Goal: Task Accomplishment & Management: Manage account settings

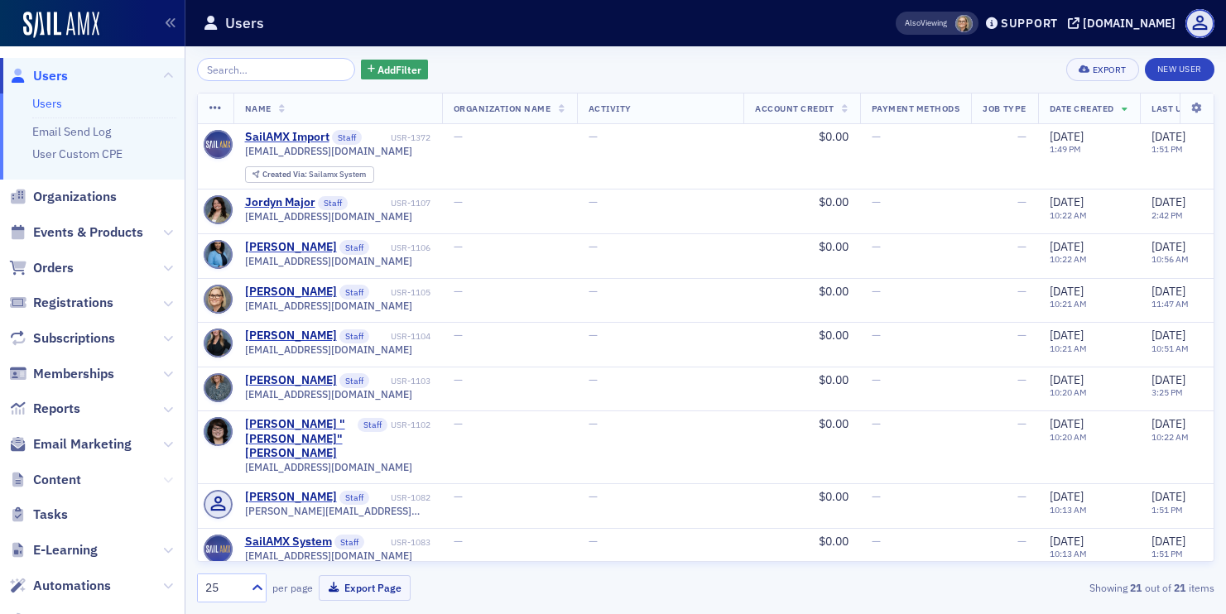
click at [165, 478] on icon at bounding box center [168, 480] width 10 height 10
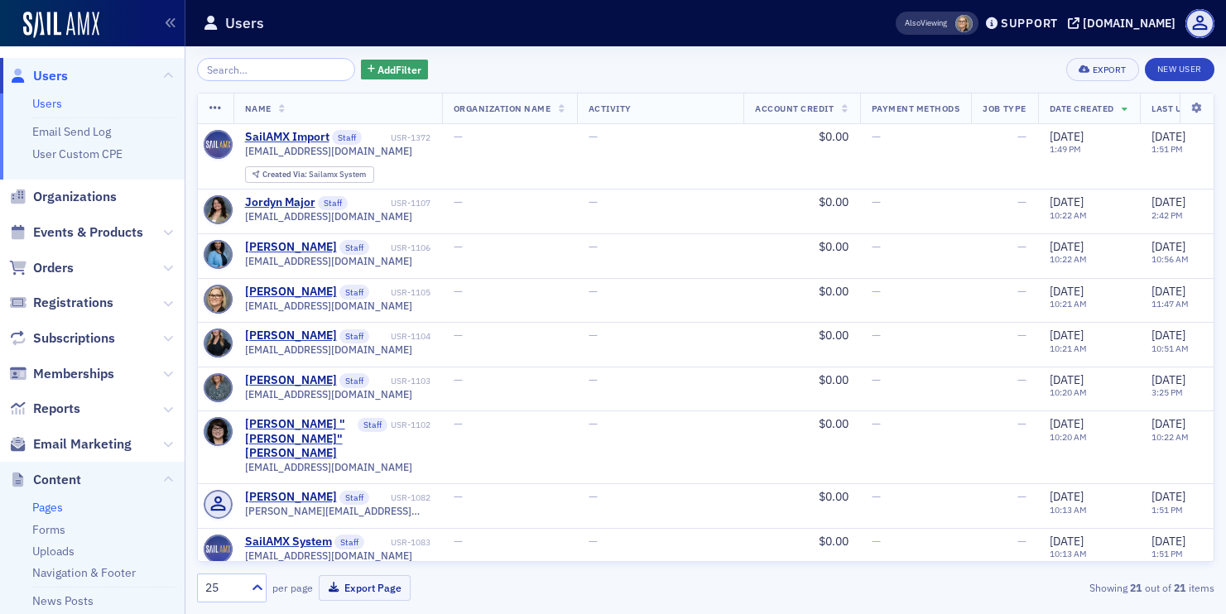
click at [46, 504] on link "Pages" at bounding box center [47, 507] width 31 height 15
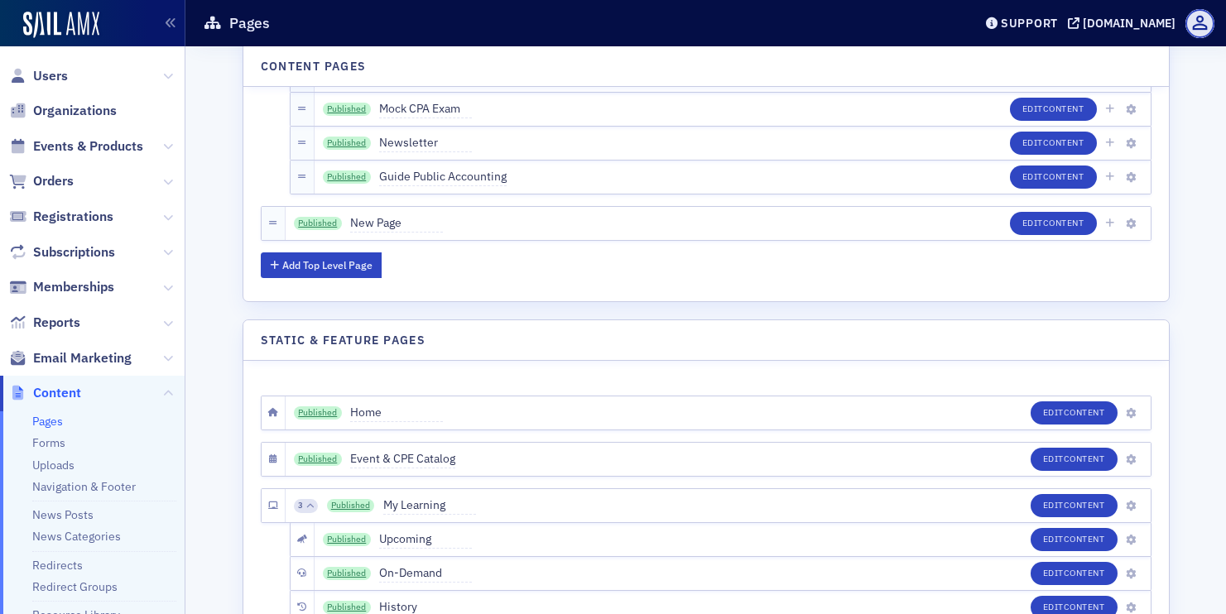
scroll to position [2392, 0]
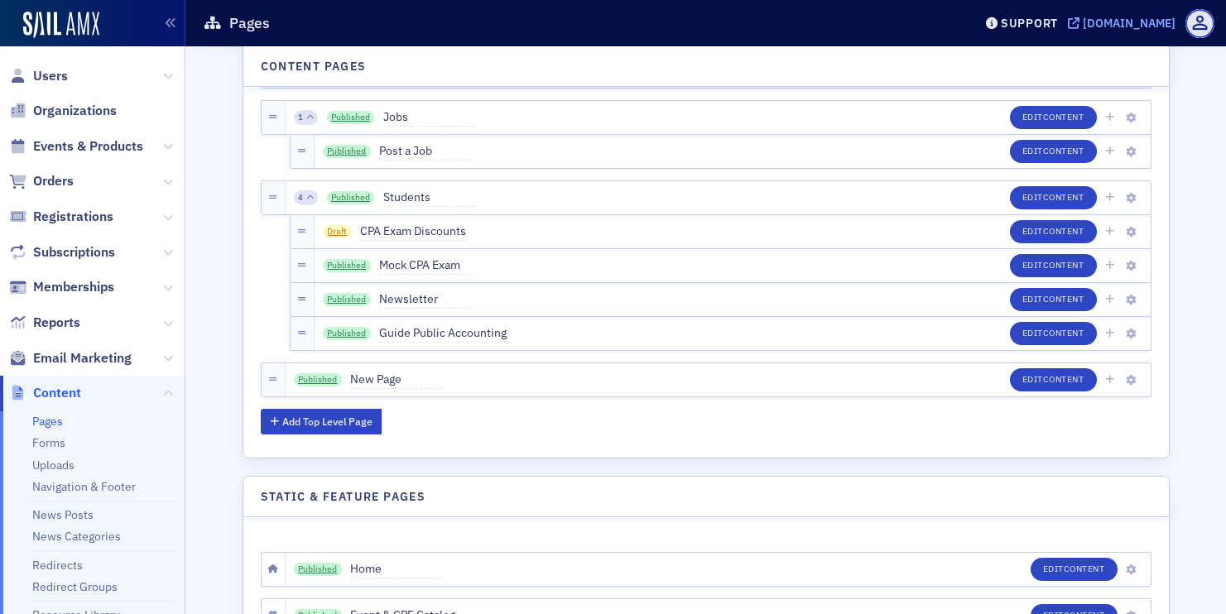
click at [1083, 30] on div "[DOMAIN_NAME]" at bounding box center [1129, 23] width 93 height 15
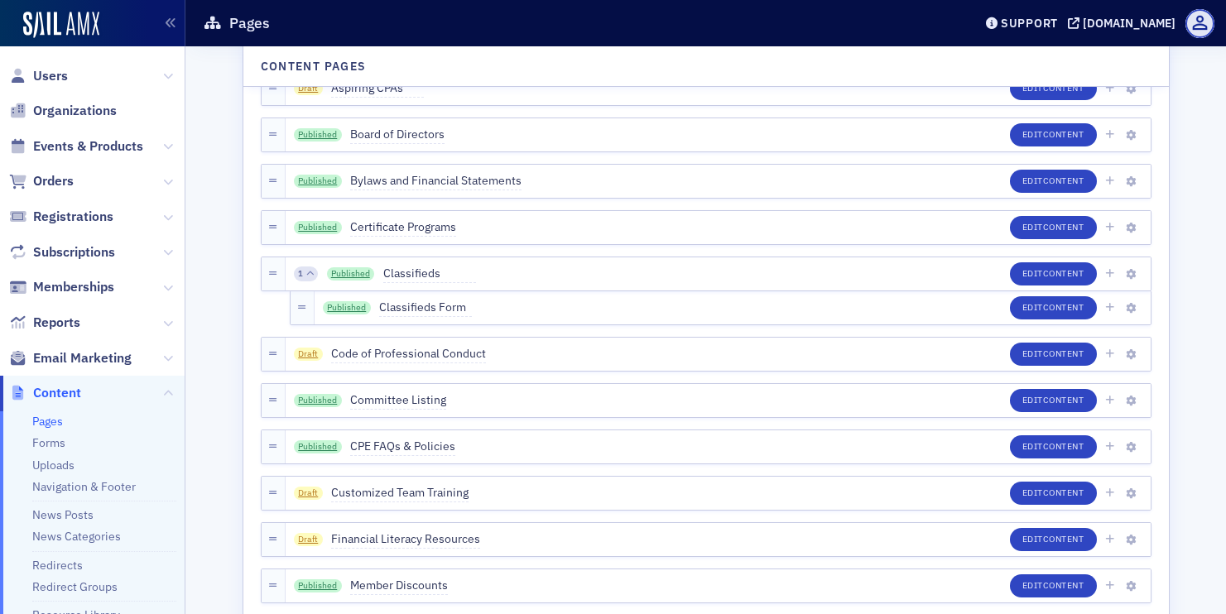
scroll to position [189, 0]
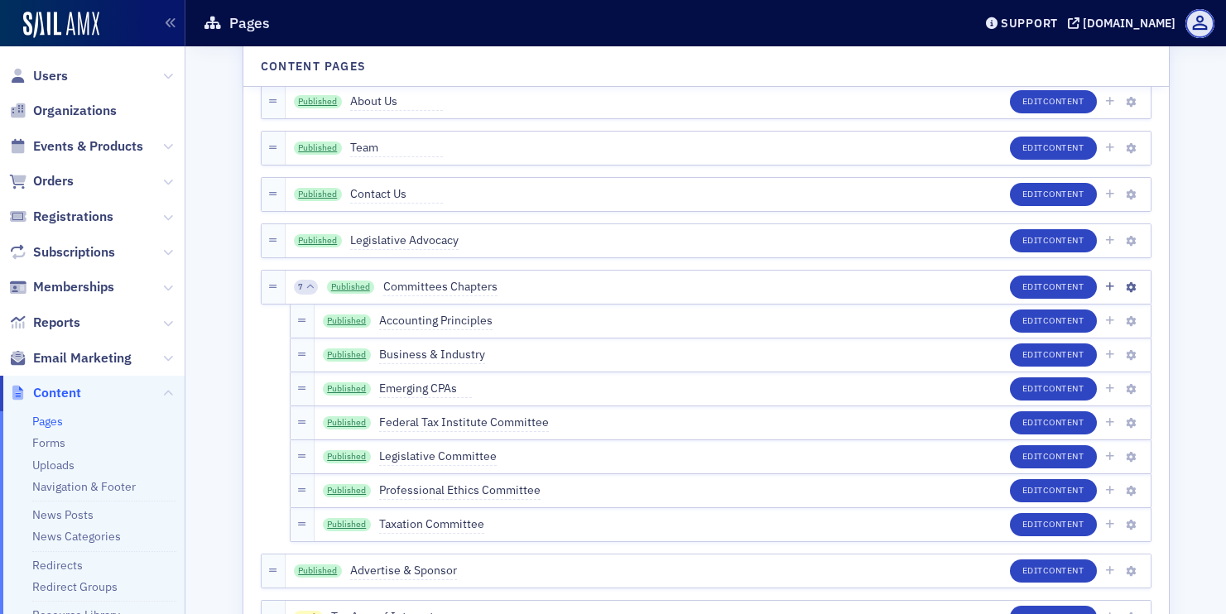
click at [765, 293] on div "7 Published Committees Chapters Edit Content" at bounding box center [718, 287] width 865 height 33
click at [1112, 287] on icon "button" at bounding box center [1109, 287] width 9 height 10
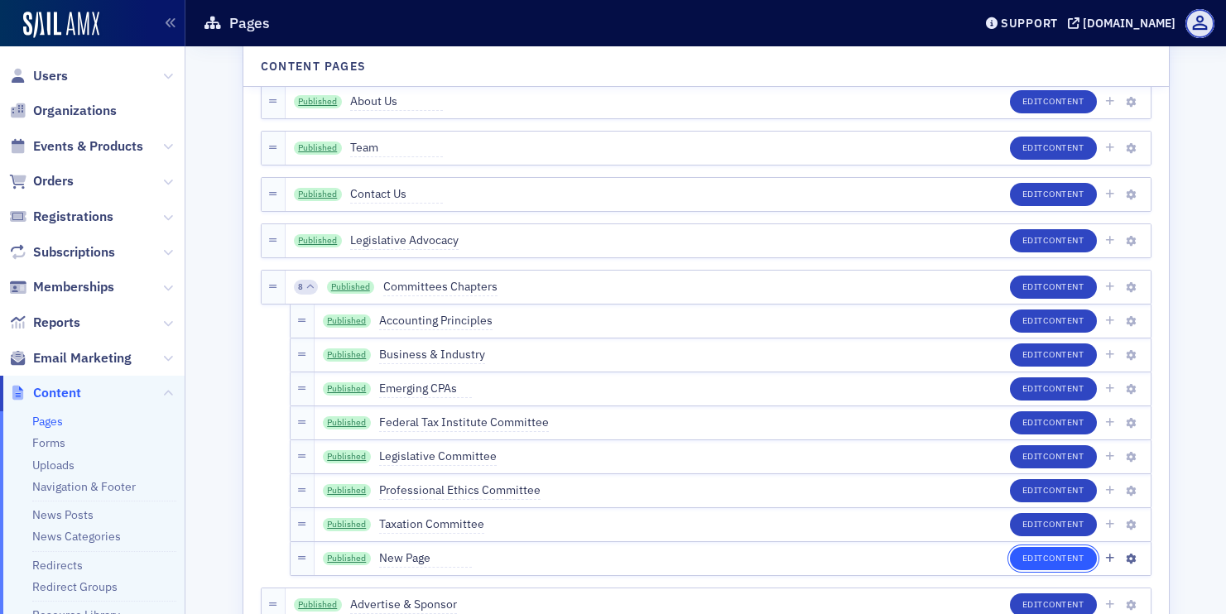
click at [1070, 558] on span "Content" at bounding box center [1063, 558] width 41 height 12
click at [419, 561] on span "New Page" at bounding box center [425, 559] width 93 height 18
click at [419, 561] on input "New Page" at bounding box center [457, 558] width 156 height 23
drag, startPoint x: 392, startPoint y: 563, endPoint x: 460, endPoint y: 562, distance: 67.9
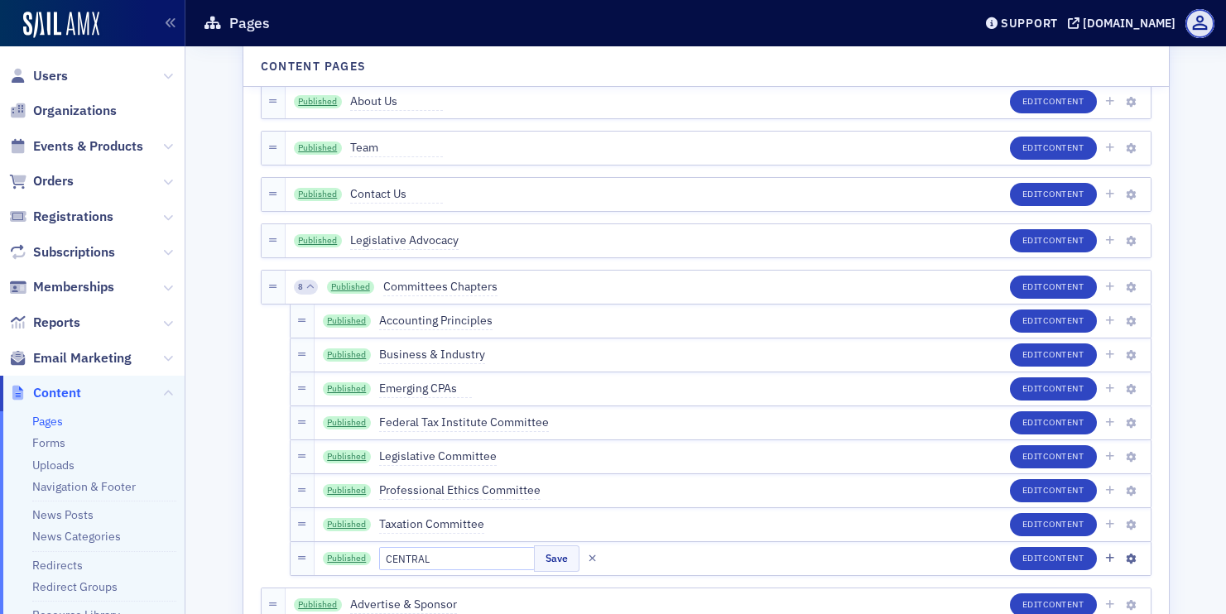
click at [460, 562] on input "CENTRAL" at bounding box center [457, 558] width 156 height 23
type input "Central"
click at [534, 558] on button "Save" at bounding box center [557, 559] width 46 height 26
click at [361, 281] on link "Published" at bounding box center [351, 287] width 48 height 13
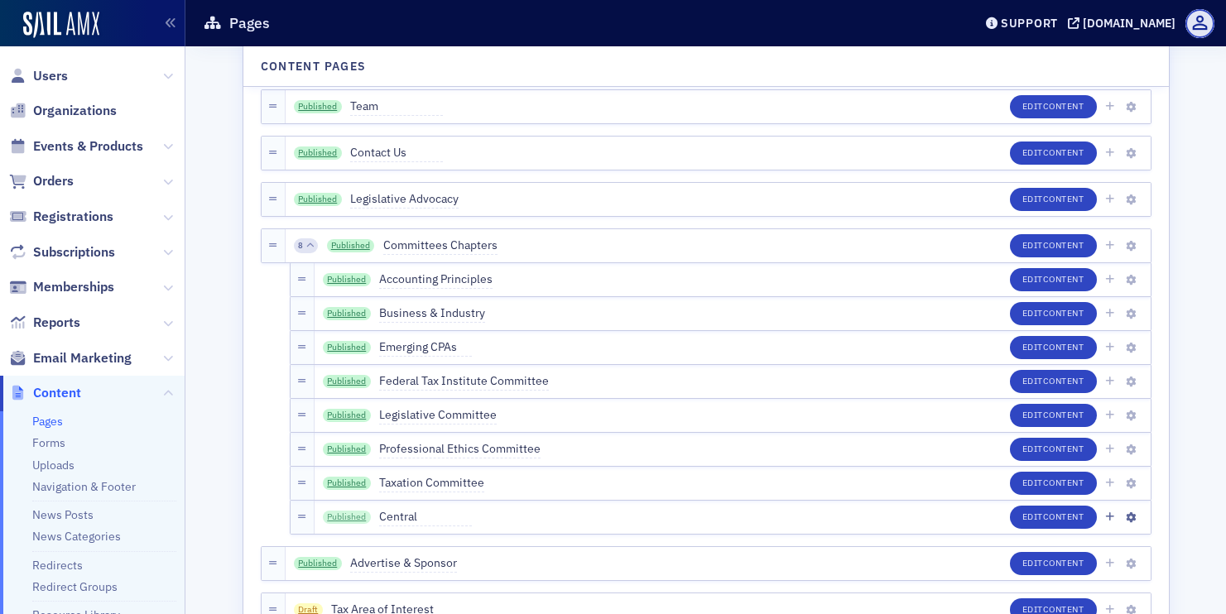
click at [359, 517] on link "Published" at bounding box center [347, 517] width 48 height 13
click at [339, 515] on link "Published" at bounding box center [347, 517] width 48 height 13
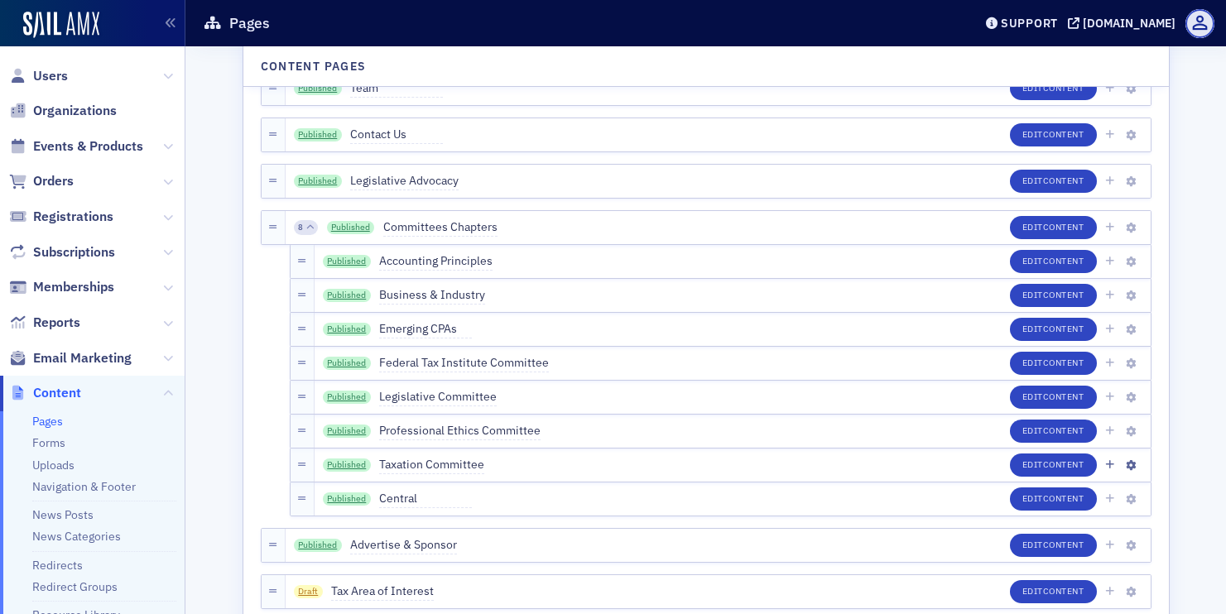
scroll to position [249, 0]
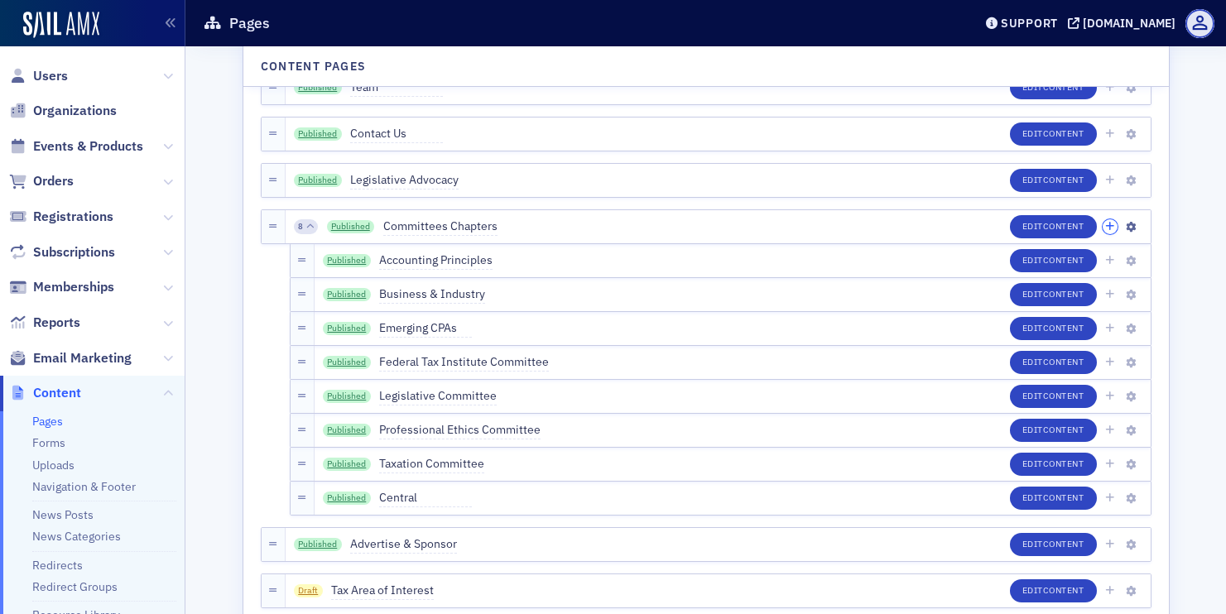
click at [1107, 229] on icon "button" at bounding box center [1109, 227] width 9 height 10
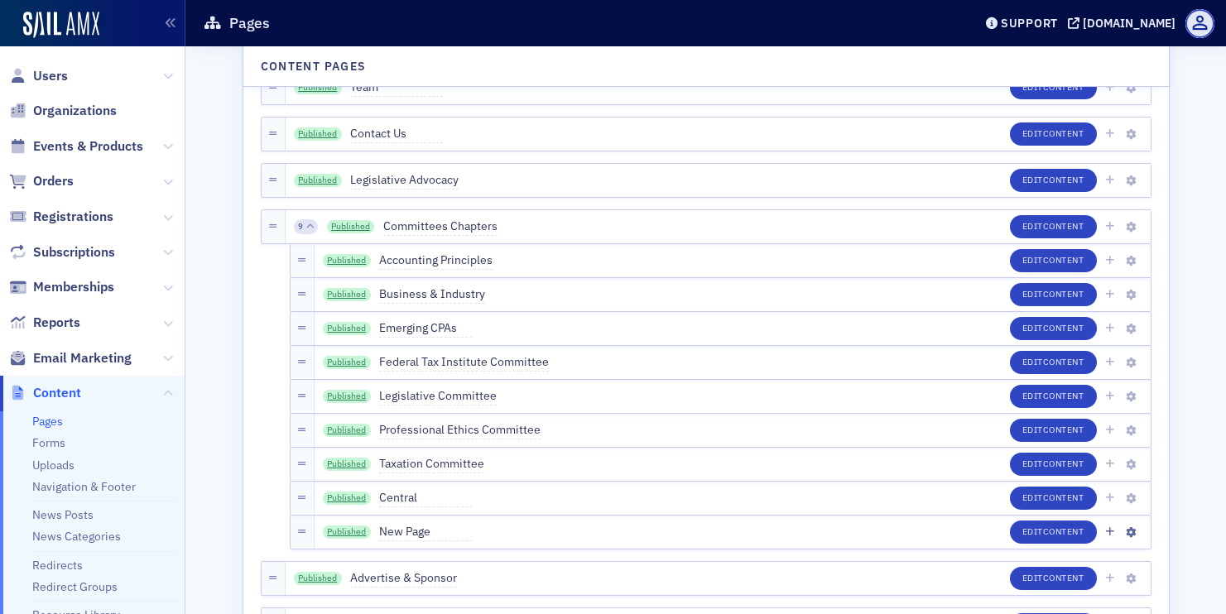
click at [417, 531] on span "New Page" at bounding box center [425, 532] width 93 height 18
click at [417, 531] on input "New Page" at bounding box center [457, 532] width 156 height 23
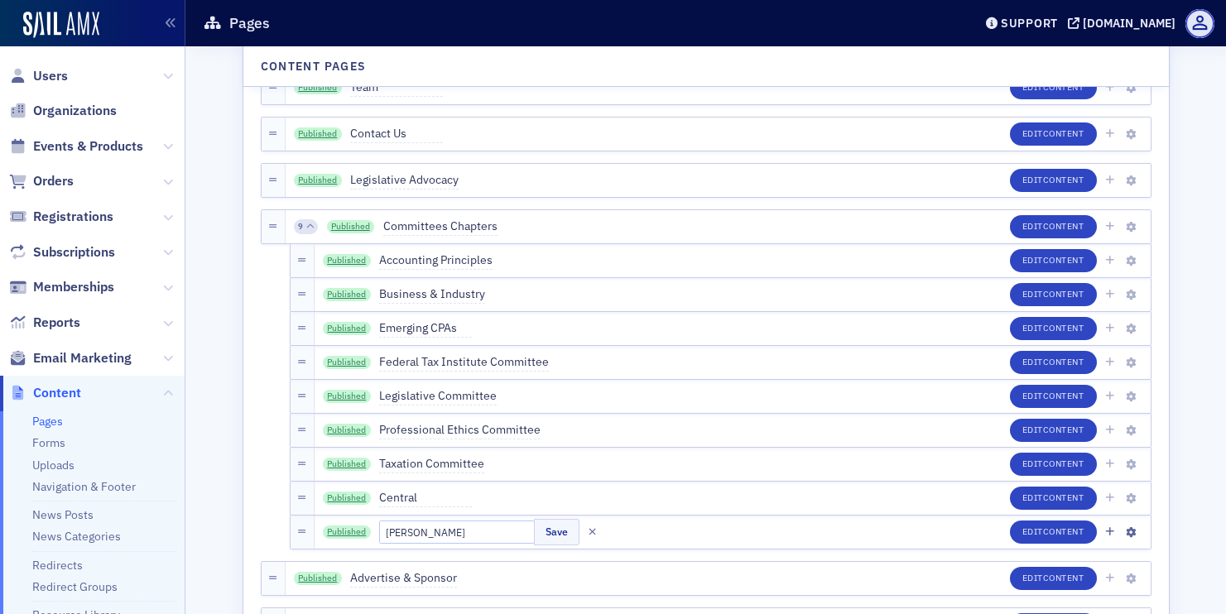
type input "Degray"
click at [545, 518] on div "Published Degray Save Edit Content" at bounding box center [733, 532] width 836 height 33
click at [534, 537] on button "Save" at bounding box center [557, 532] width 46 height 26
click at [1044, 532] on span "Content" at bounding box center [1063, 532] width 41 height 12
click at [354, 532] on link "Published" at bounding box center [347, 532] width 48 height 13
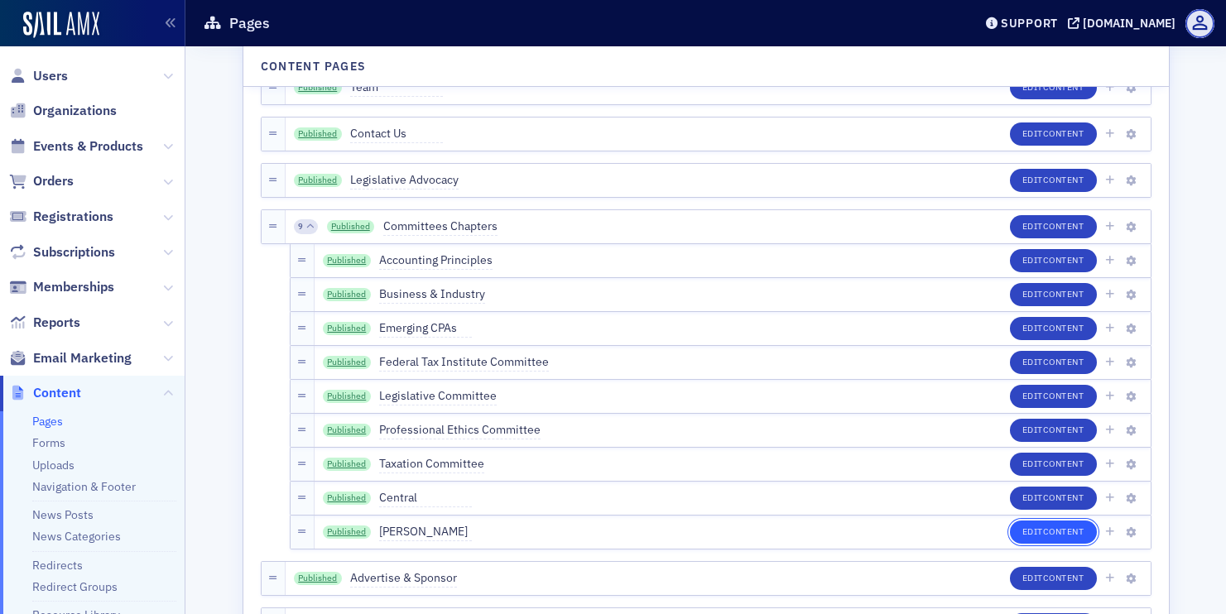
click at [1065, 525] on button "Edit Content" at bounding box center [1053, 532] width 87 height 23
click at [1105, 228] on button "button" at bounding box center [1110, 226] width 15 height 15
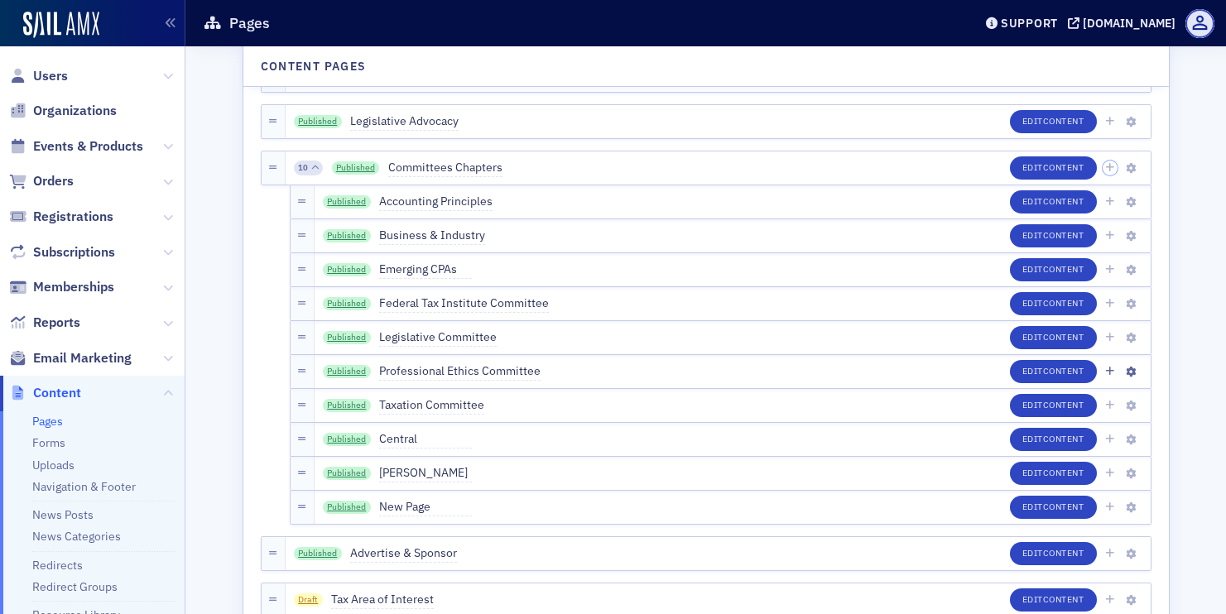
scroll to position [325, 0]
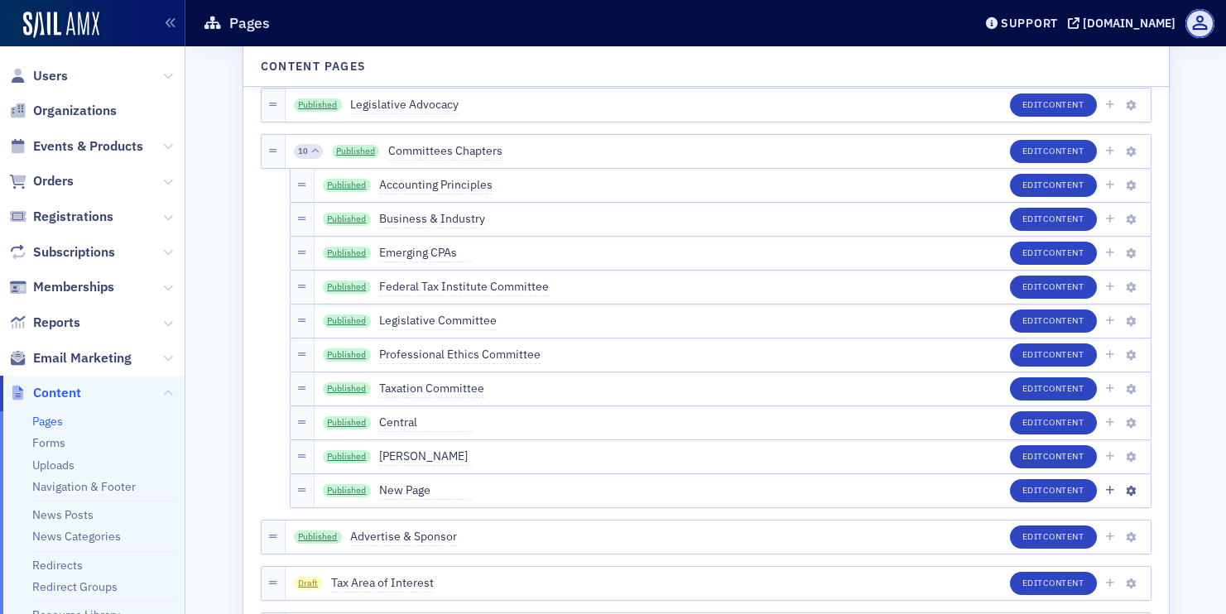
click at [411, 488] on span "New Page" at bounding box center [425, 491] width 93 height 18
click at [411, 488] on input "New Page" at bounding box center [457, 490] width 156 height 23
type input "Northeast"
click at [534, 493] on button "Save" at bounding box center [557, 491] width 46 height 26
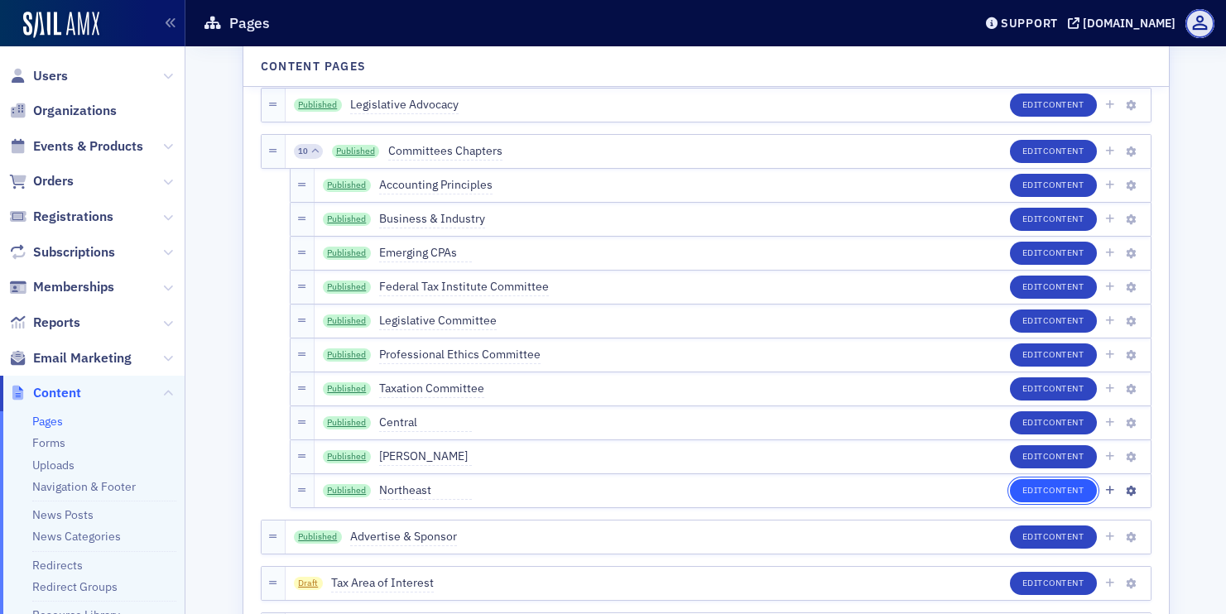
click at [1068, 492] on span "Content" at bounding box center [1063, 490] width 41 height 12
click at [1110, 152] on icon "button" at bounding box center [1109, 152] width 9 height 10
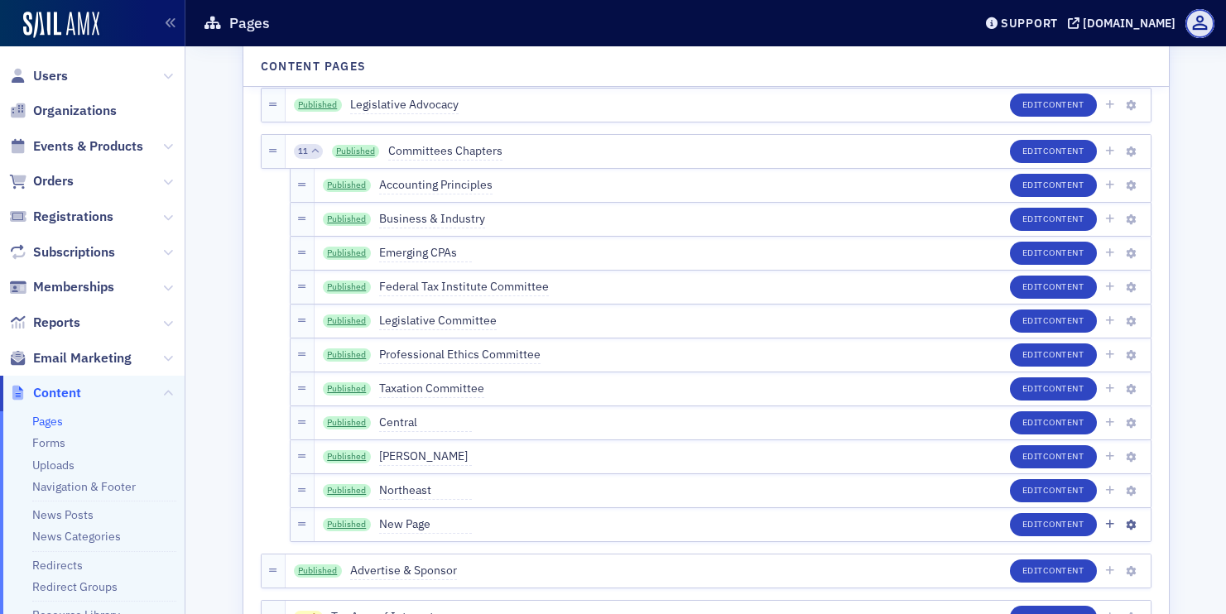
click at [390, 532] on span "New Page" at bounding box center [425, 525] width 93 height 18
click at [390, 532] on input "New Page" at bounding box center [457, 524] width 156 height 23
type input "Northwest"
click at [534, 531] on button "Save" at bounding box center [557, 525] width 46 height 26
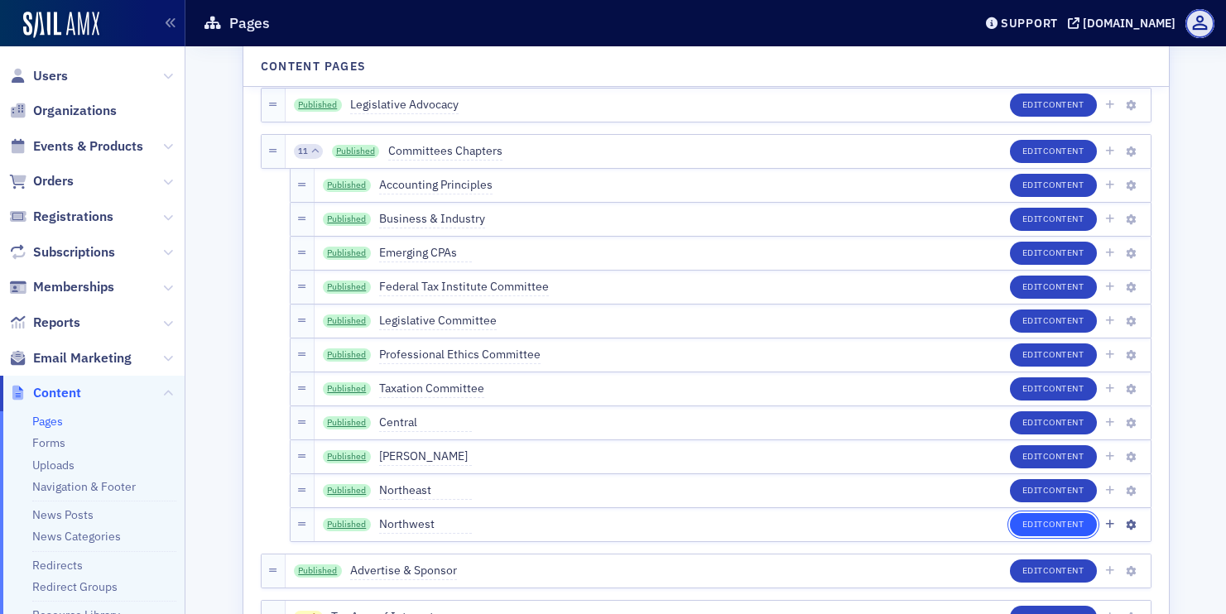
click at [1068, 529] on span "Content" at bounding box center [1063, 524] width 41 height 12
click at [1113, 152] on icon "button" at bounding box center [1109, 152] width 9 height 10
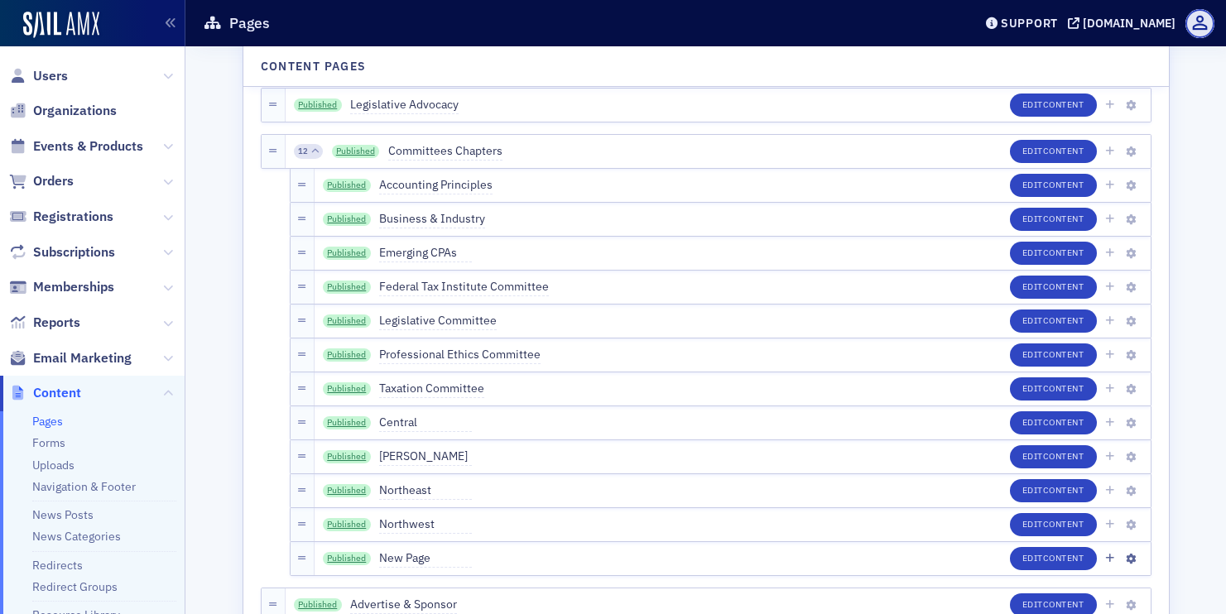
click at [397, 556] on span "New Page" at bounding box center [425, 559] width 93 height 18
click at [397, 556] on input "New Page" at bounding box center [457, 558] width 156 height 23
type input "South"
click at [534, 570] on button "Save" at bounding box center [557, 559] width 46 height 26
click at [1040, 530] on button "Edit Content" at bounding box center [1053, 524] width 87 height 23
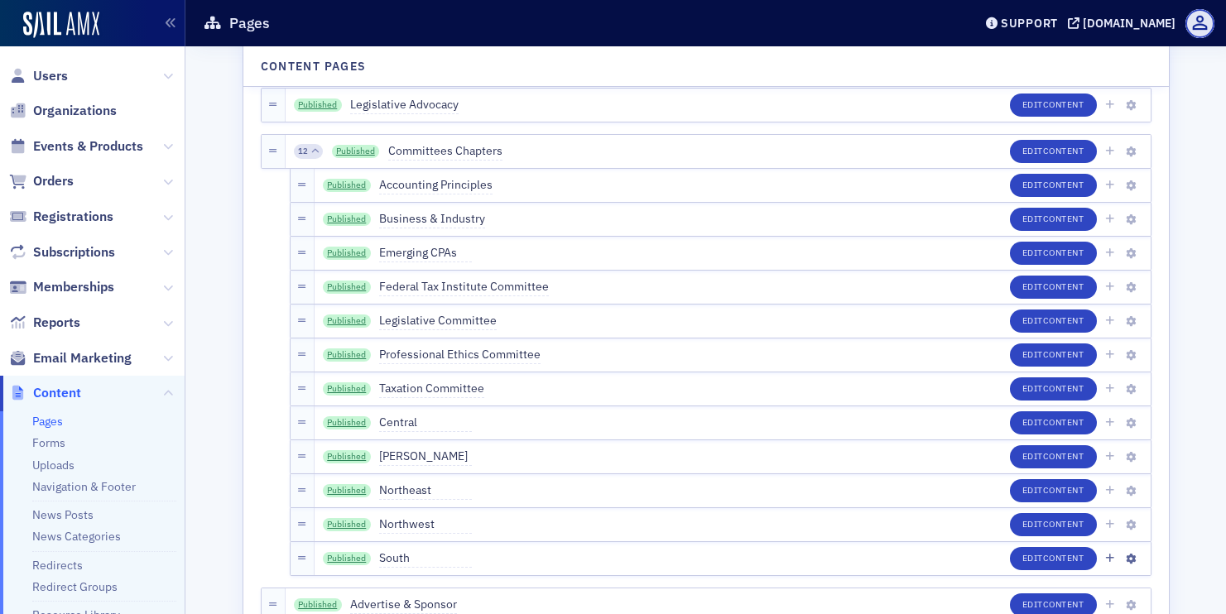
click at [1049, 566] on button "Edit Content" at bounding box center [1053, 558] width 87 height 23
click at [1110, 155] on icon "button" at bounding box center [1109, 152] width 9 height 10
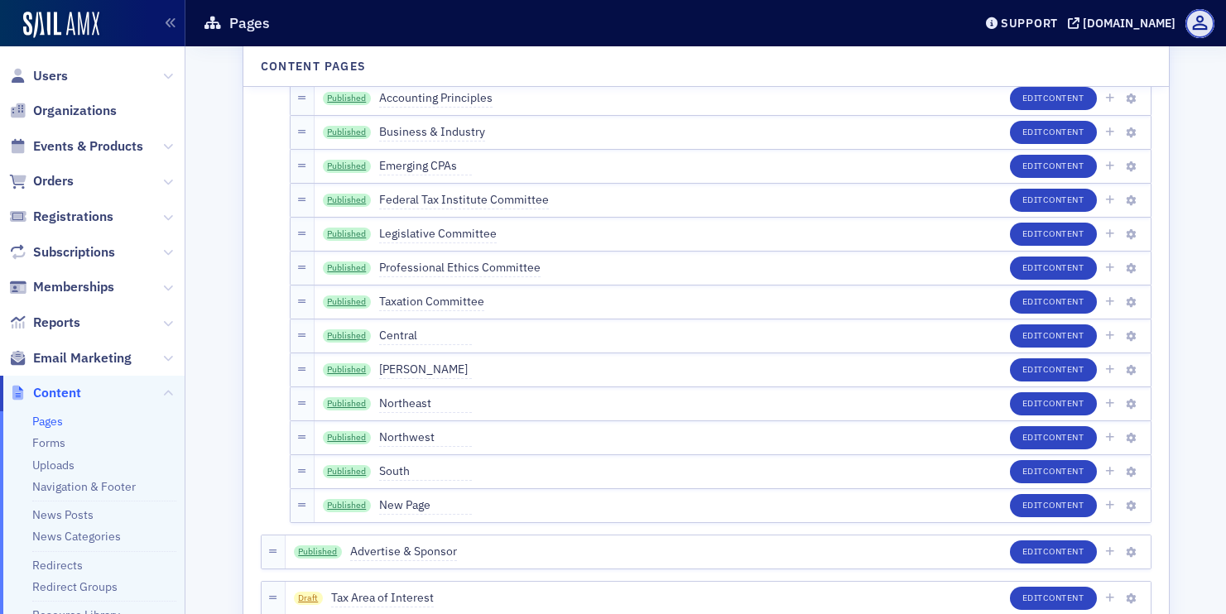
scroll to position [412, 0]
click at [421, 508] on span "New Page" at bounding box center [425, 505] width 93 height 18
click at [421, 508] on input "New Page" at bounding box center [457, 504] width 156 height 23
type input "Southeast"
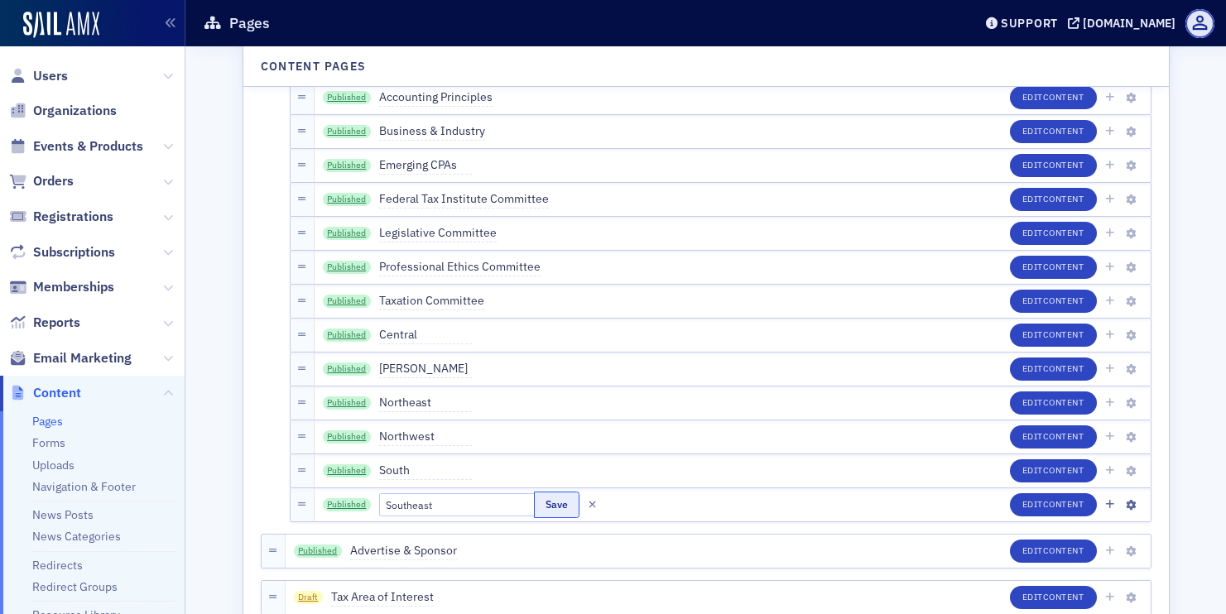
click at [544, 511] on button "Save" at bounding box center [557, 505] width 46 height 26
click at [1070, 472] on span "Content" at bounding box center [1063, 470] width 41 height 12
click at [1057, 506] on span "Content" at bounding box center [1063, 504] width 41 height 12
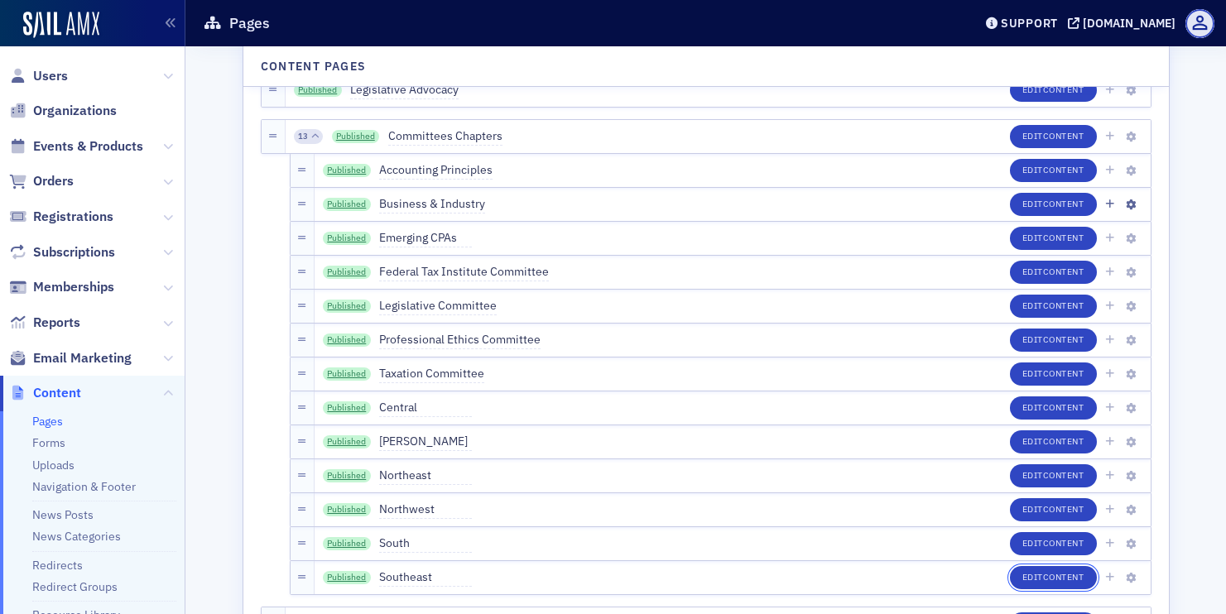
scroll to position [322, 0]
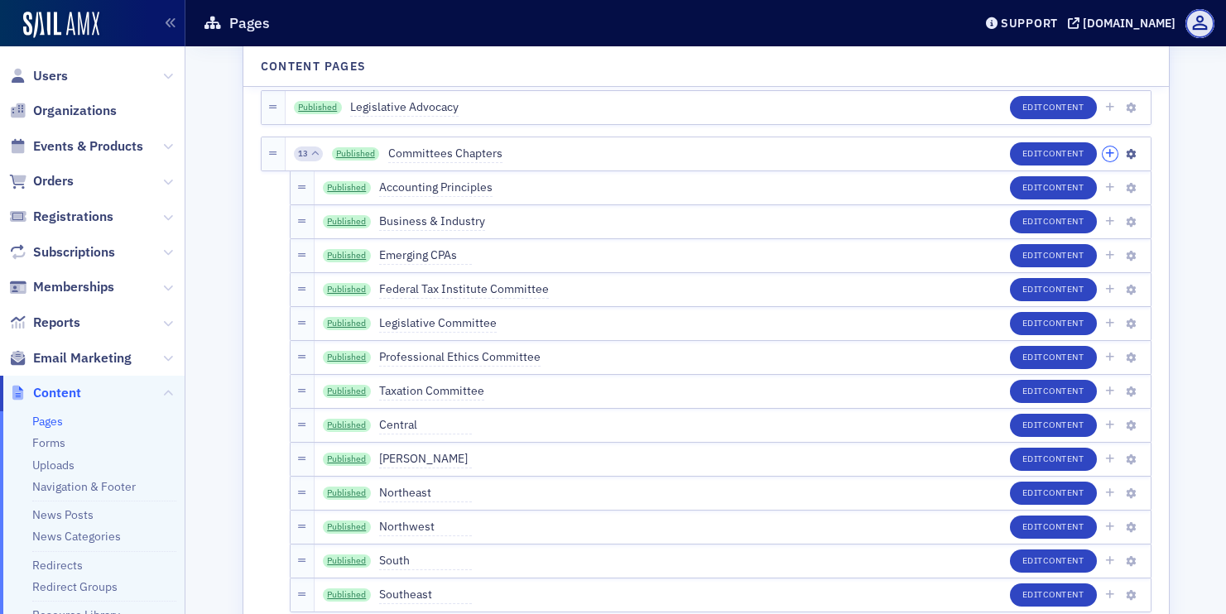
click at [1111, 156] on icon "button" at bounding box center [1109, 154] width 9 height 10
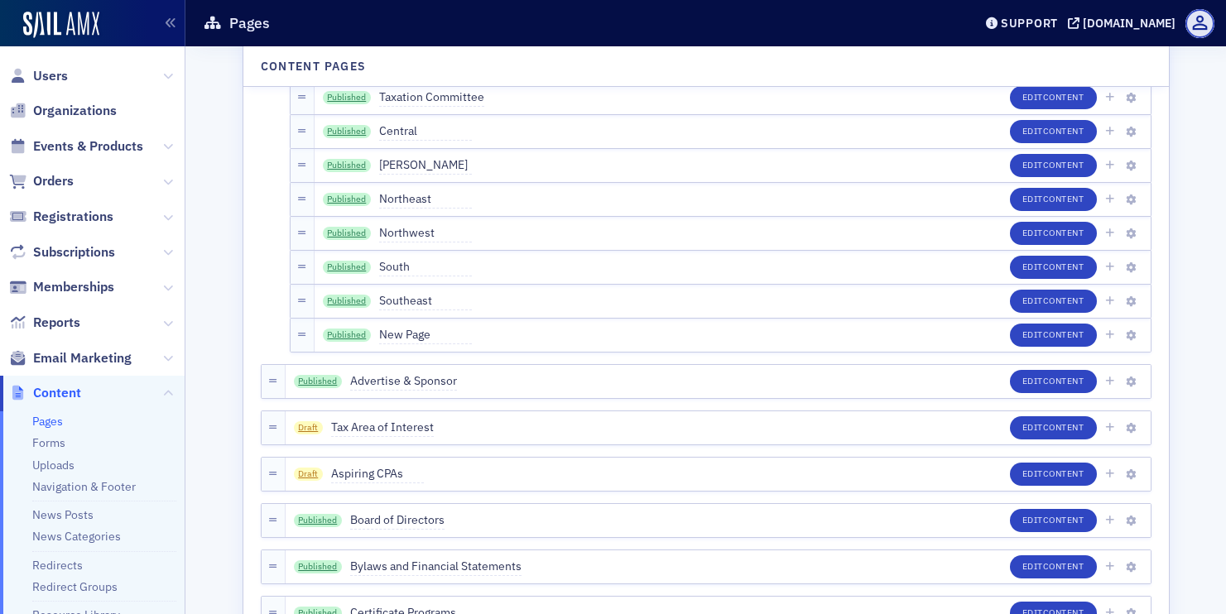
scroll to position [652, 0]
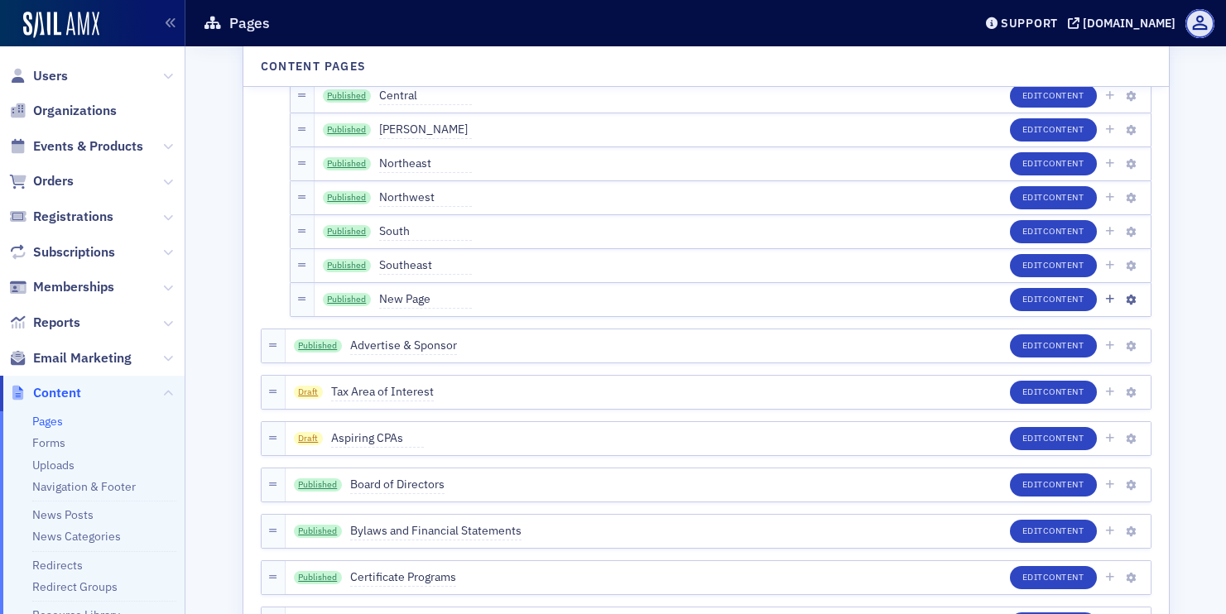
click at [410, 304] on span "New Page" at bounding box center [425, 300] width 93 height 18
click at [410, 304] on input "New Page" at bounding box center [457, 299] width 156 height 23
type input "Texarkana"
click at [534, 304] on button "Save" at bounding box center [557, 299] width 46 height 26
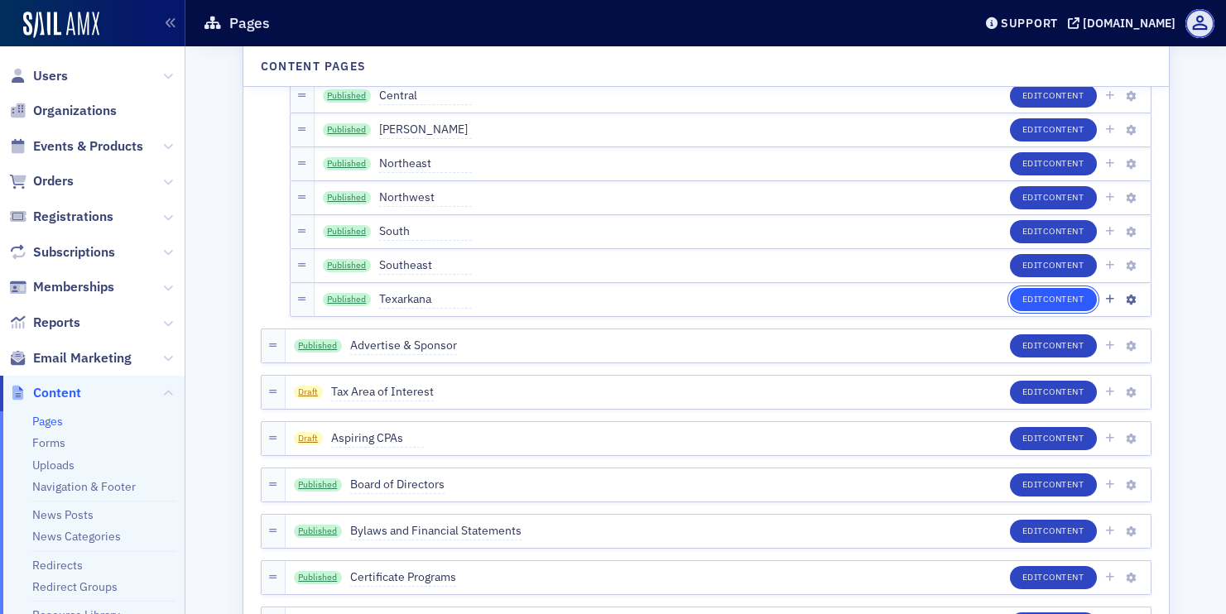
click at [1045, 299] on span "Content" at bounding box center [1063, 299] width 41 height 12
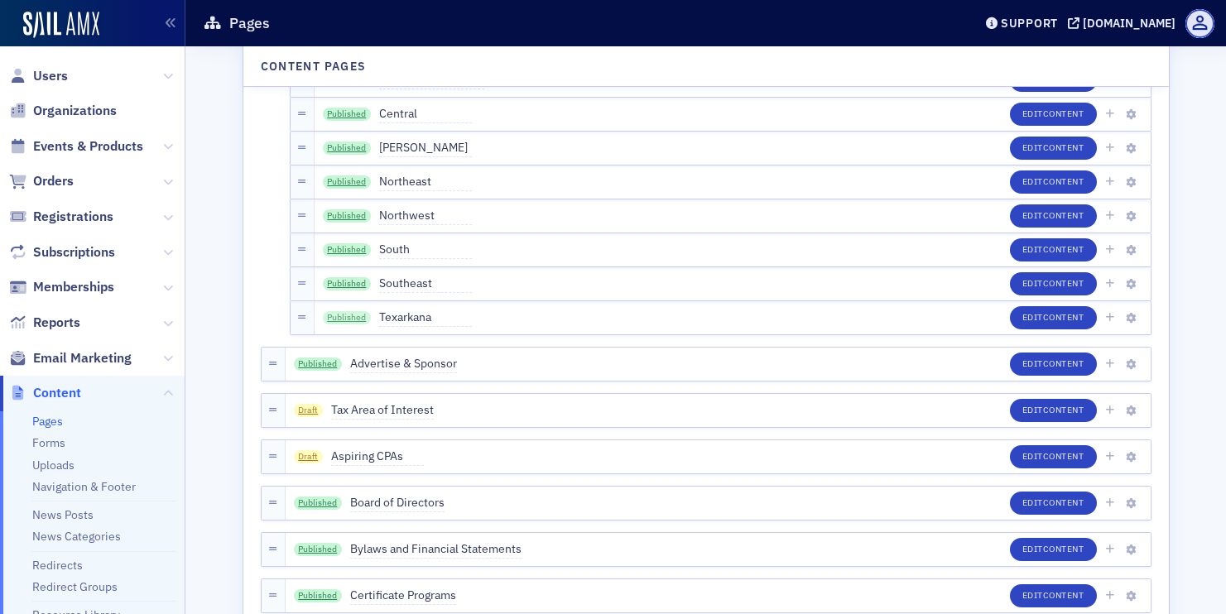
click at [353, 319] on link "Published" at bounding box center [347, 317] width 48 height 13
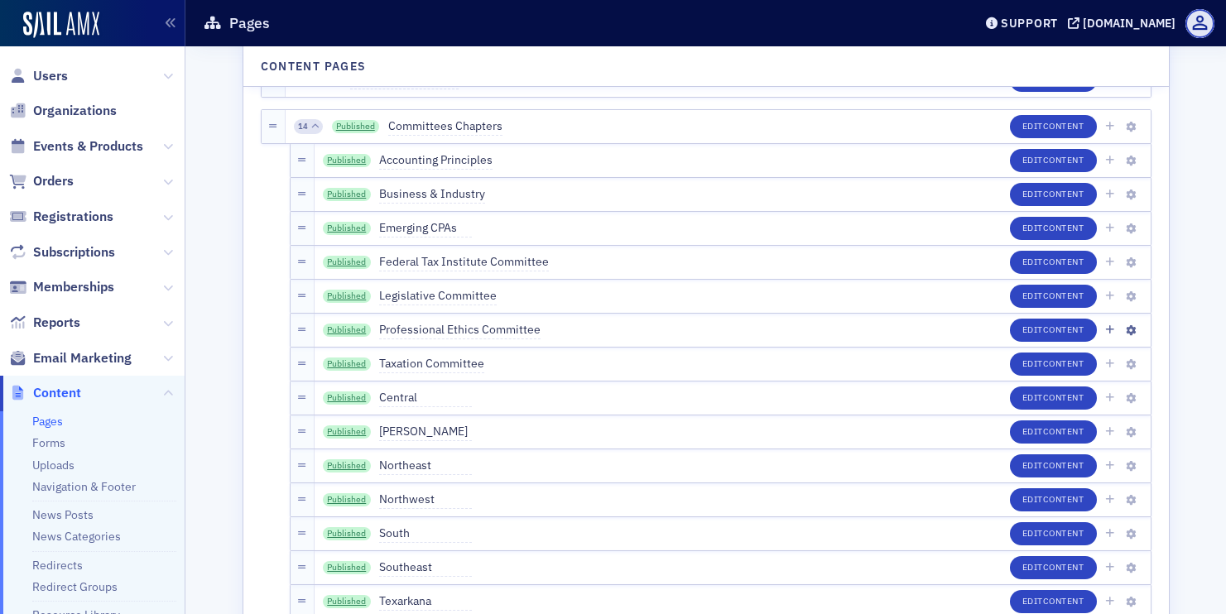
scroll to position [347, 0]
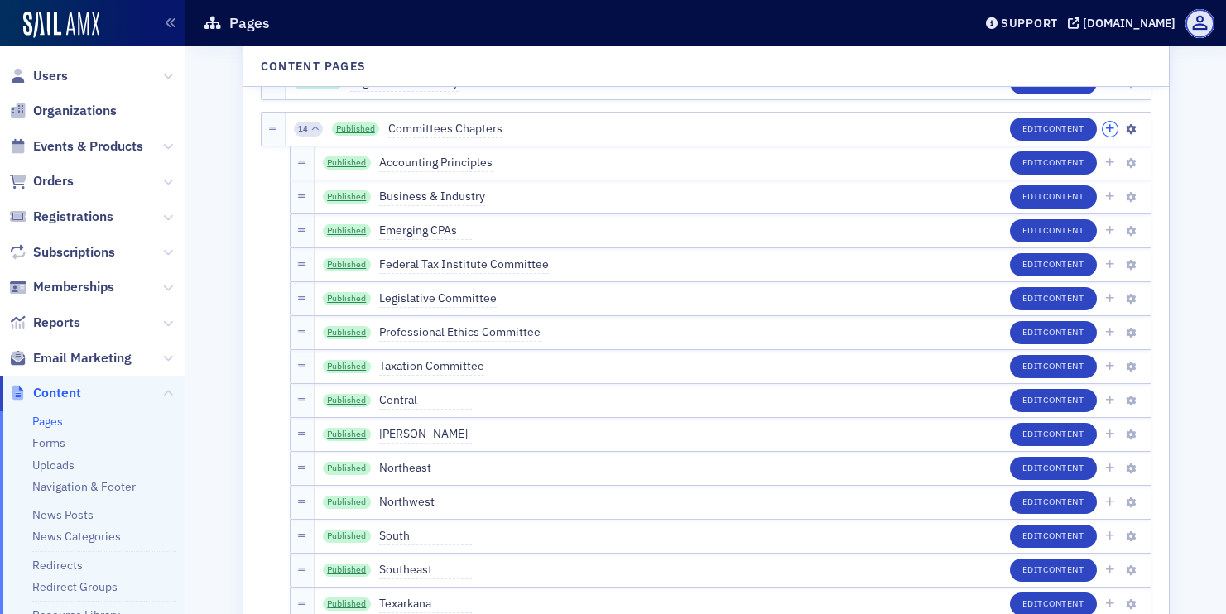
click at [1110, 134] on button "button" at bounding box center [1110, 129] width 15 height 15
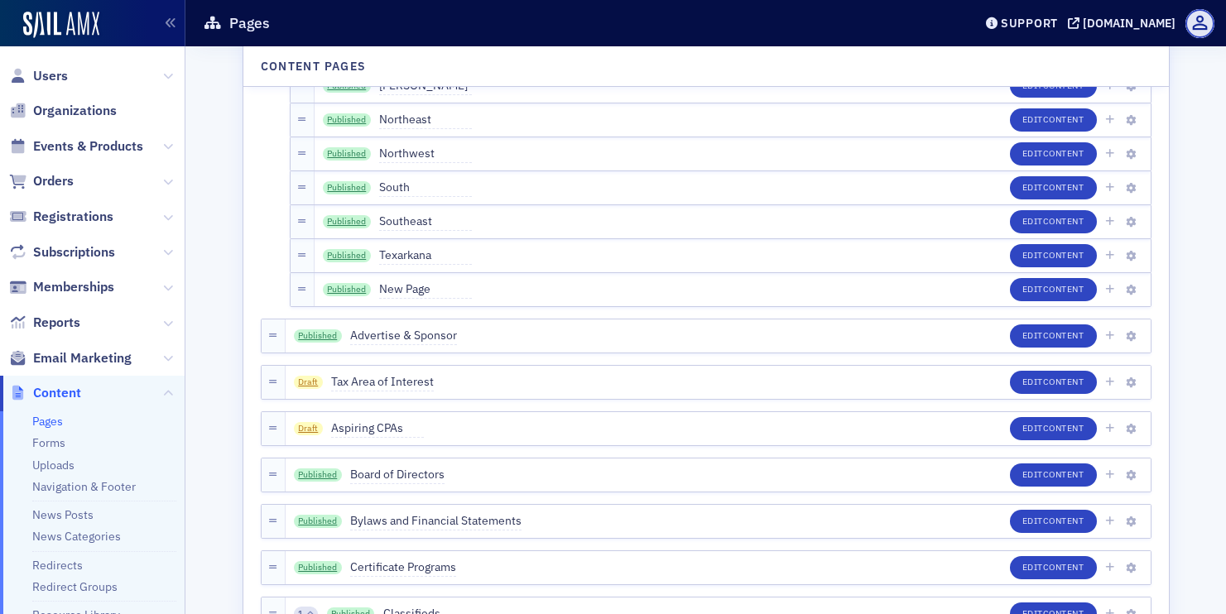
scroll to position [804, 0]
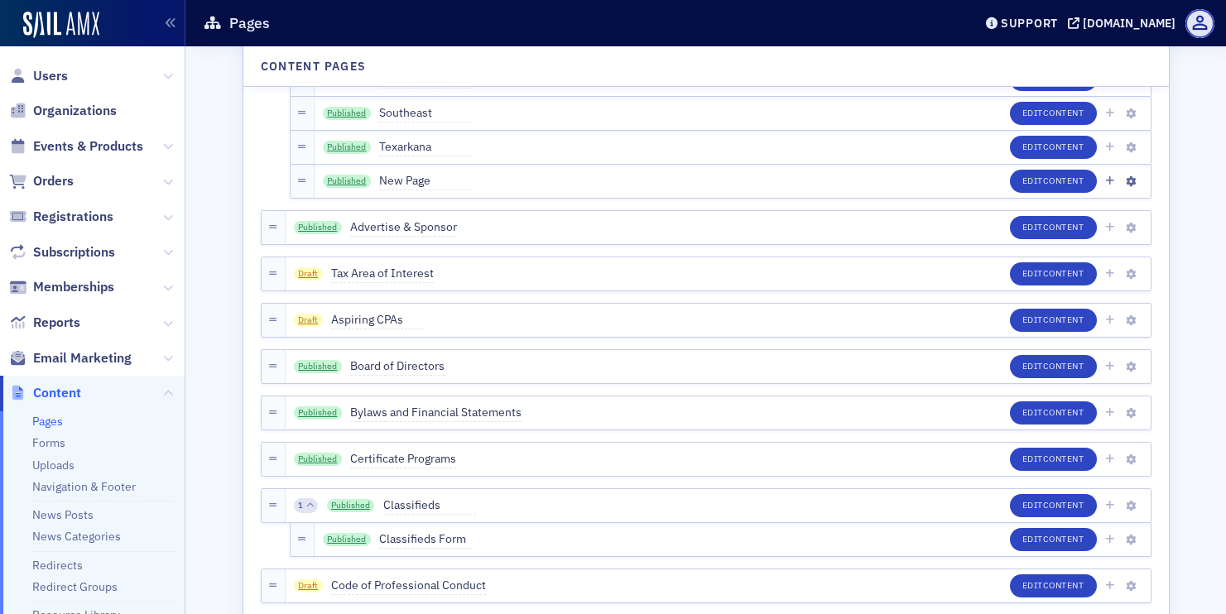
click at [414, 179] on span "New Page" at bounding box center [425, 181] width 93 height 18
click at [414, 179] on input "New Page" at bounding box center [457, 181] width 156 height 23
type input "Western"
click at [534, 186] on button "Save" at bounding box center [557, 181] width 46 height 26
click at [1036, 182] on button "Edit Content" at bounding box center [1053, 181] width 87 height 23
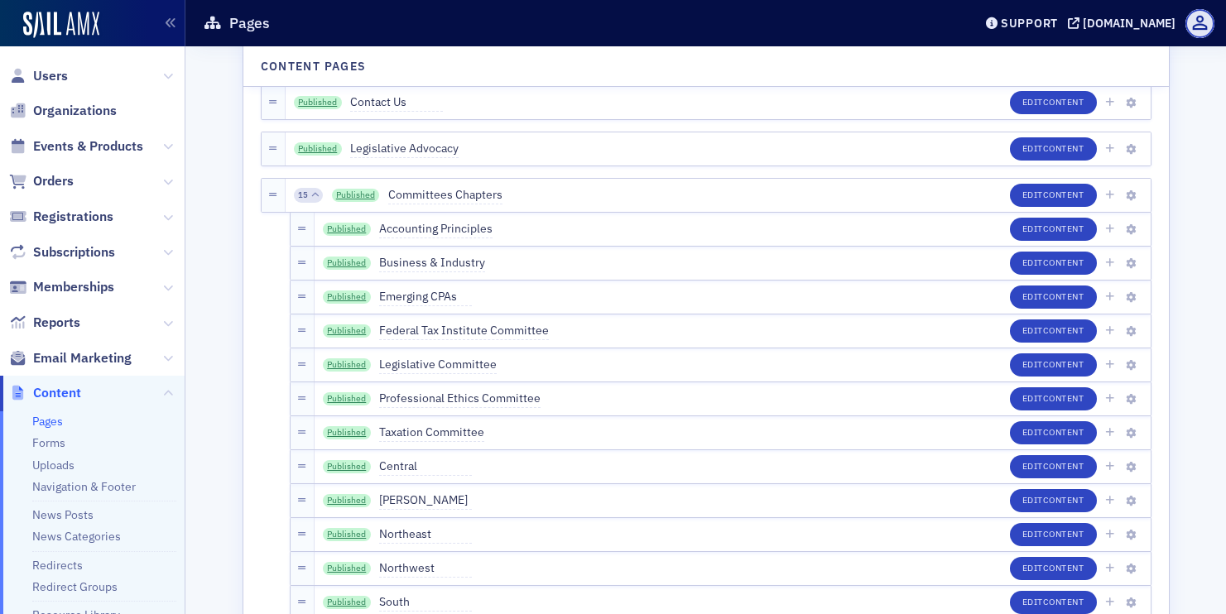
scroll to position [466, 0]
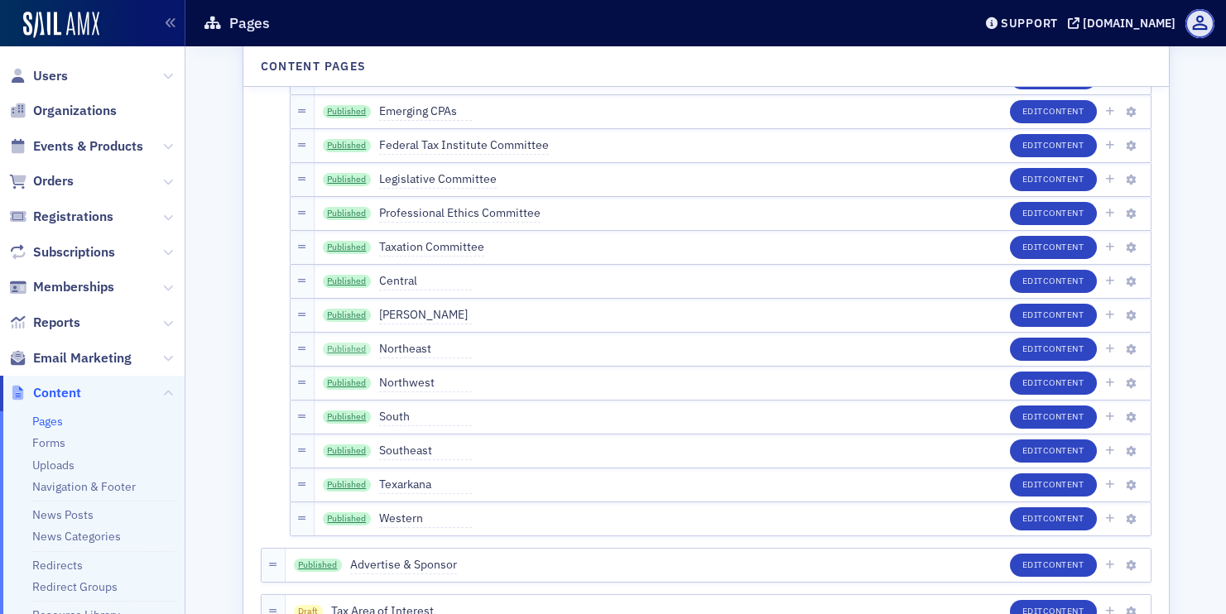
click at [344, 349] on link "Published" at bounding box center [347, 349] width 48 height 13
click at [358, 416] on link "Published" at bounding box center [347, 417] width 48 height 13
click at [350, 384] on link "Published" at bounding box center [347, 383] width 48 height 13
click at [339, 419] on link "Published" at bounding box center [347, 417] width 48 height 13
click at [354, 450] on link "Published" at bounding box center [347, 451] width 48 height 13
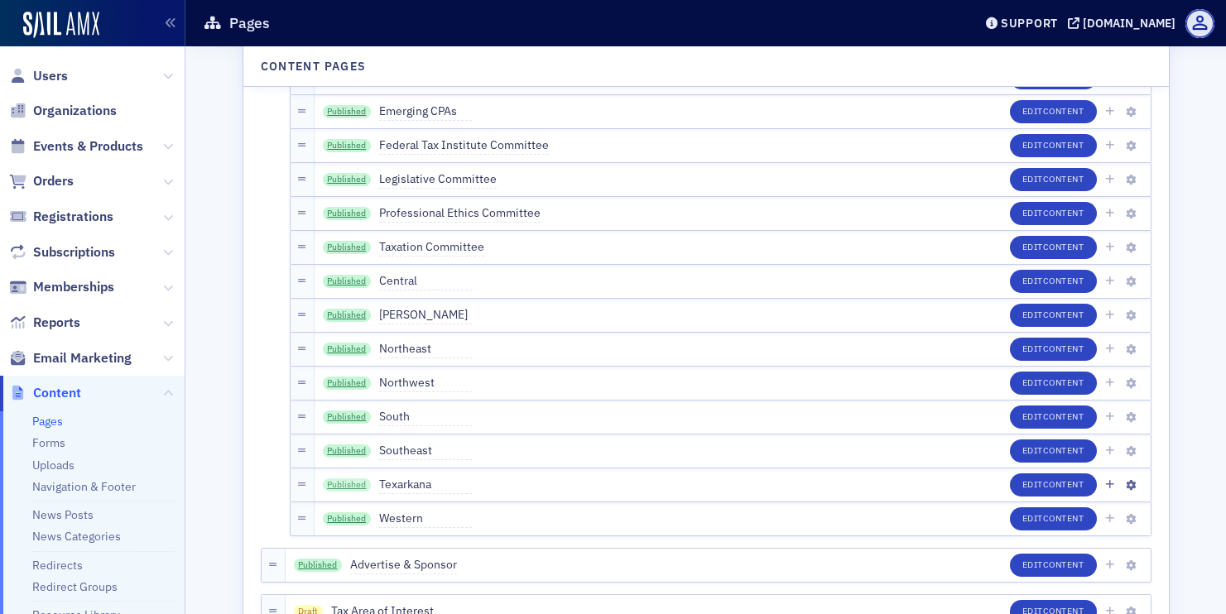
click at [361, 482] on link "Published" at bounding box center [347, 485] width 48 height 13
click at [354, 519] on link "Published" at bounding box center [347, 519] width 48 height 13
click at [1052, 274] on button "Edit Content" at bounding box center [1053, 281] width 87 height 23
click at [1072, 313] on span "Content" at bounding box center [1063, 315] width 41 height 12
click at [358, 342] on div "Published Northeast" at bounding box center [397, 349] width 149 height 18
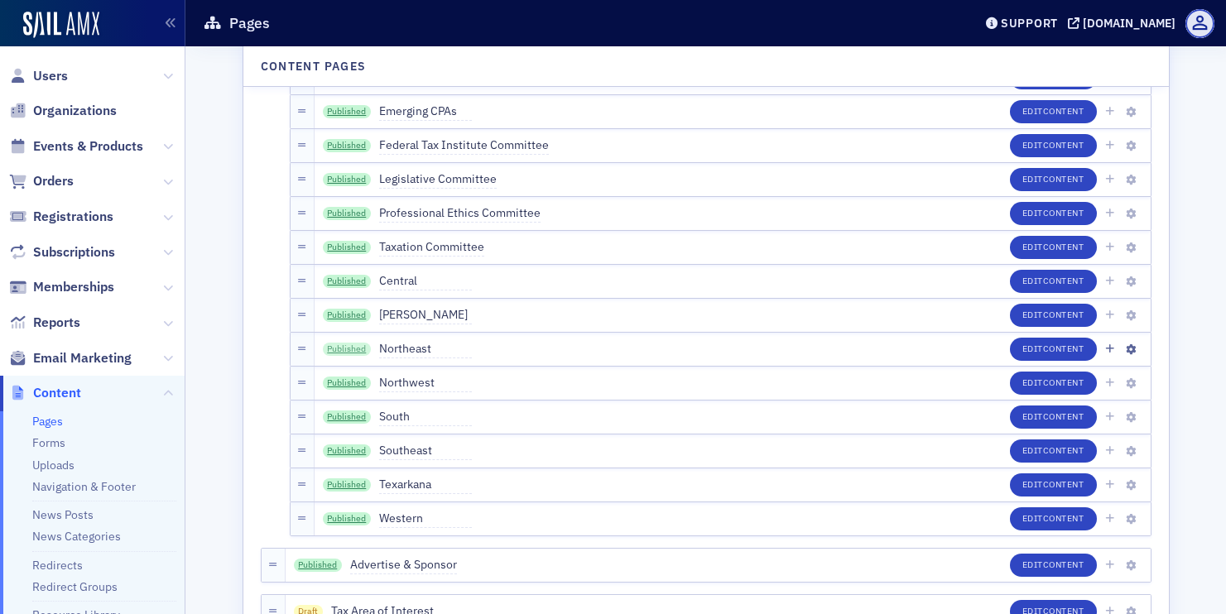
click at [349, 350] on link "Published" at bounding box center [347, 349] width 48 height 13
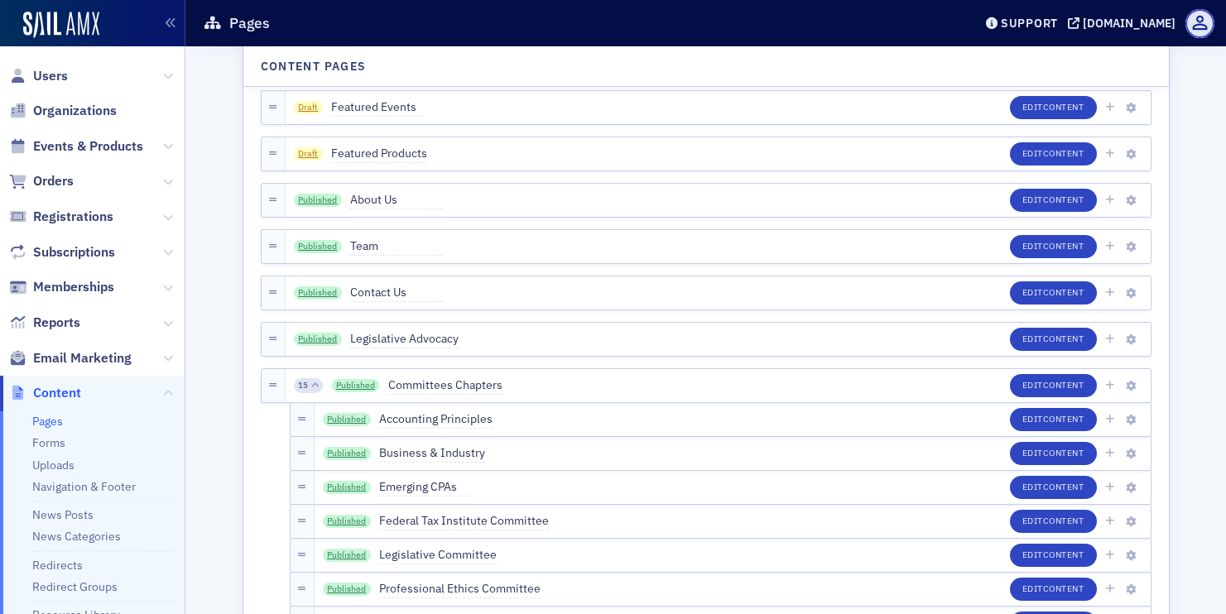
scroll to position [89, 0]
click at [358, 387] on link "Published" at bounding box center [356, 386] width 48 height 13
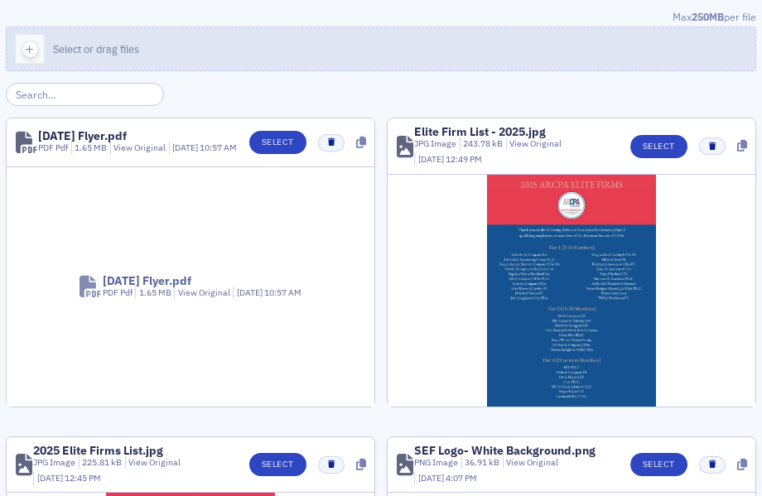
click at [392, 48] on button "Select or drag files" at bounding box center [381, 48] width 750 height 45
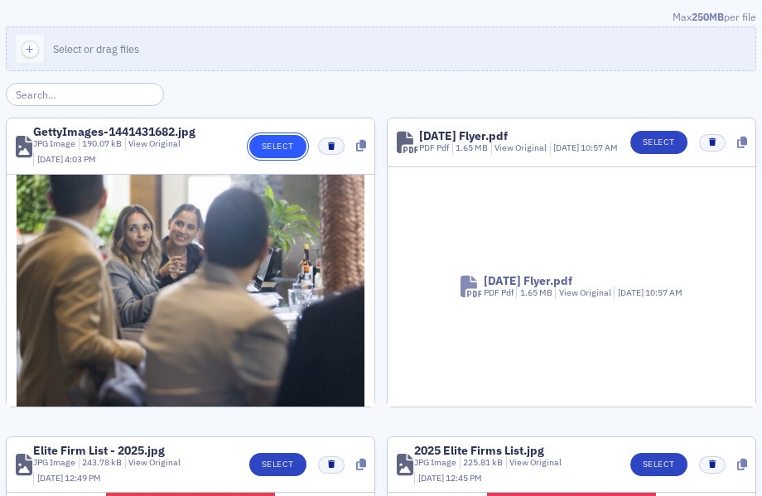
click at [297, 147] on button "Select" at bounding box center [277, 146] width 57 height 23
click at [273, 154] on button "Select" at bounding box center [277, 146] width 57 height 23
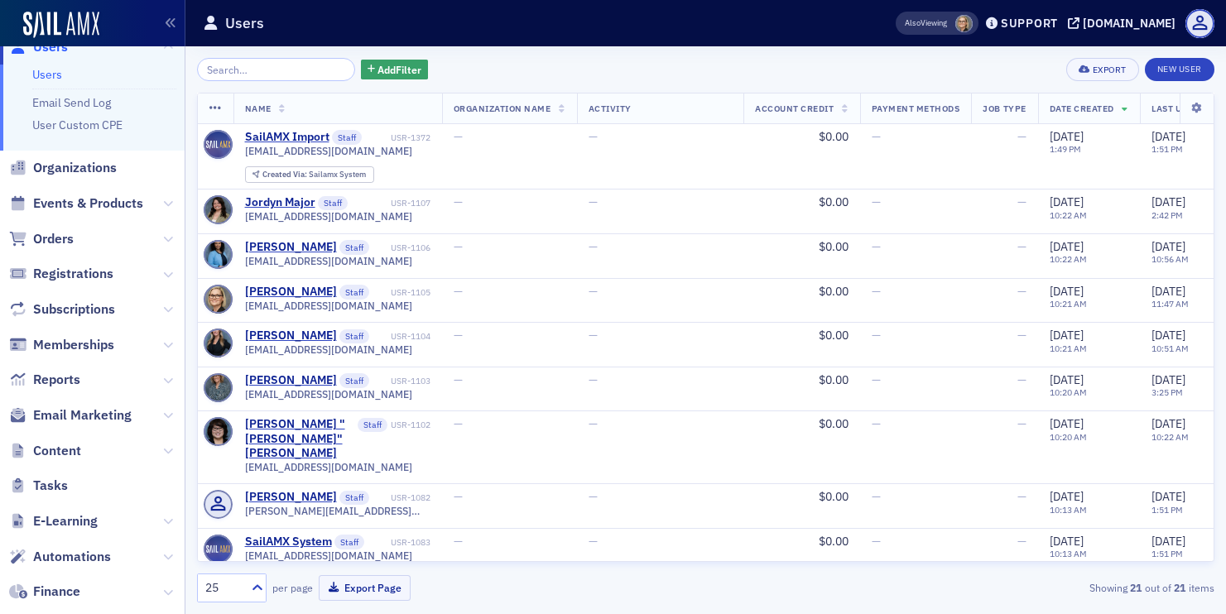
scroll to position [26, 0]
click at [164, 421] on icon at bounding box center [168, 418] width 10 height 10
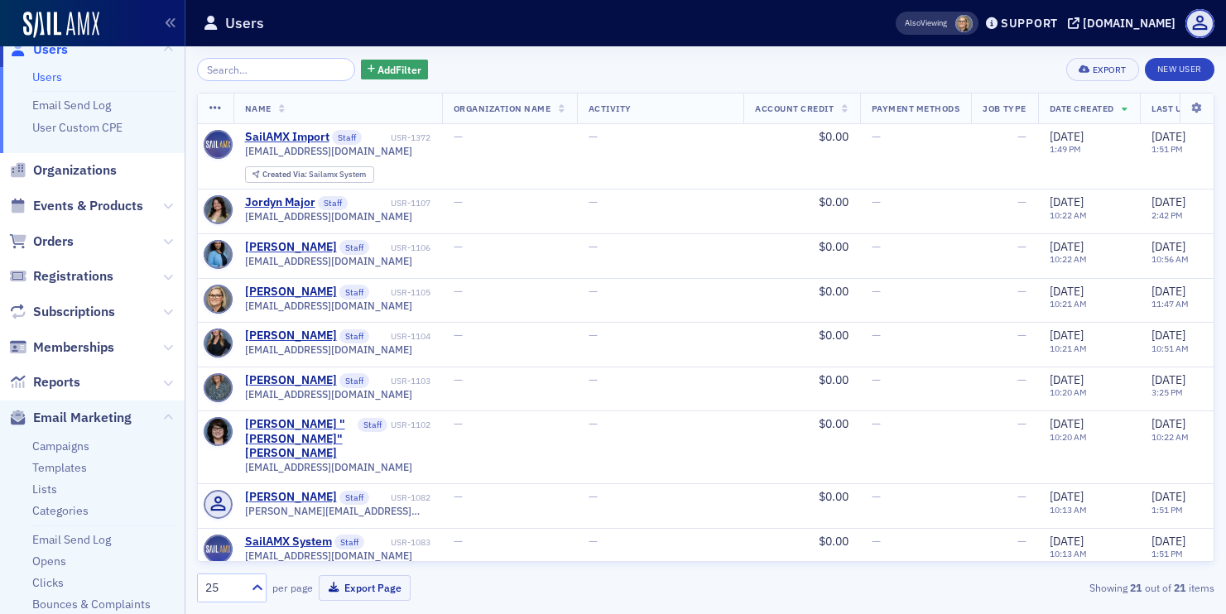
scroll to position [94, 0]
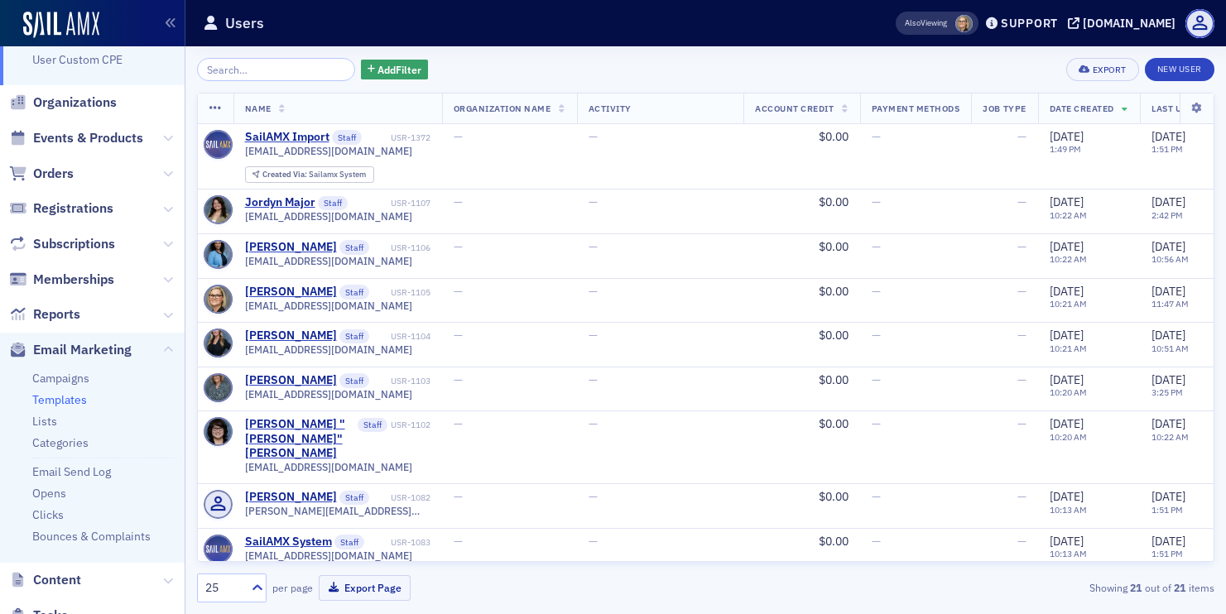
click at [61, 396] on link "Templates" at bounding box center [59, 399] width 55 height 15
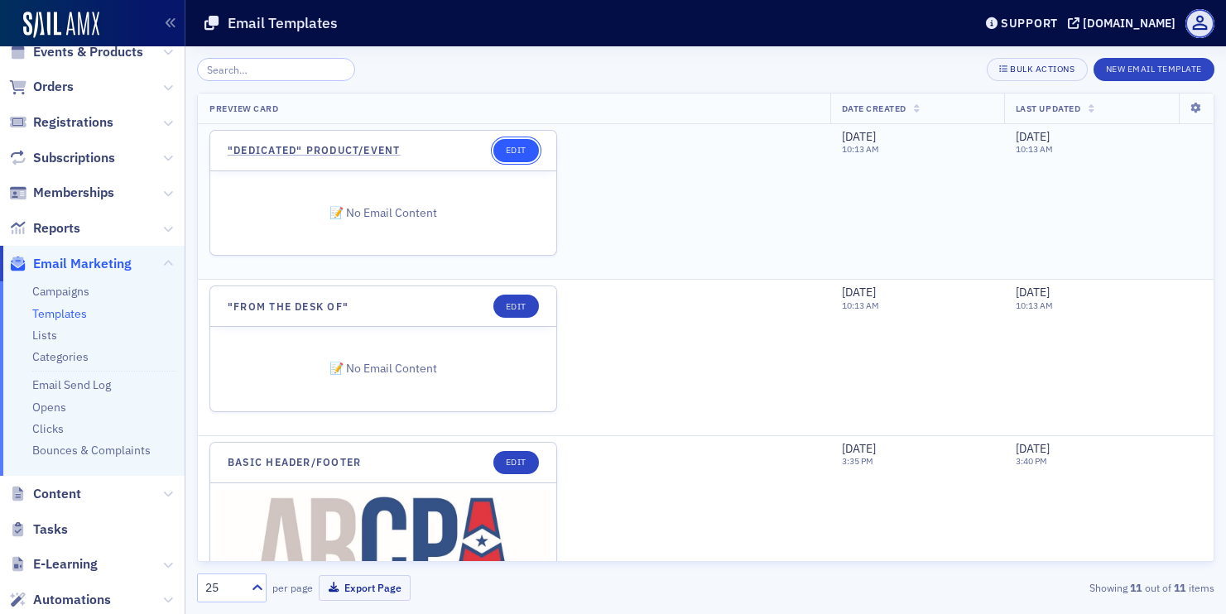
click at [517, 151] on link "Edit" at bounding box center [516, 150] width 46 height 23
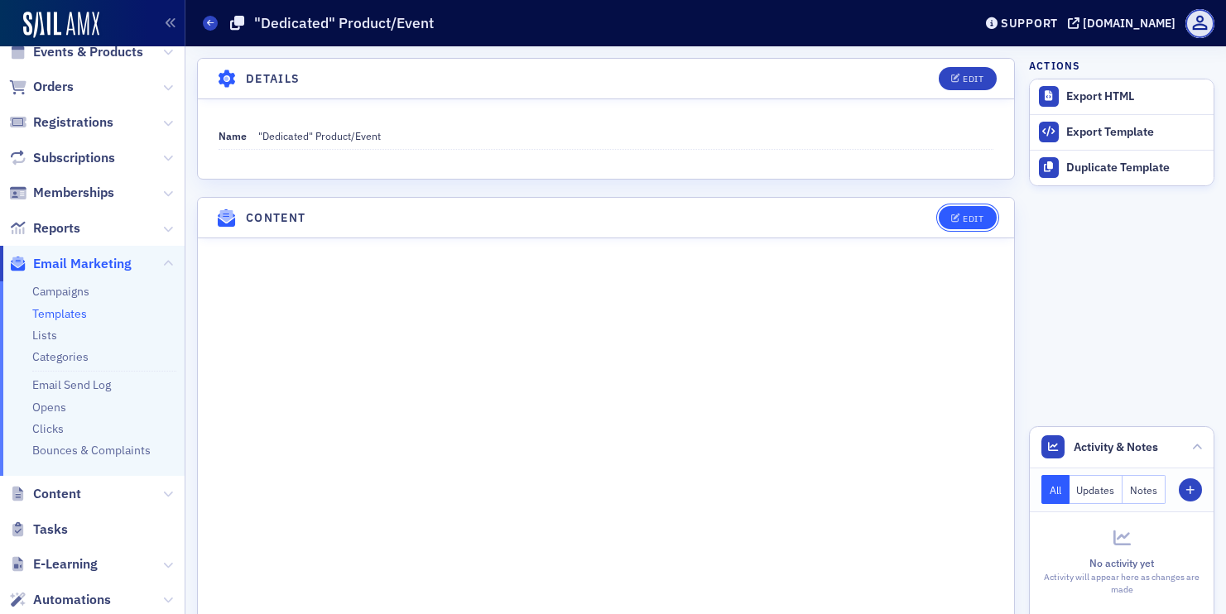
click at [971, 224] on button "Edit" at bounding box center [967, 217] width 57 height 23
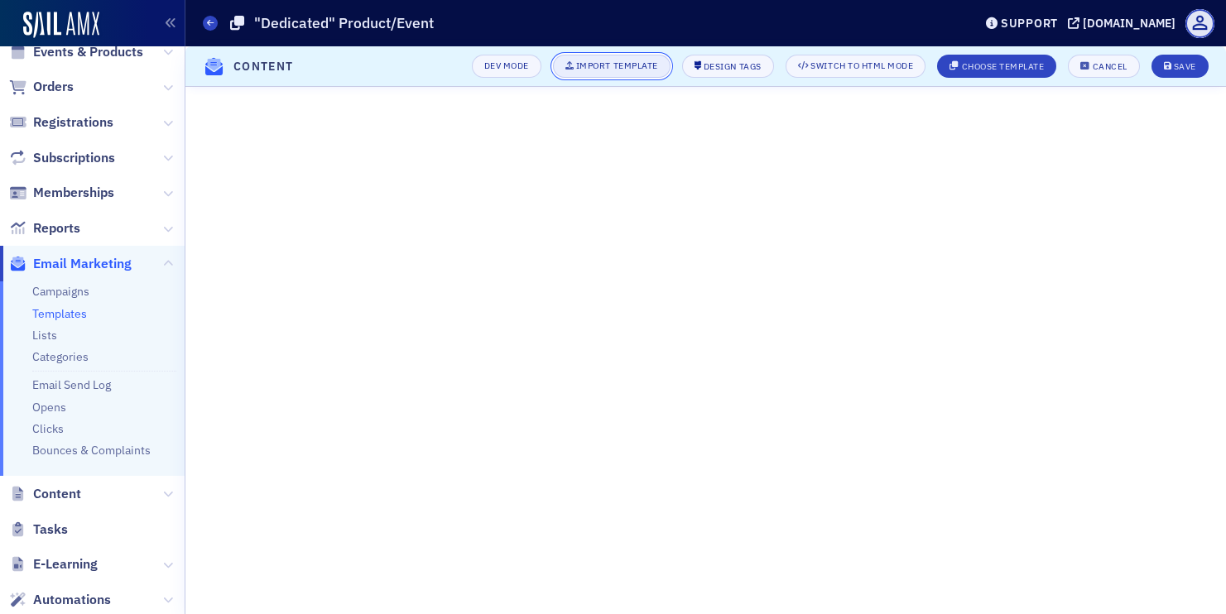
click at [607, 65] on div "Import Template" at bounding box center [617, 65] width 82 height 9
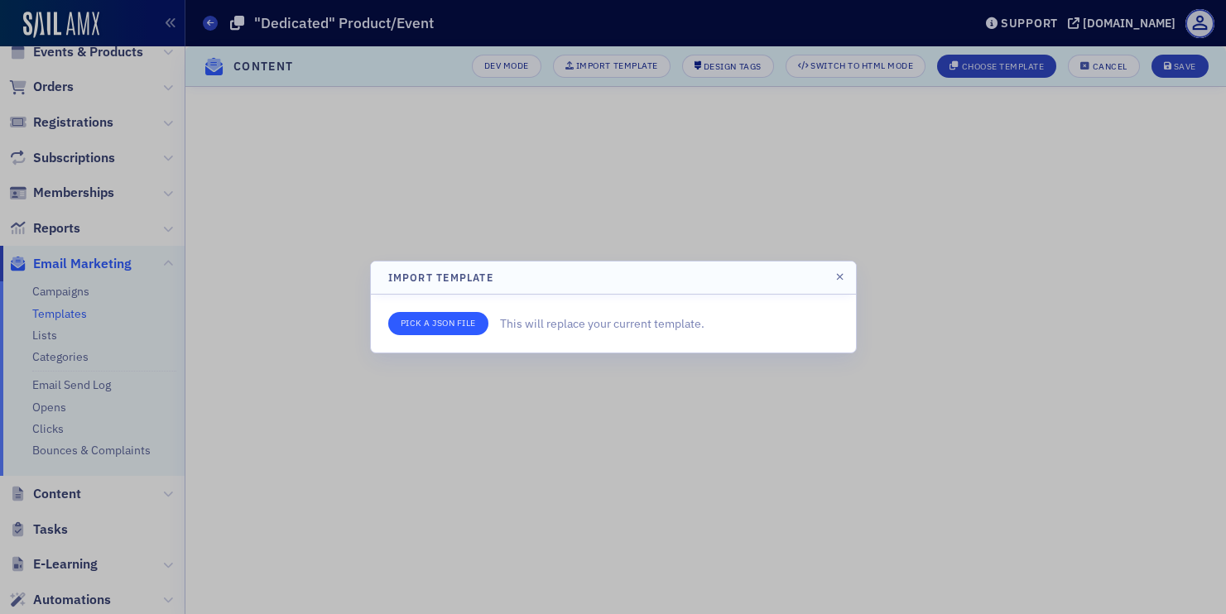
click at [452, 329] on input "file" at bounding box center [438, 323] width 100 height 23
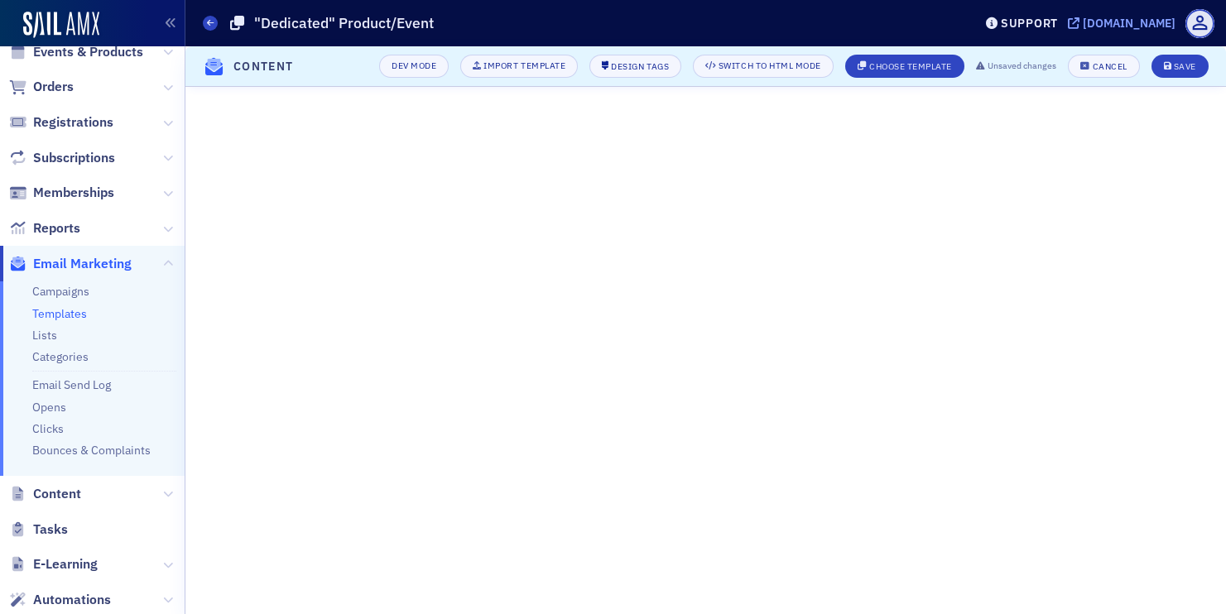
click at [1109, 20] on div "[DOMAIN_NAME]" at bounding box center [1129, 23] width 93 height 15
click at [1096, 26] on div "[DOMAIN_NAME]" at bounding box center [1129, 23] width 93 height 15
click at [1137, 21] on div "[DOMAIN_NAME]" at bounding box center [1129, 23] width 93 height 15
click at [1173, 67] on span "Save" at bounding box center [1180, 66] width 32 height 9
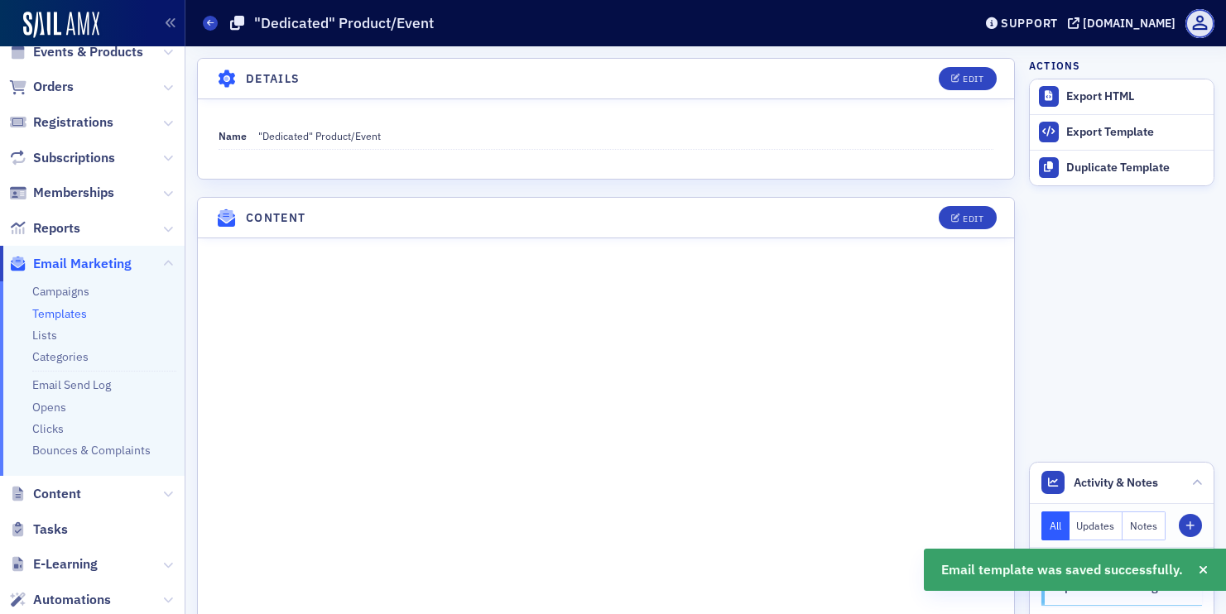
scroll to position [142, 0]
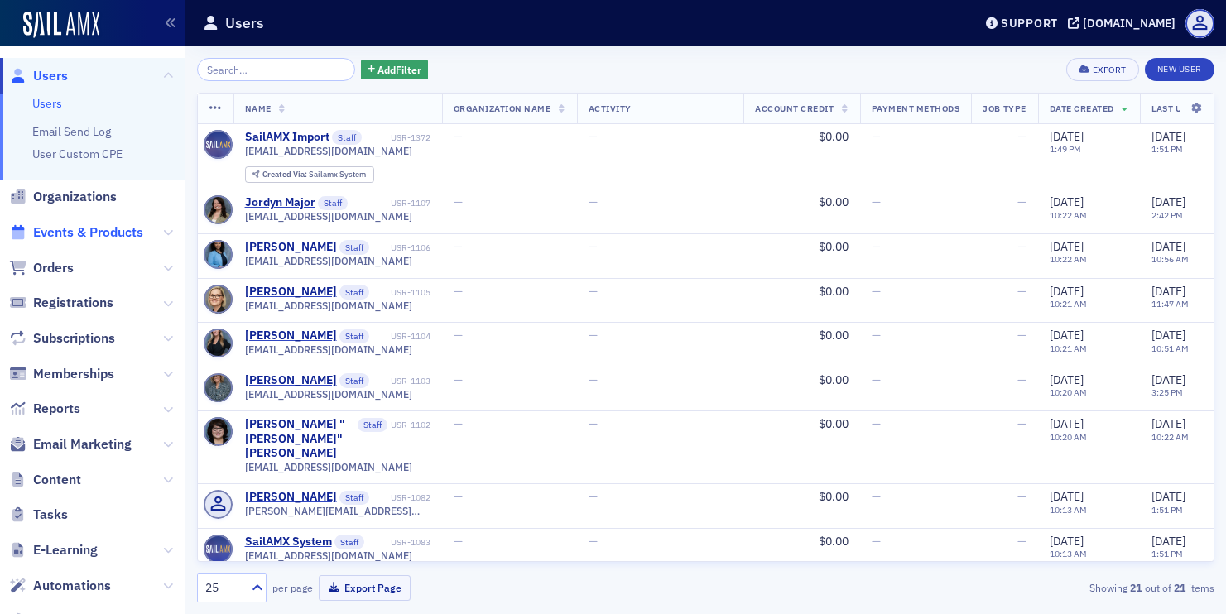
click at [106, 233] on span "Events & Products" at bounding box center [88, 233] width 110 height 18
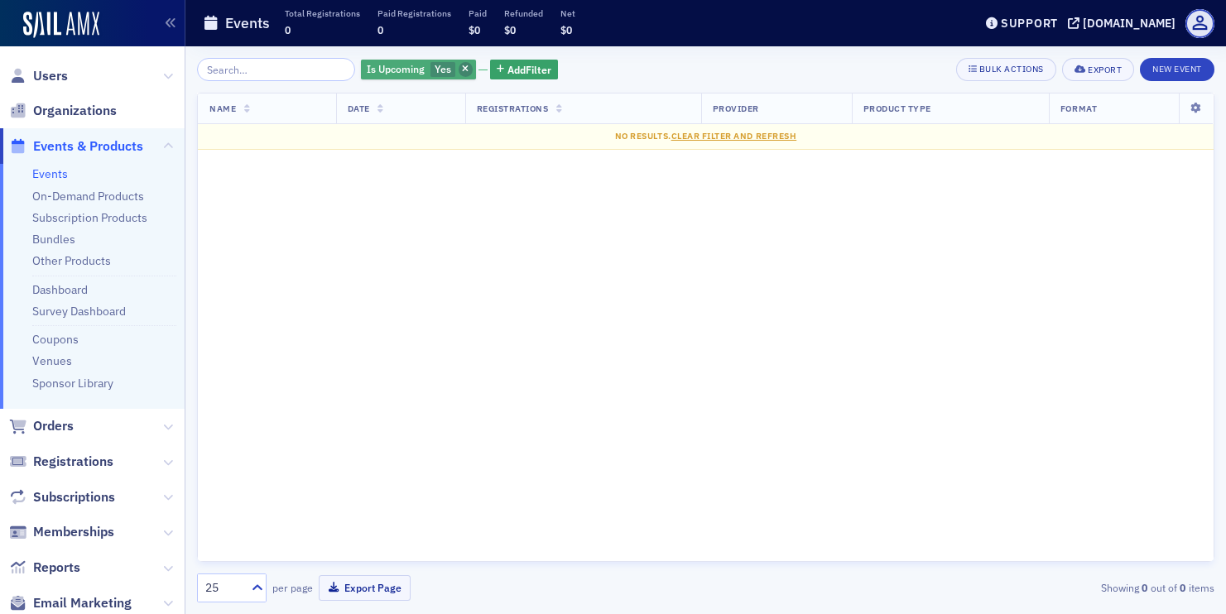
click at [462, 70] on icon "button" at bounding box center [465, 69] width 7 height 9
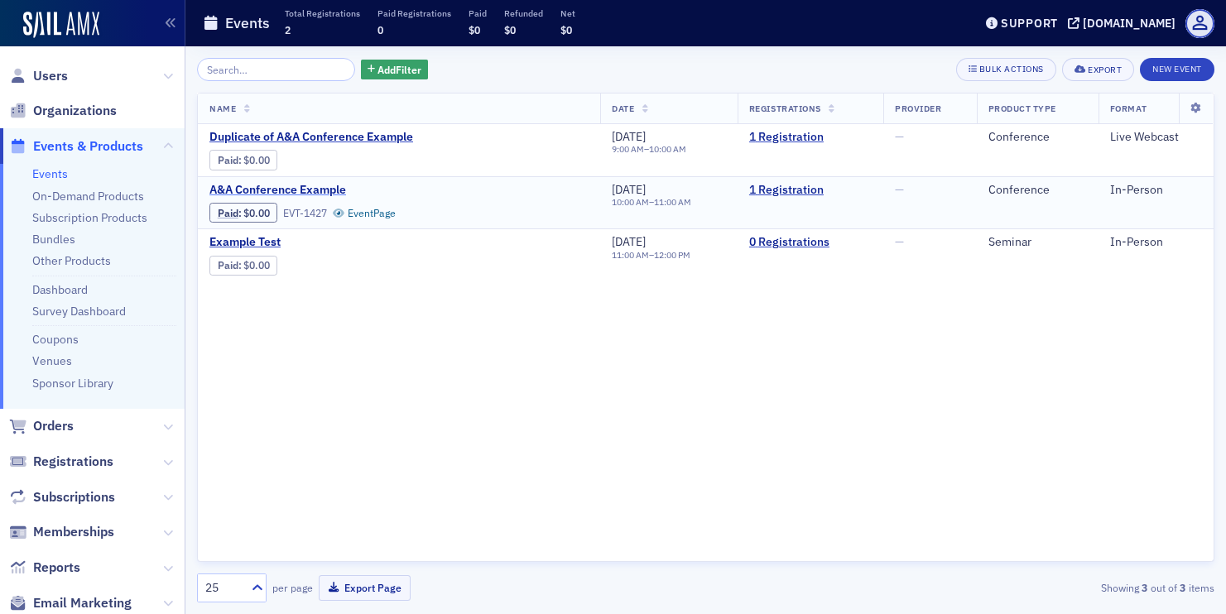
click at [329, 188] on span "A&A Conference Example" at bounding box center [348, 190] width 278 height 15
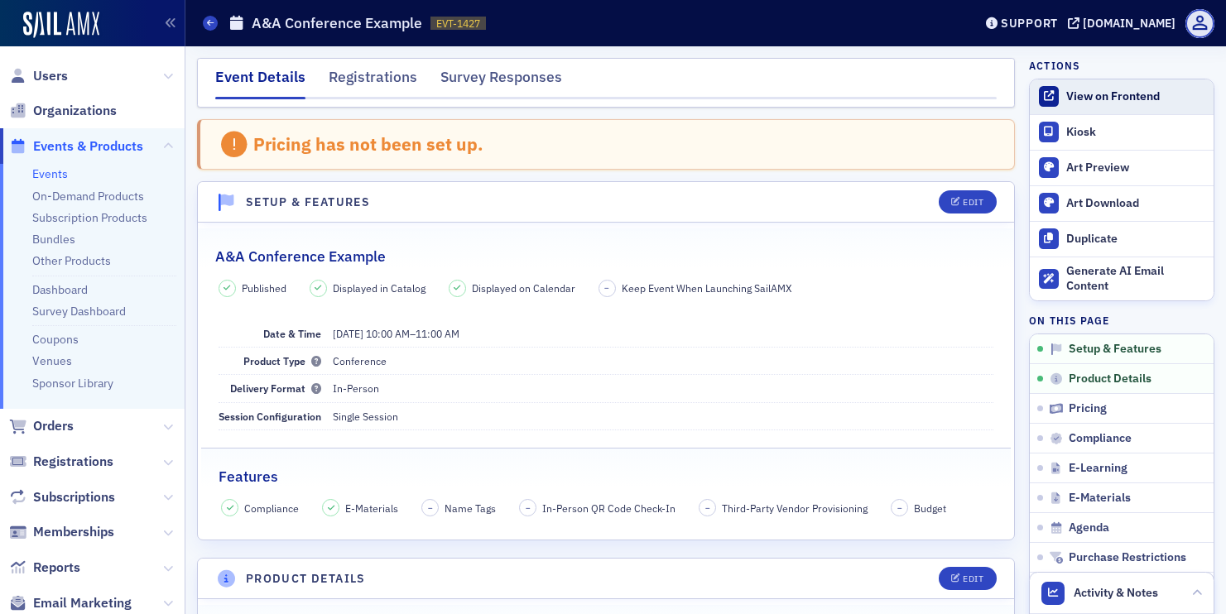
click at [1141, 94] on div "View on Frontend" at bounding box center [1135, 96] width 139 height 15
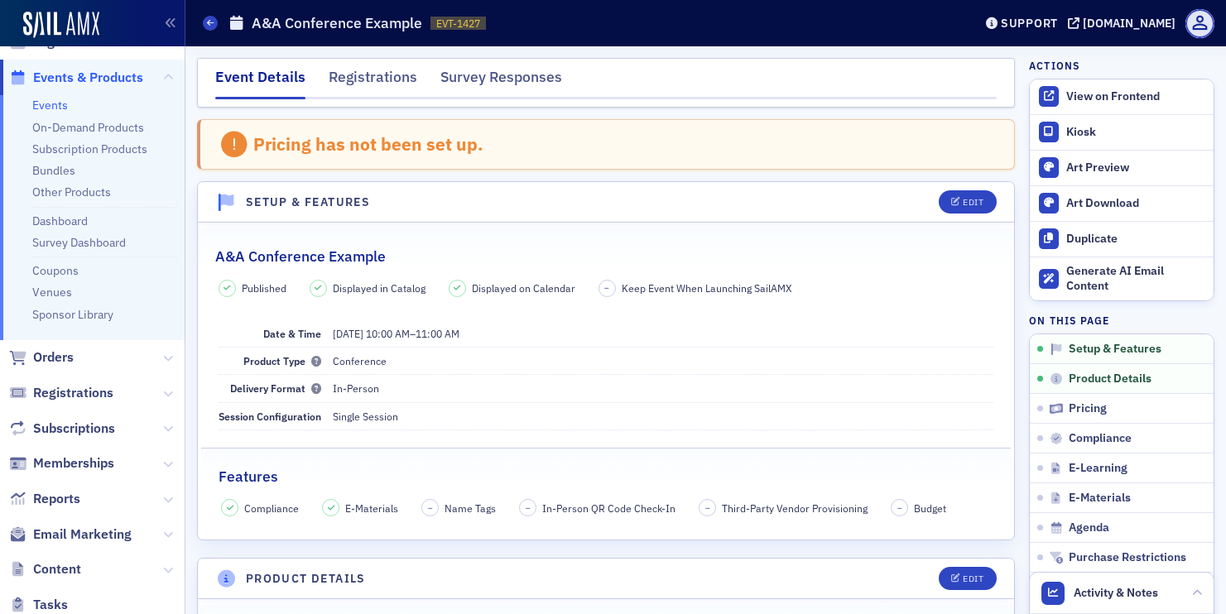
scroll to position [100, 0]
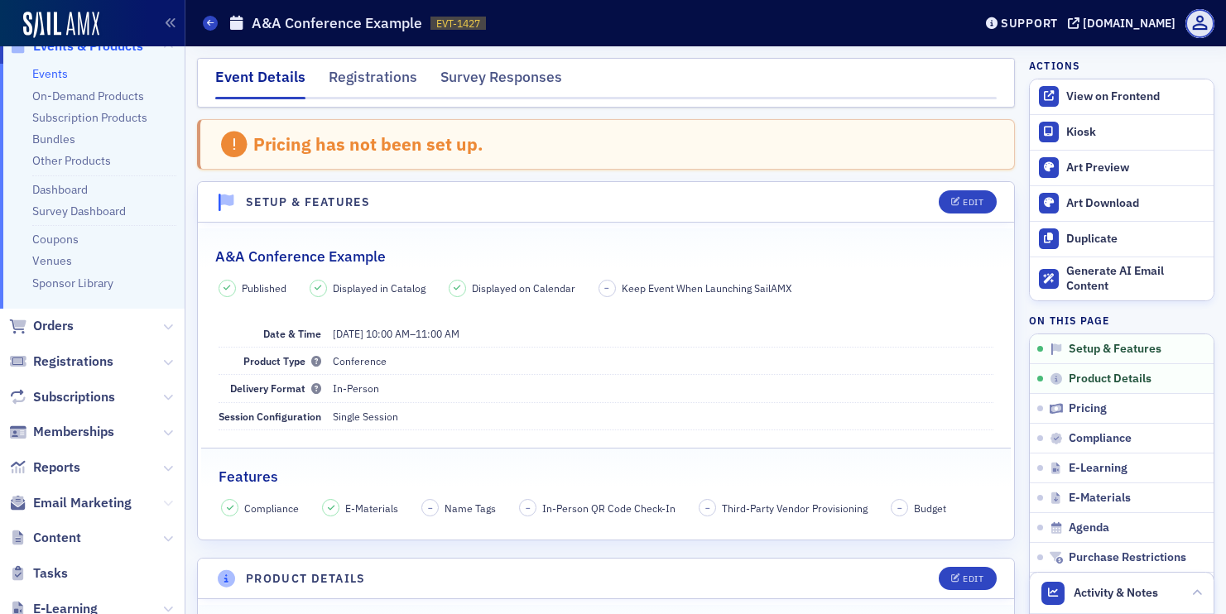
click at [168, 506] on icon at bounding box center [168, 503] width 10 height 10
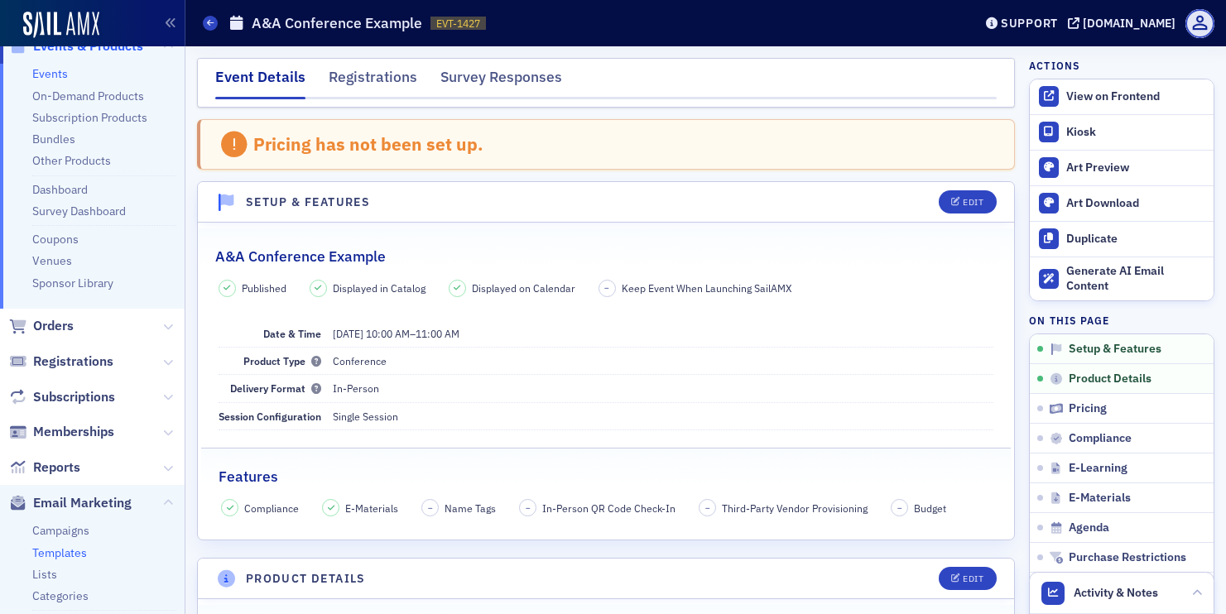
click at [71, 549] on link "Templates" at bounding box center [59, 553] width 55 height 15
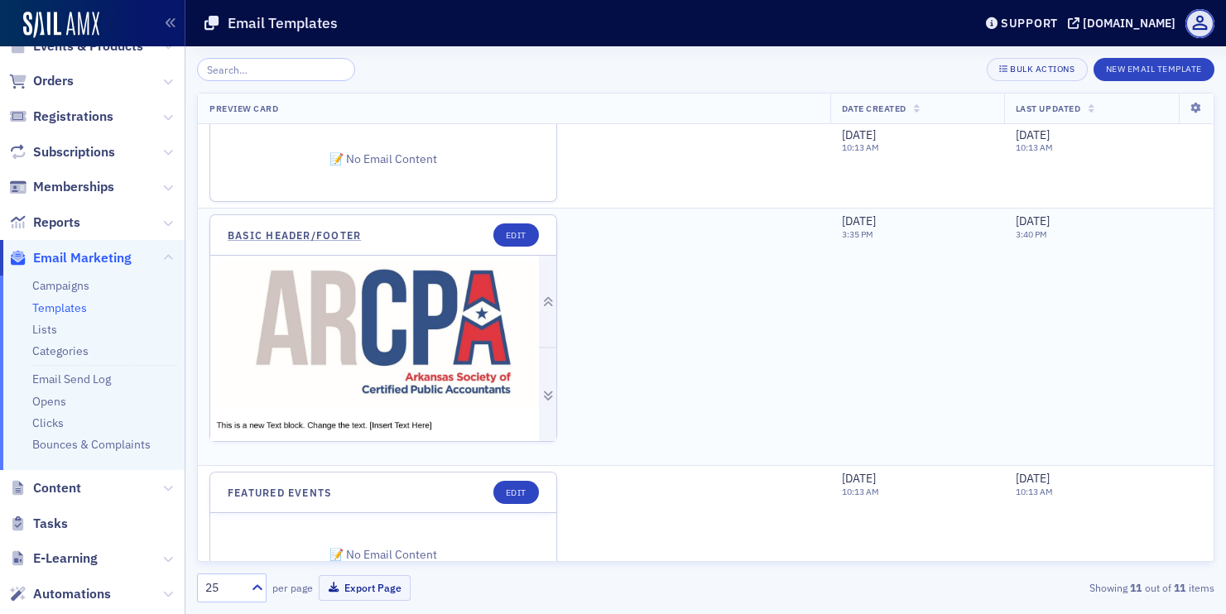
scroll to position [492, 0]
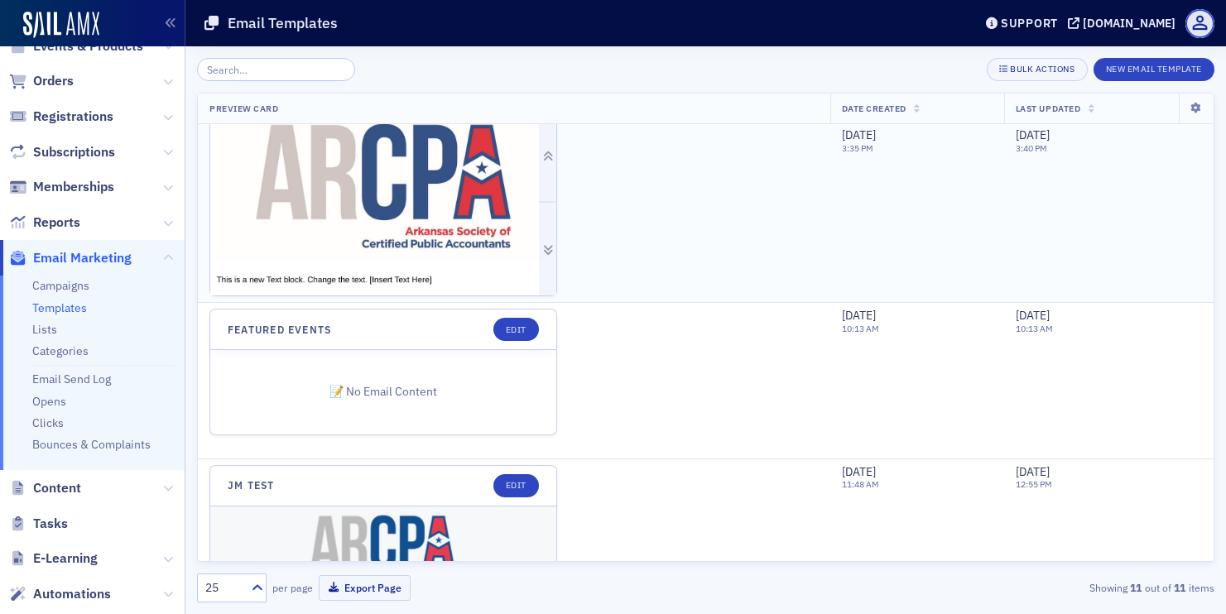
click at [450, 199] on img at bounding box center [383, 487] width 346 height 755
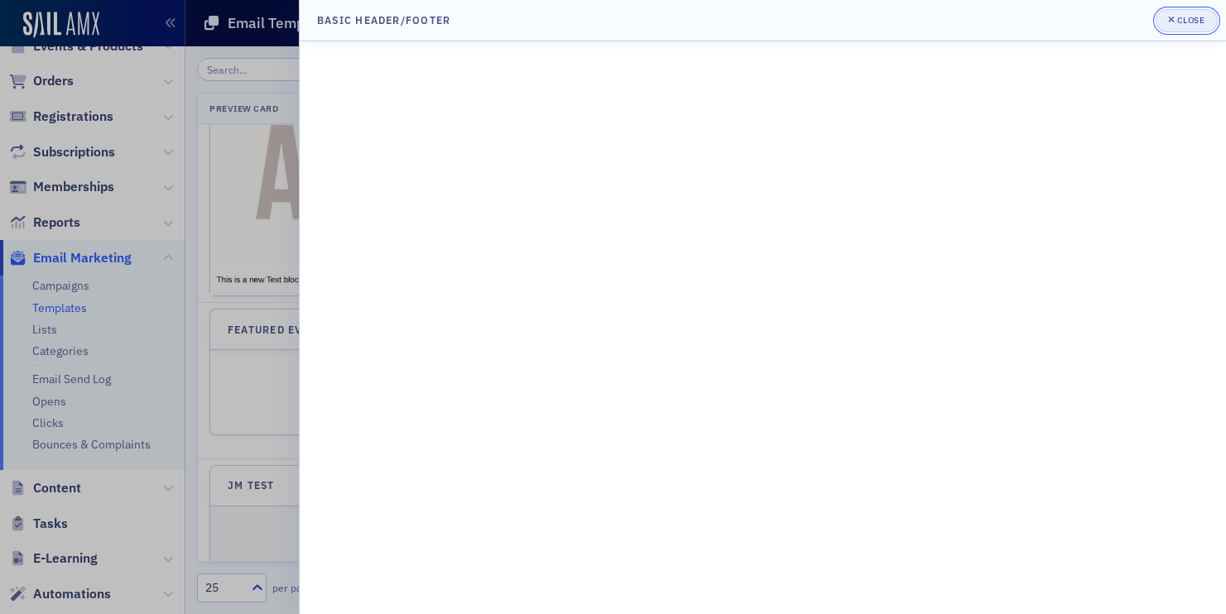
click at [1167, 26] on button "Close" at bounding box center [1186, 20] width 61 height 23
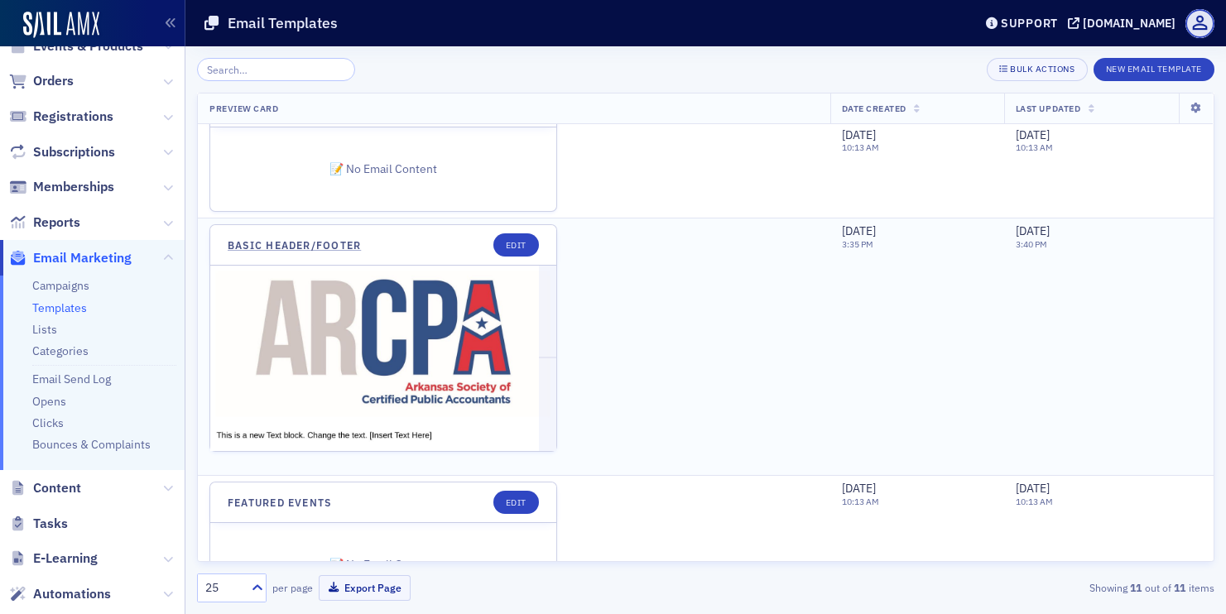
scroll to position [144, 0]
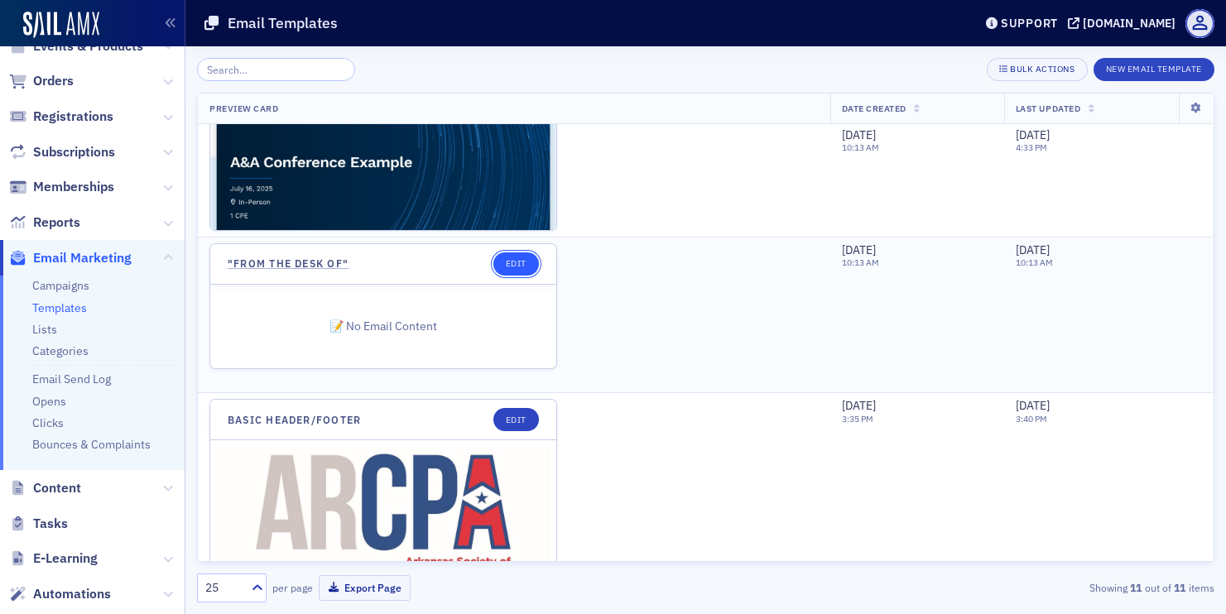
click at [517, 260] on link "Edit" at bounding box center [516, 264] width 46 height 23
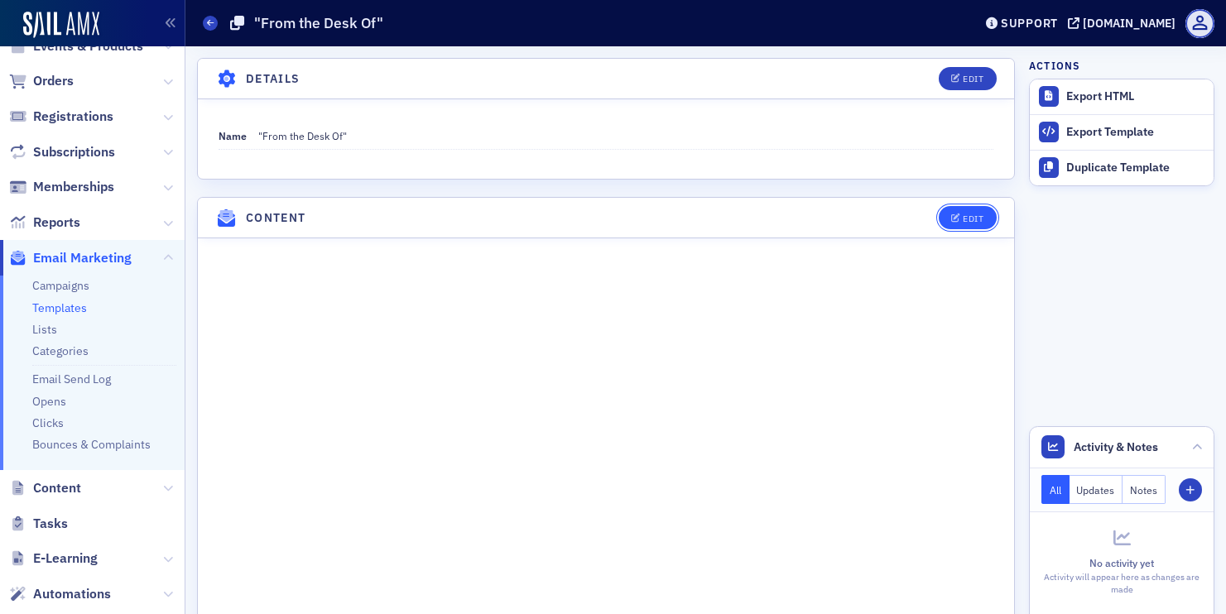
click at [975, 220] on div "Edit" at bounding box center [973, 218] width 21 height 9
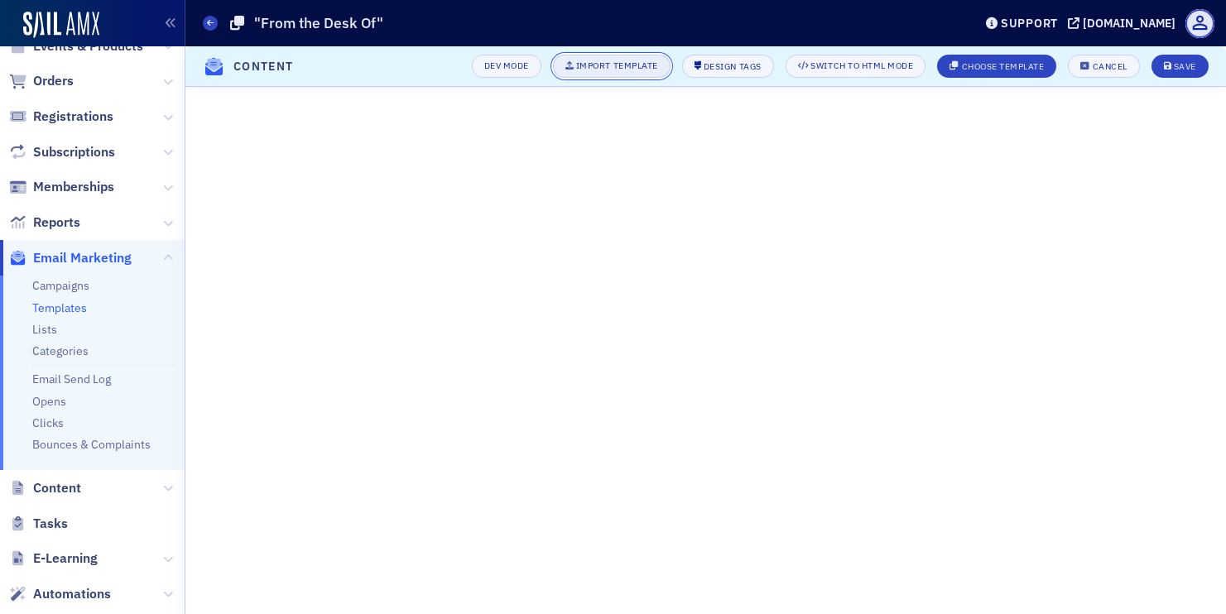
click at [620, 63] on div "Import Template" at bounding box center [617, 65] width 82 height 9
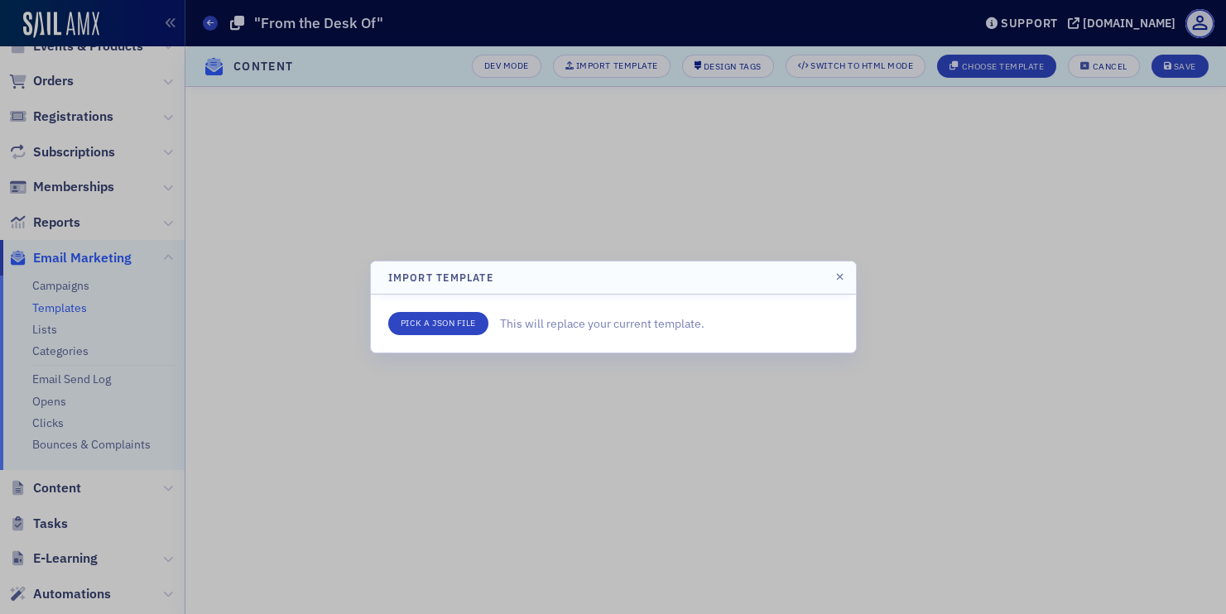
click at [447, 311] on div "Pick a JSON File This will replace your current template." at bounding box center [613, 324] width 485 height 58
click at [449, 322] on input "file" at bounding box center [438, 323] width 100 height 23
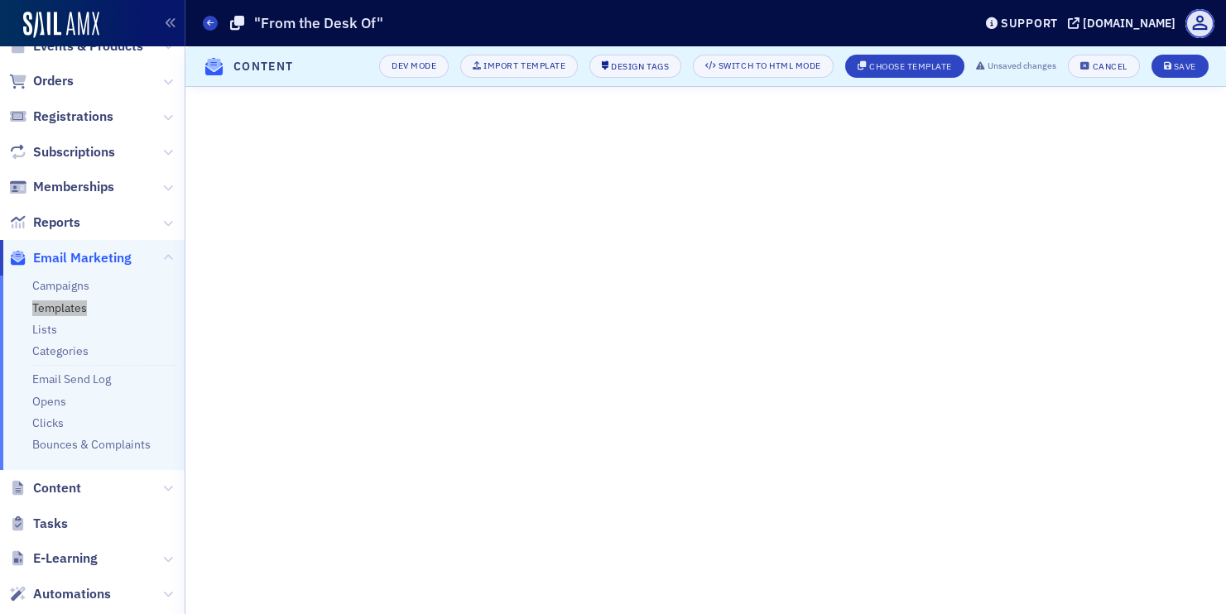
drag, startPoint x: 67, startPoint y: 306, endPoint x: 958, endPoint y: 1, distance: 941.8
click at [0, 0] on nav "Users Organizations Events & Products Orders Registrations Subscriptions Member…" at bounding box center [92, 307] width 185 height 614
click at [1170, 62] on icon "submit" at bounding box center [1168, 66] width 8 height 9
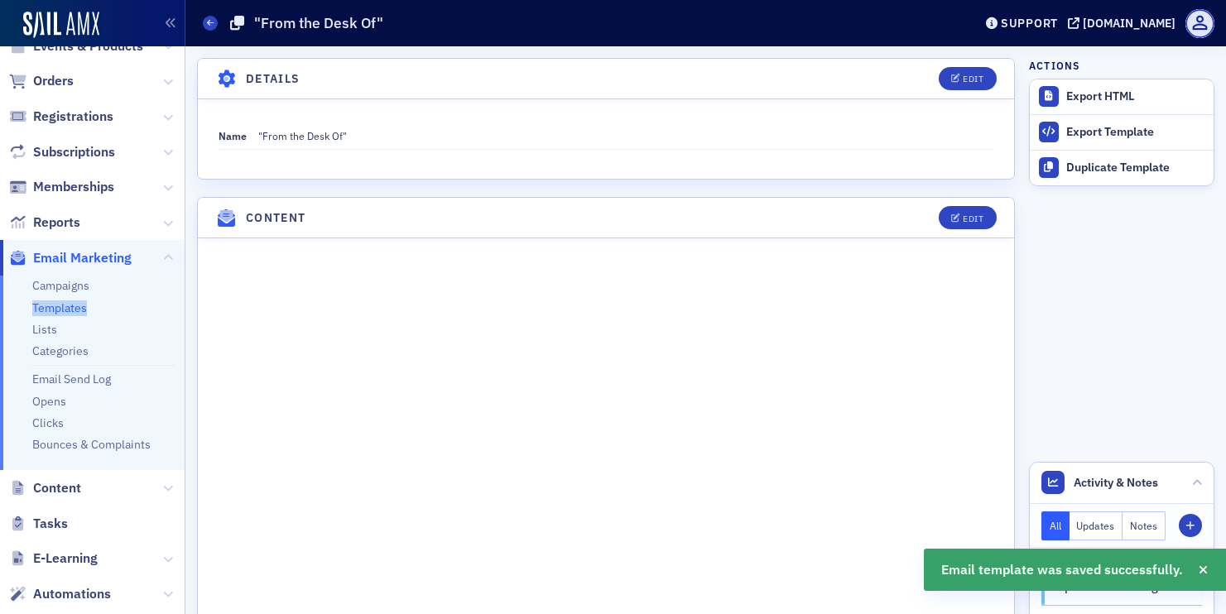
click at [58, 299] on ul "Campaigns Templates Lists Categories Email Send Log Opens Clicks Bounces & Comp…" at bounding box center [92, 373] width 185 height 195
click at [65, 307] on link "Templates" at bounding box center [59, 308] width 55 height 15
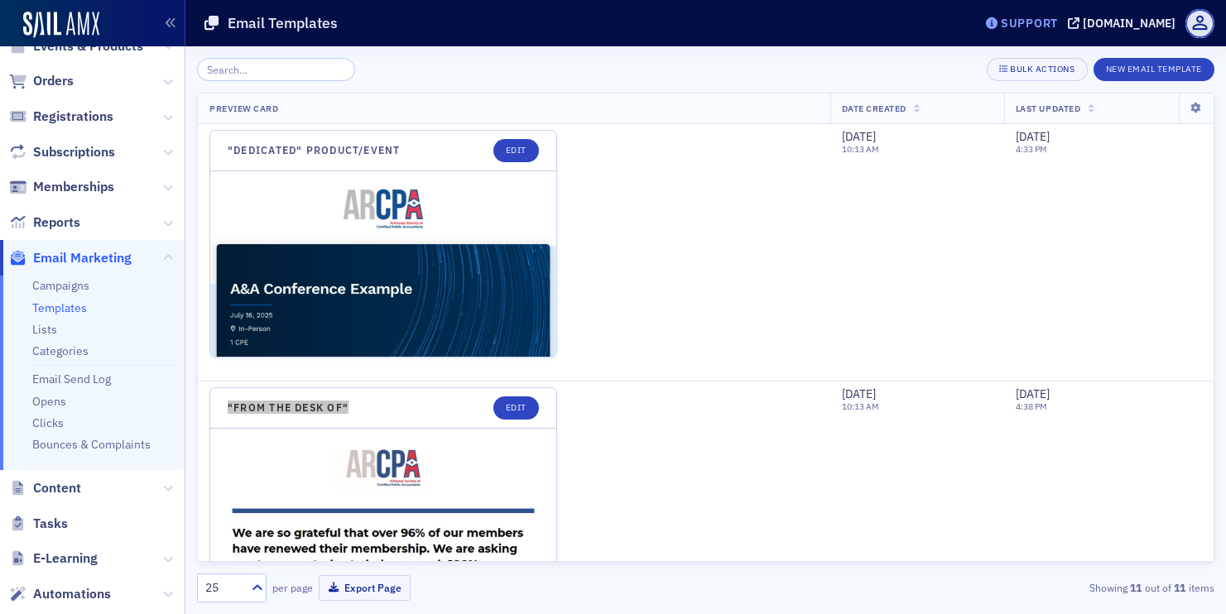
drag, startPoint x: 330, startPoint y: 408, endPoint x: 937, endPoint y: 20, distance: 720.5
click at [0, 0] on div "Users Organizations Events & Products Orders Registrations Subscriptions Member…" at bounding box center [613, 307] width 1226 height 614
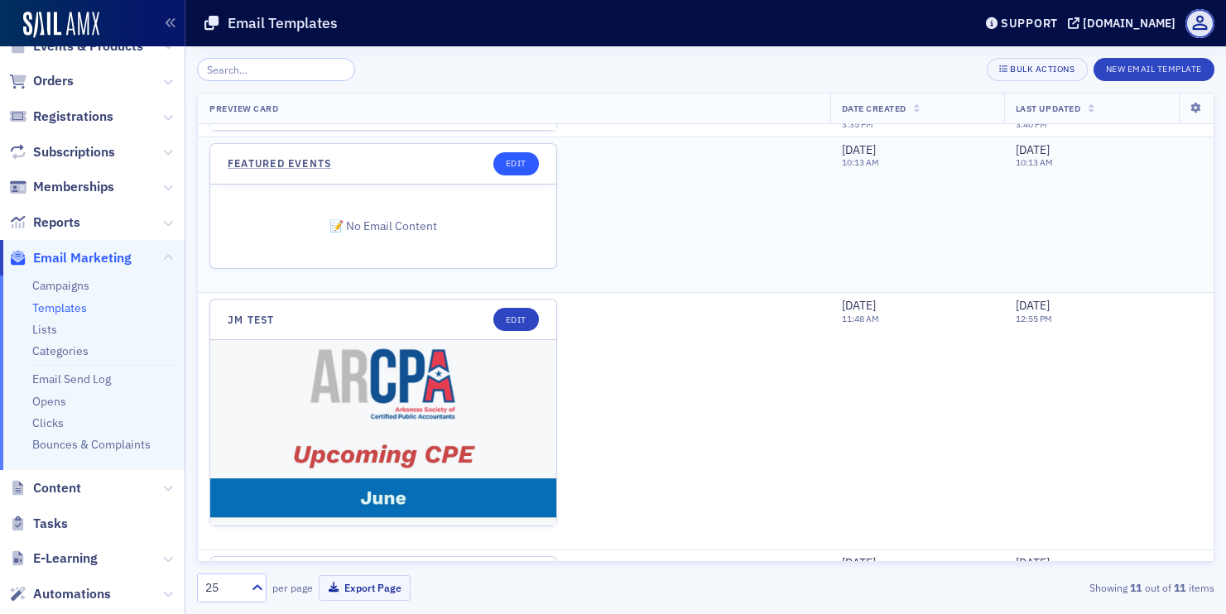
scroll to position [660, 0]
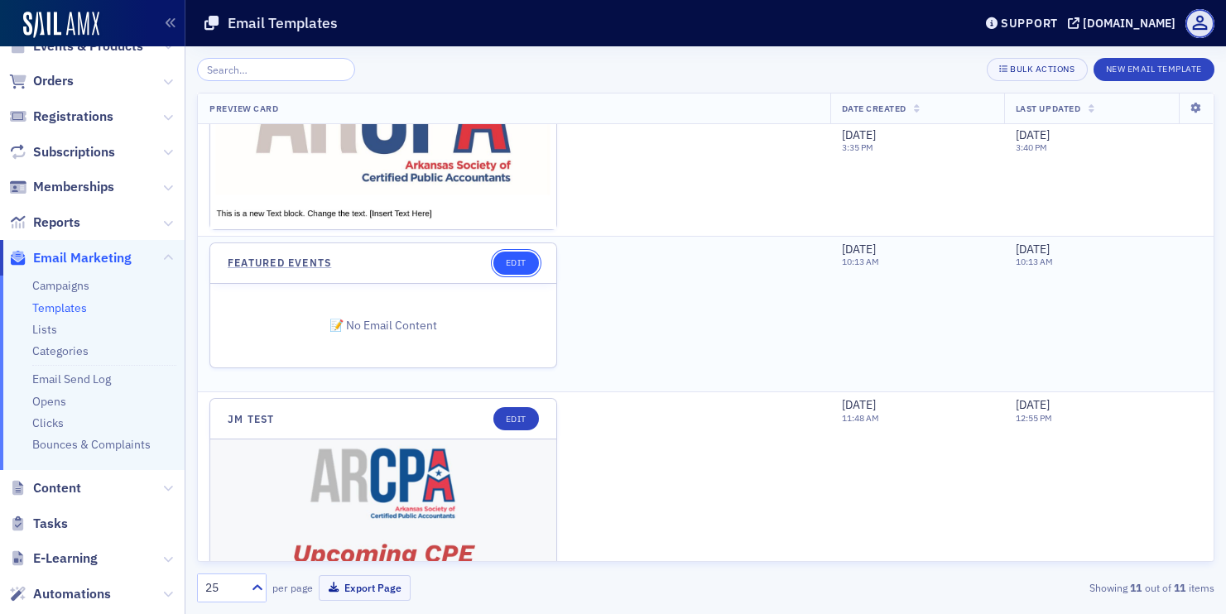
click at [510, 265] on link "Edit" at bounding box center [516, 263] width 46 height 23
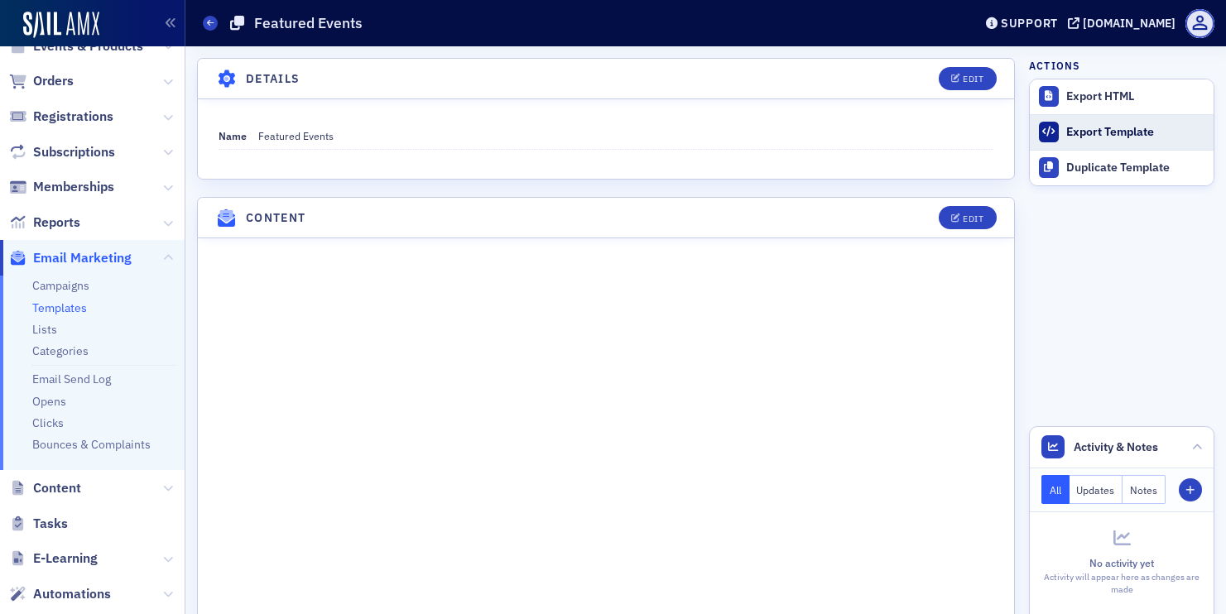
click at [1100, 123] on link "Export Template" at bounding box center [1122, 132] width 184 height 36
click at [683, 166] on div "Name Featured Events" at bounding box center [606, 138] width 816 height 79
click at [967, 218] on div "Edit" at bounding box center [973, 218] width 21 height 9
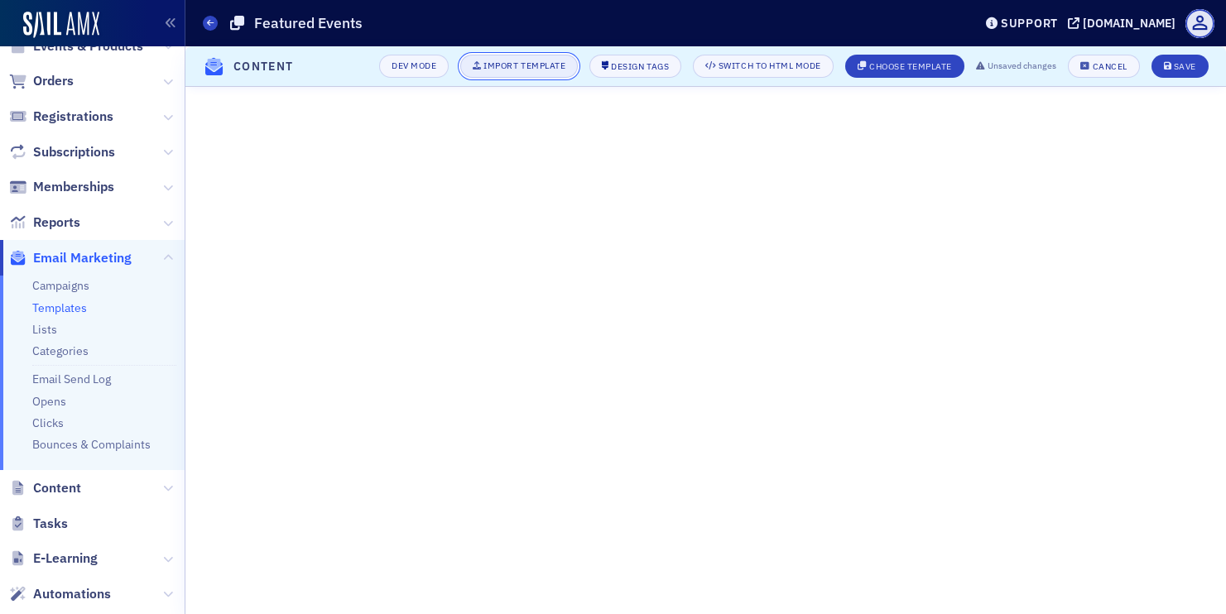
click at [541, 61] on div "Import Template" at bounding box center [525, 65] width 82 height 9
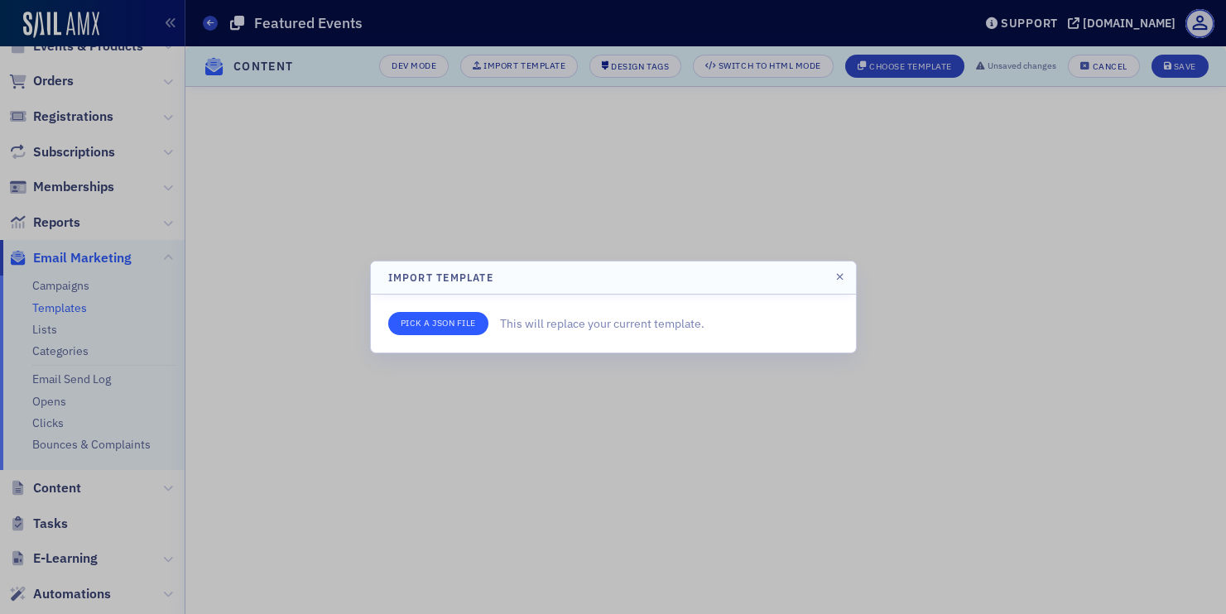
click at [474, 326] on input "file" at bounding box center [438, 323] width 100 height 23
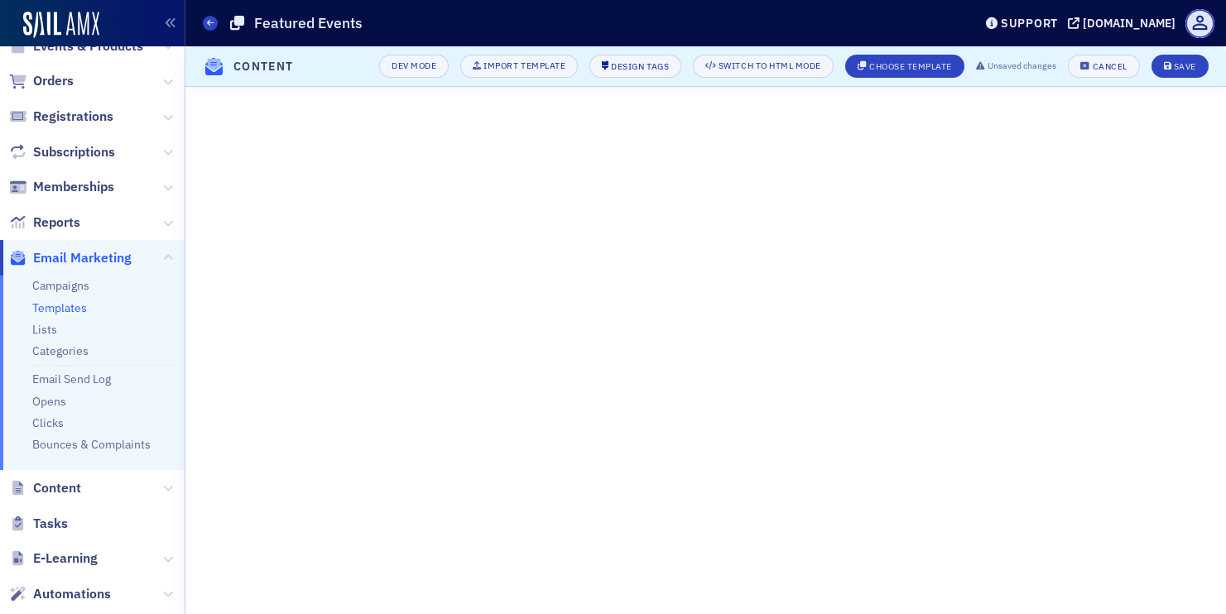
click at [1044, 31] on div "Support arcpa.production.sailamx.com" at bounding box center [1101, 23] width 249 height 29
click at [1083, 22] on div "[DOMAIN_NAME]" at bounding box center [1129, 23] width 93 height 15
click at [1083, 29] on div "[DOMAIN_NAME]" at bounding box center [1129, 23] width 93 height 15
click at [1182, 62] on div "Save" at bounding box center [1185, 66] width 22 height 9
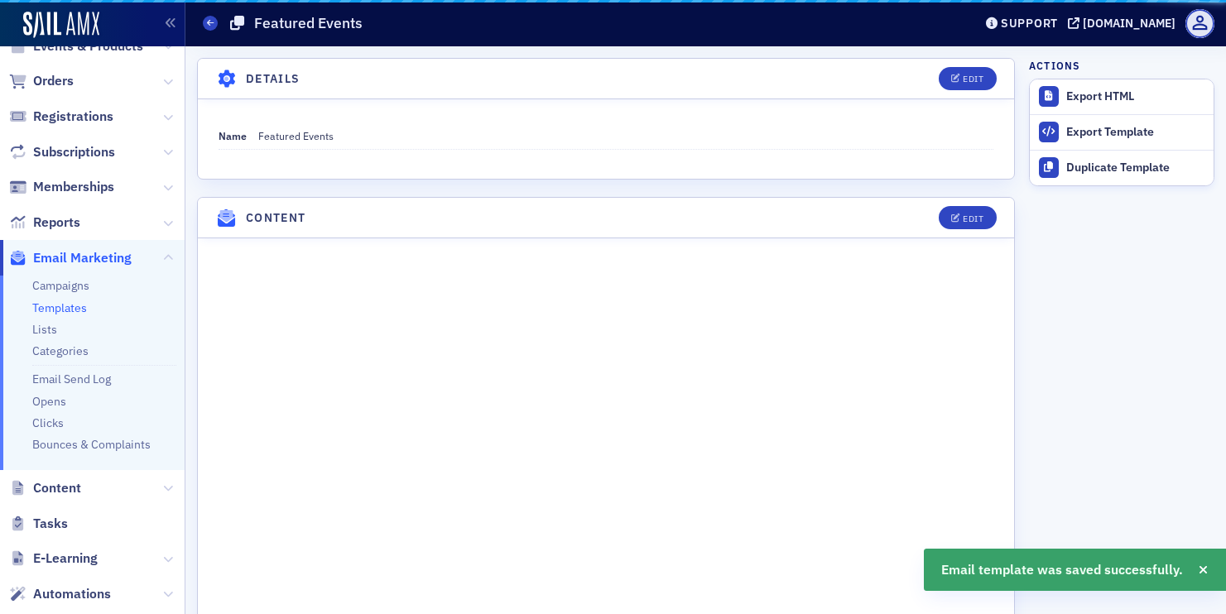
scroll to position [142, 0]
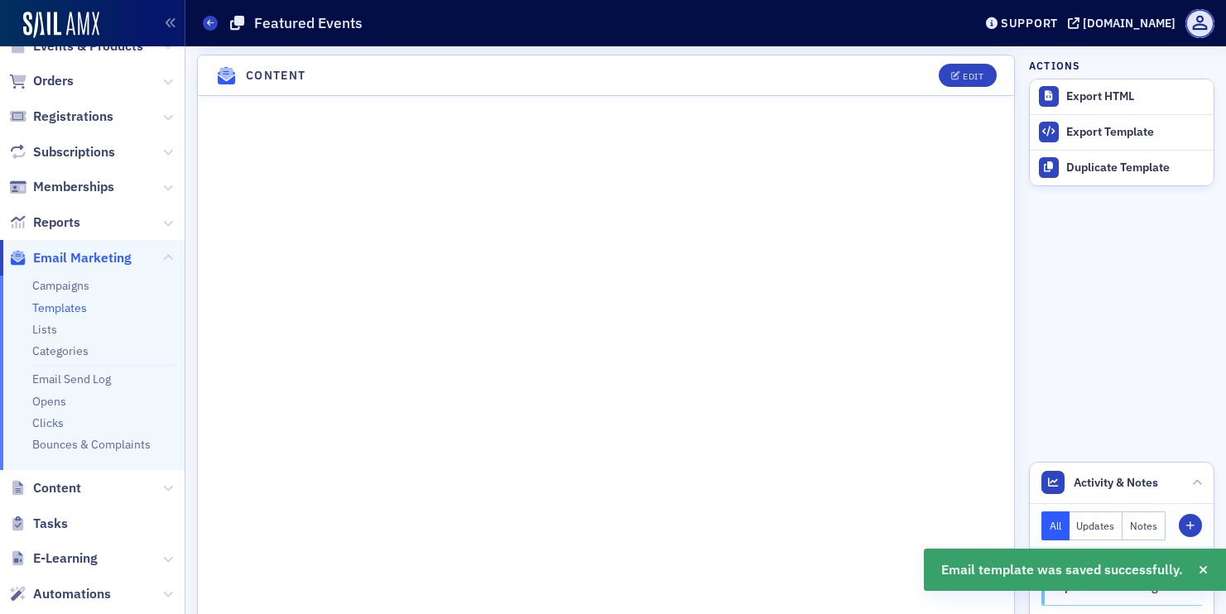
click at [55, 308] on link "Templates" at bounding box center [59, 308] width 55 height 15
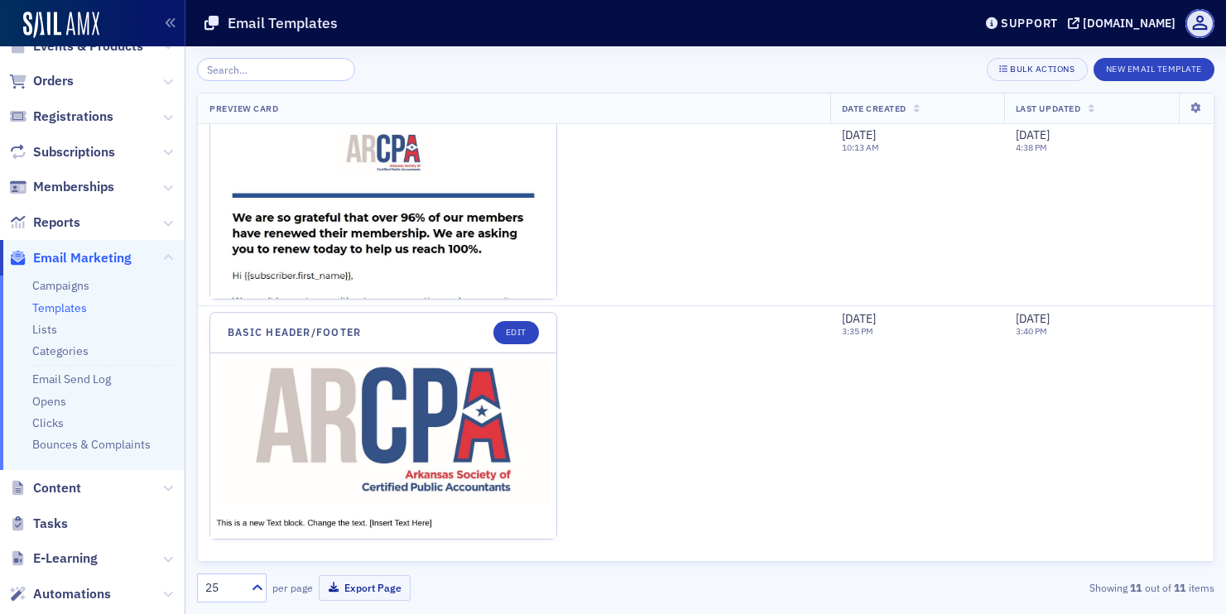
scroll to position [534, 0]
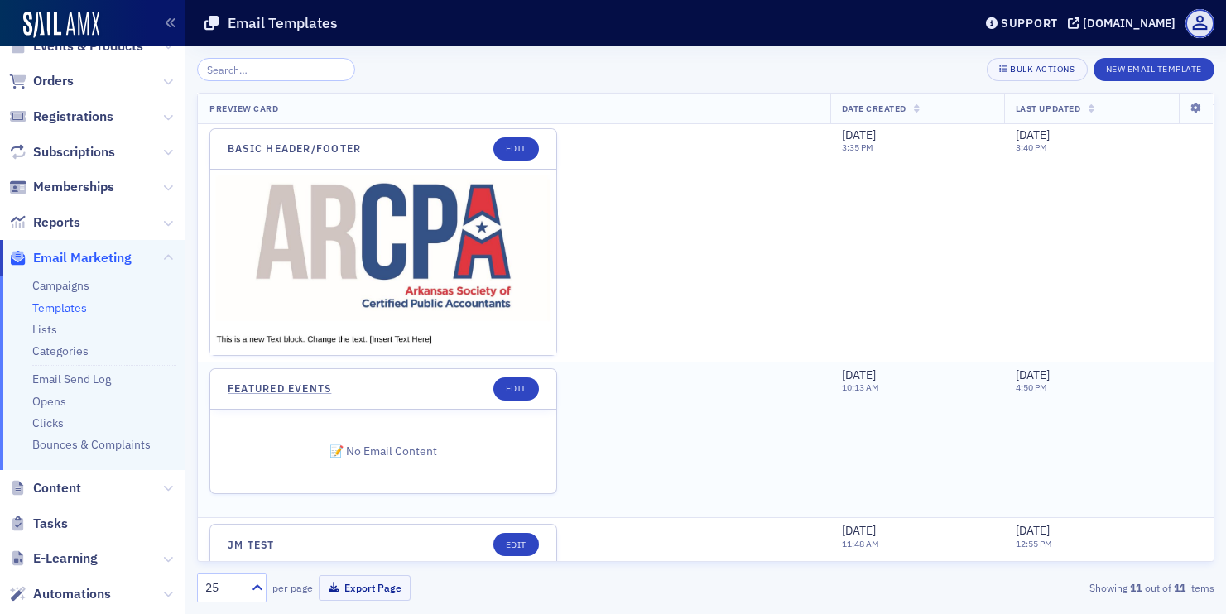
click at [507, 416] on span "📝 No Email Content" at bounding box center [383, 452] width 346 height 84
click at [513, 394] on link "Edit" at bounding box center [516, 389] width 46 height 23
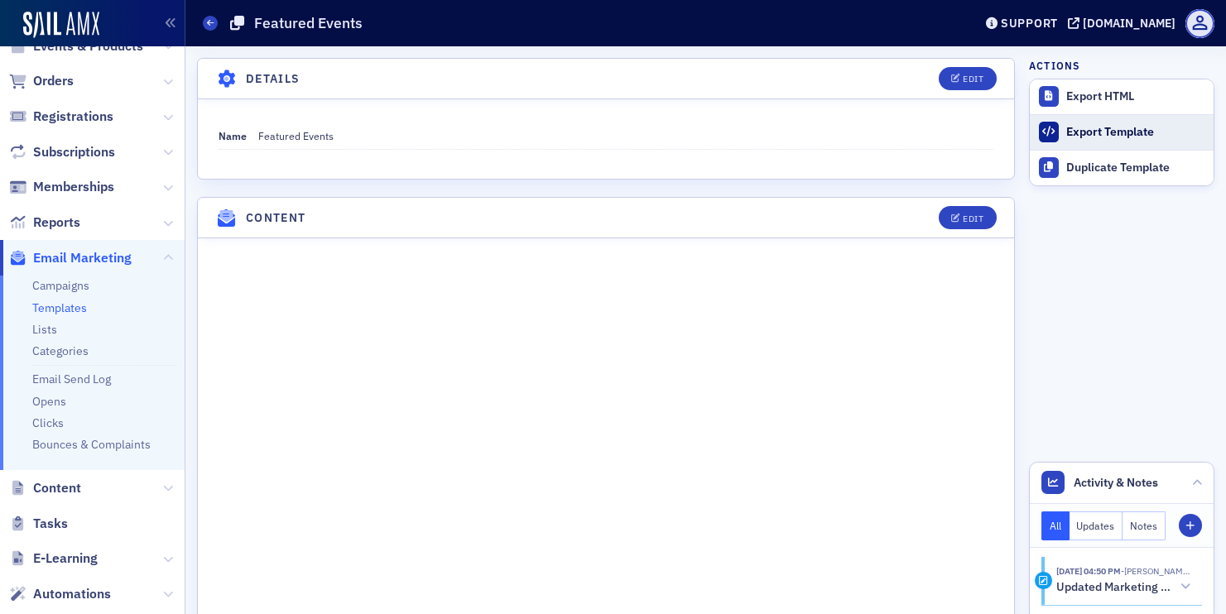
click at [1141, 123] on link "Export Template" at bounding box center [1122, 132] width 184 height 36
click at [959, 219] on icon "button" at bounding box center [956, 218] width 10 height 9
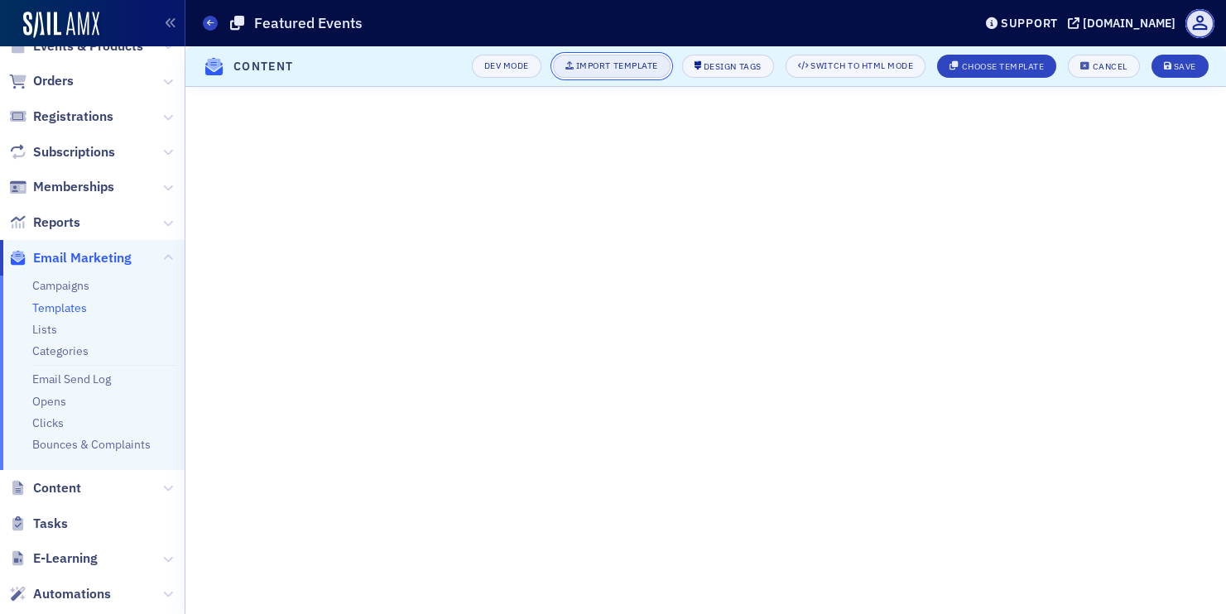
click at [600, 64] on div "Import Template" at bounding box center [617, 65] width 82 height 9
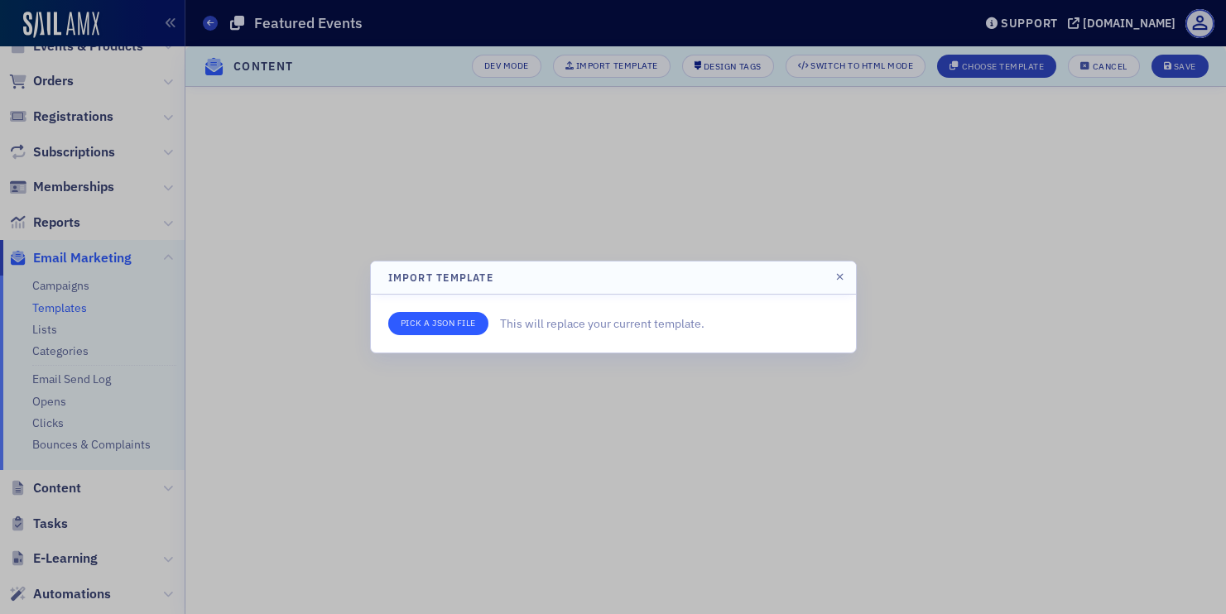
click at [475, 321] on input "file" at bounding box center [438, 323] width 100 height 23
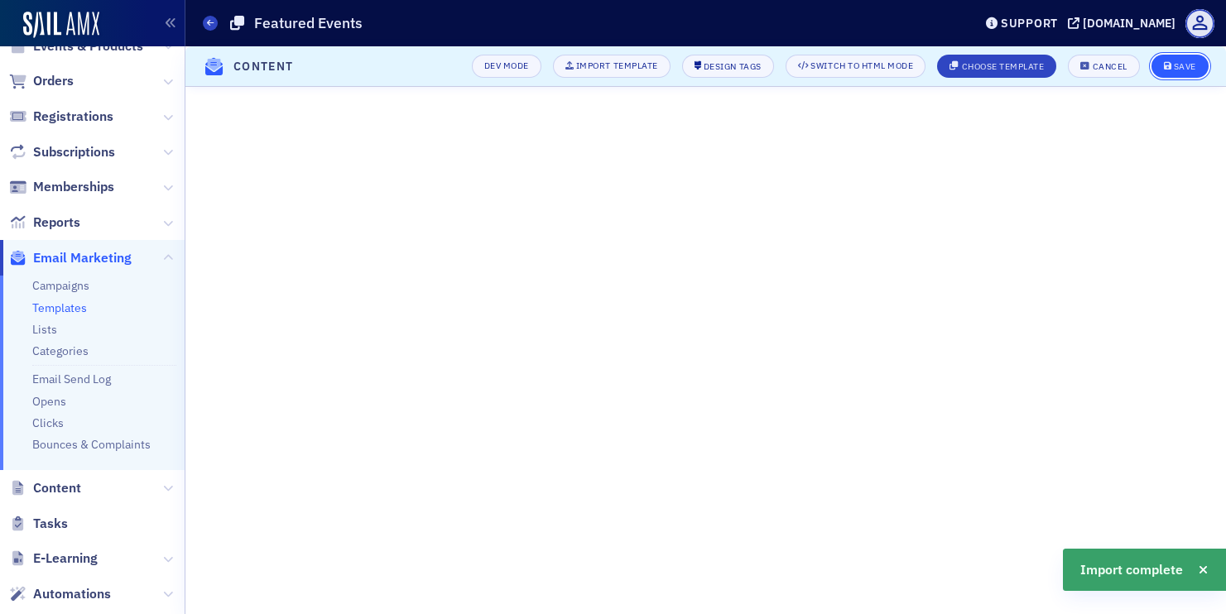
click at [1185, 65] on div "Save" at bounding box center [1185, 66] width 22 height 9
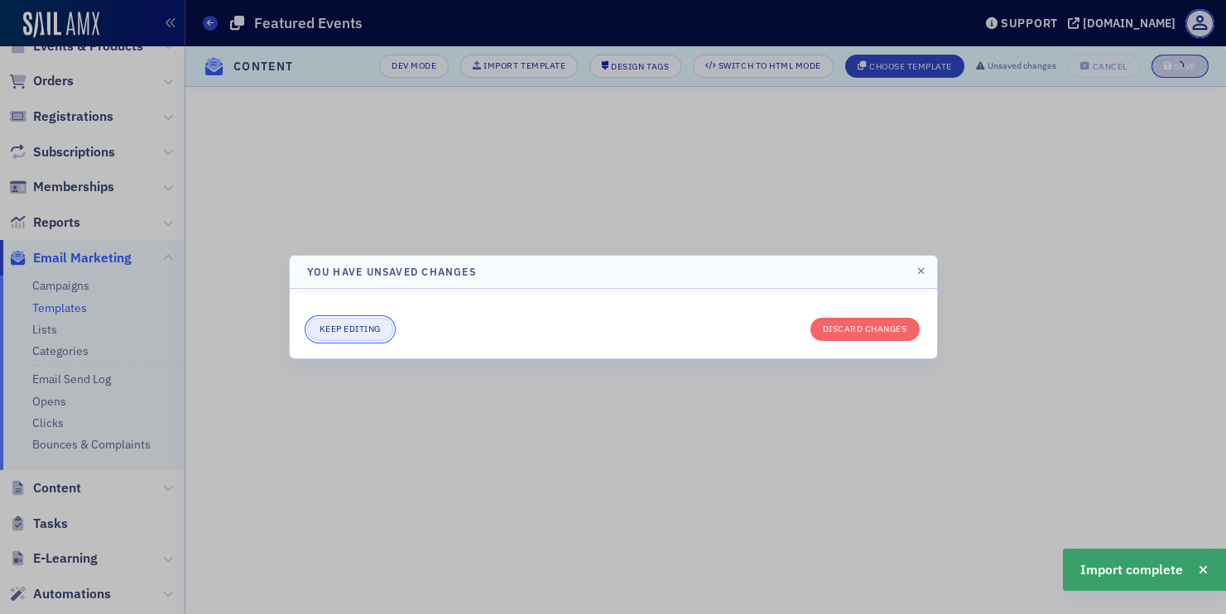
click at [370, 326] on button "Keep editing" at bounding box center [350, 329] width 86 height 23
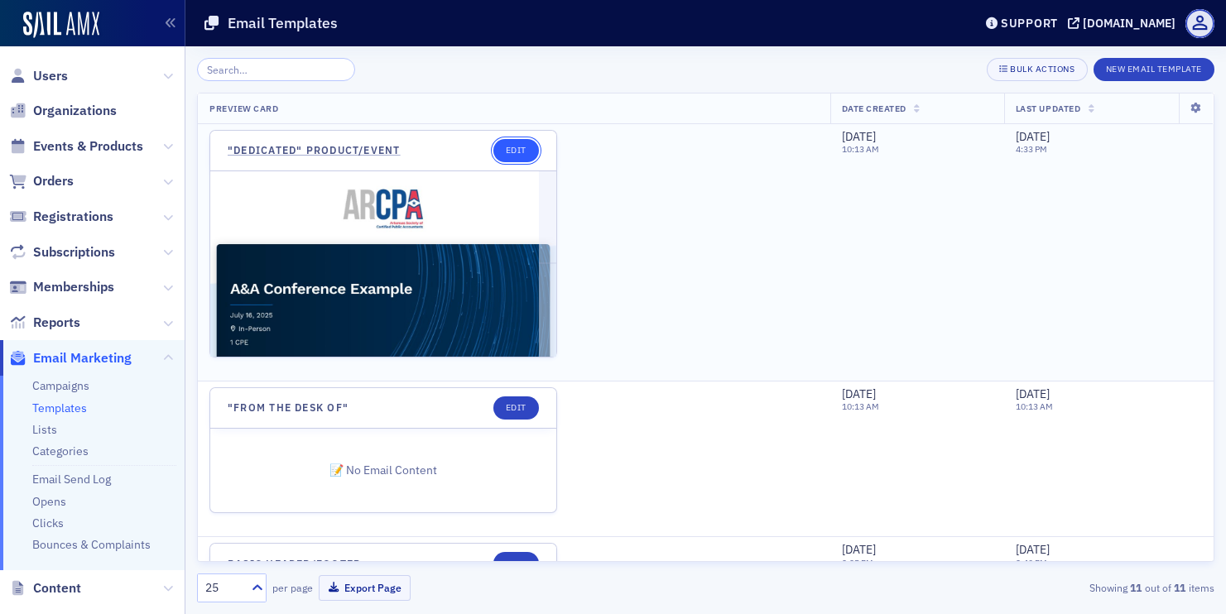
click at [505, 148] on link "Edit" at bounding box center [516, 150] width 46 height 23
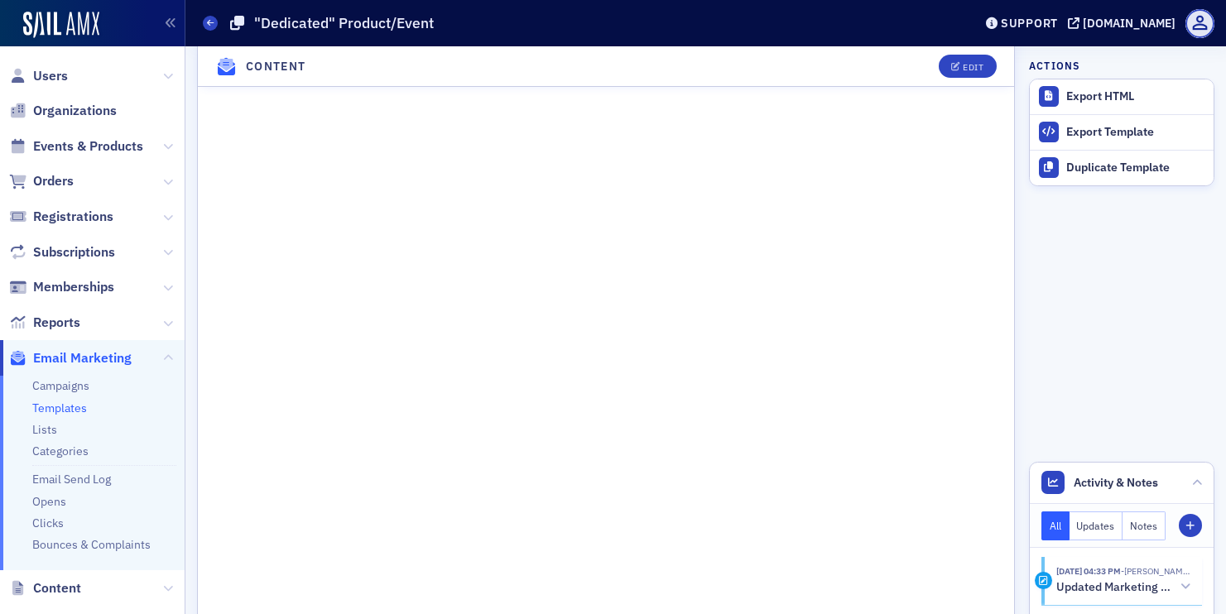
scroll to position [647, 0]
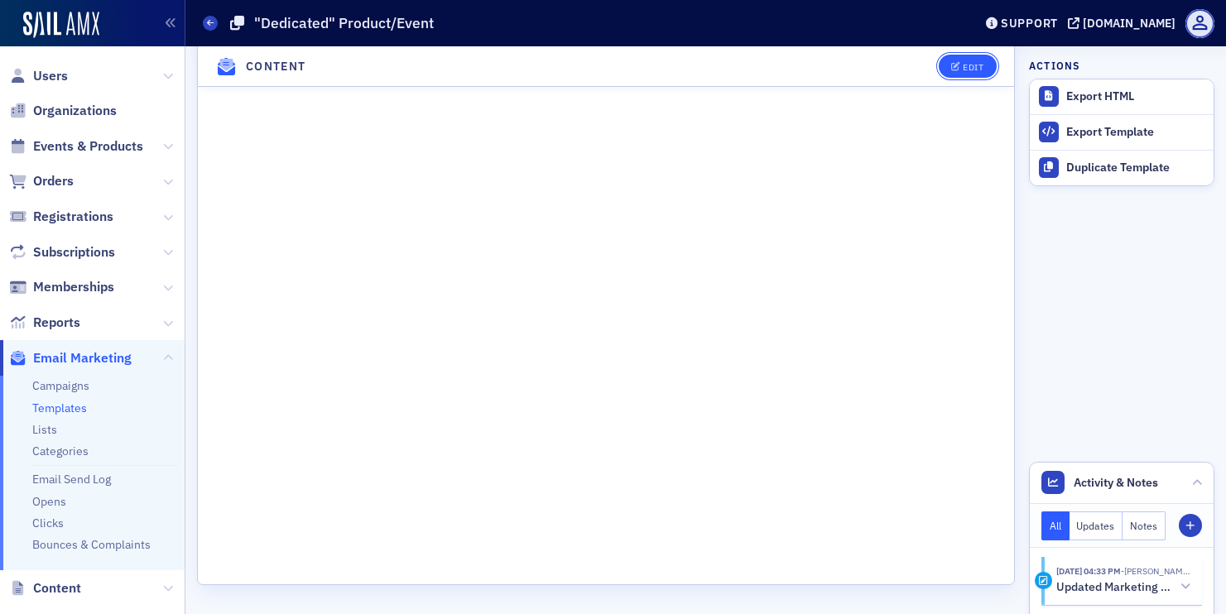
click at [958, 74] on button "Edit" at bounding box center [967, 66] width 57 height 23
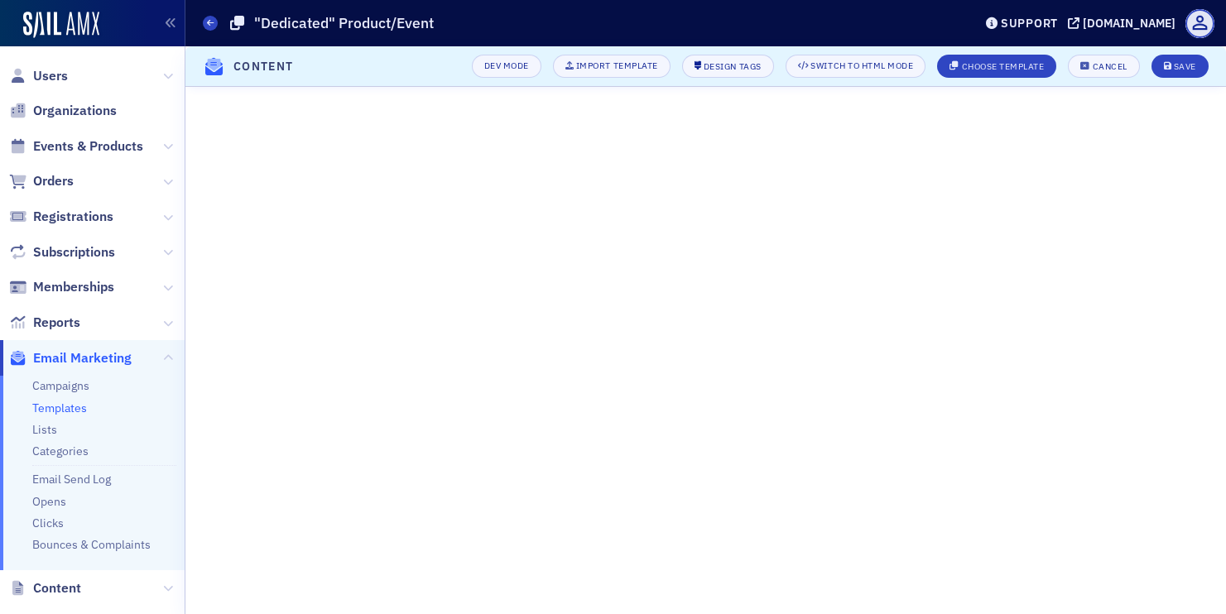
scroll to position [0, 0]
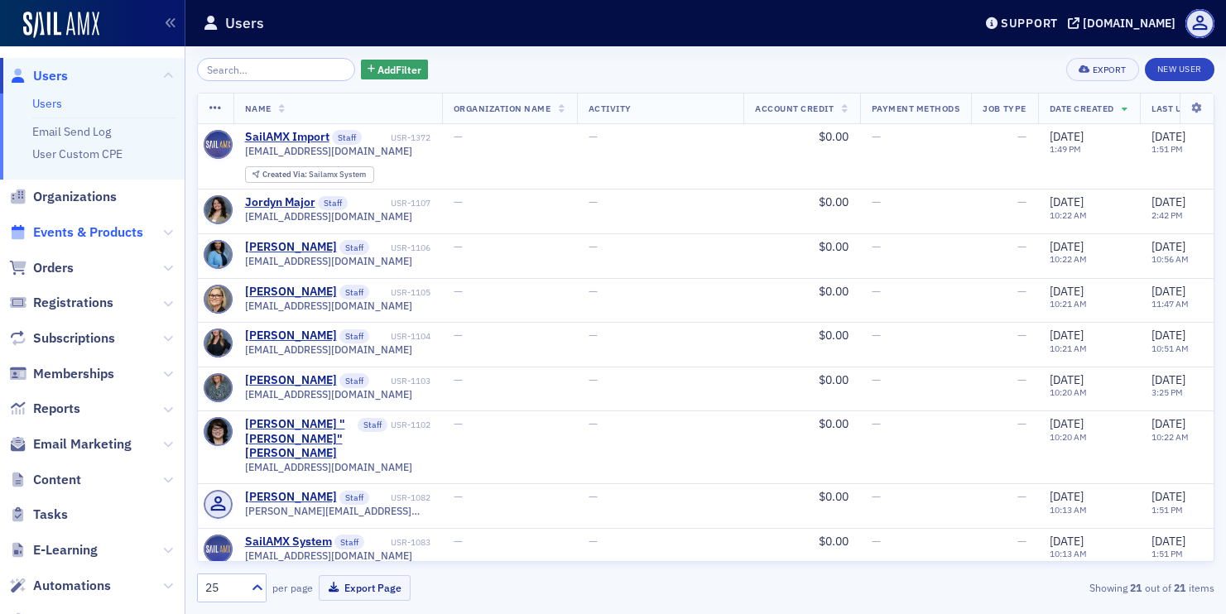
click at [119, 230] on span "Events & Products" at bounding box center [88, 233] width 110 height 18
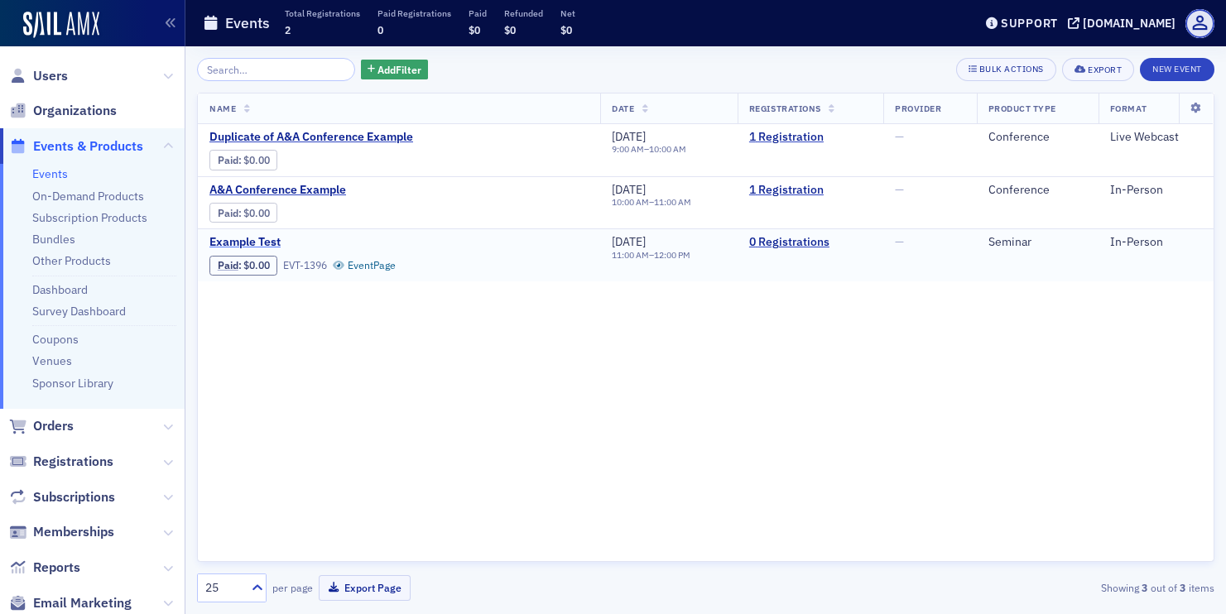
click at [268, 243] on span "Example Test" at bounding box center [348, 242] width 278 height 15
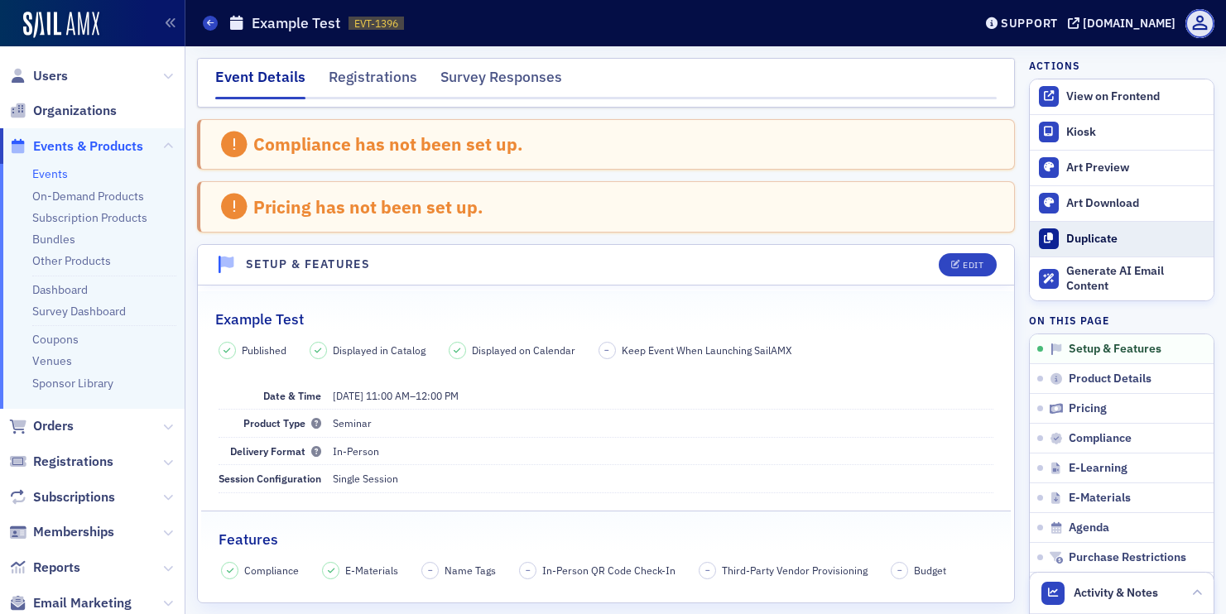
click at [1100, 240] on div "Duplicate" at bounding box center [1135, 239] width 139 height 15
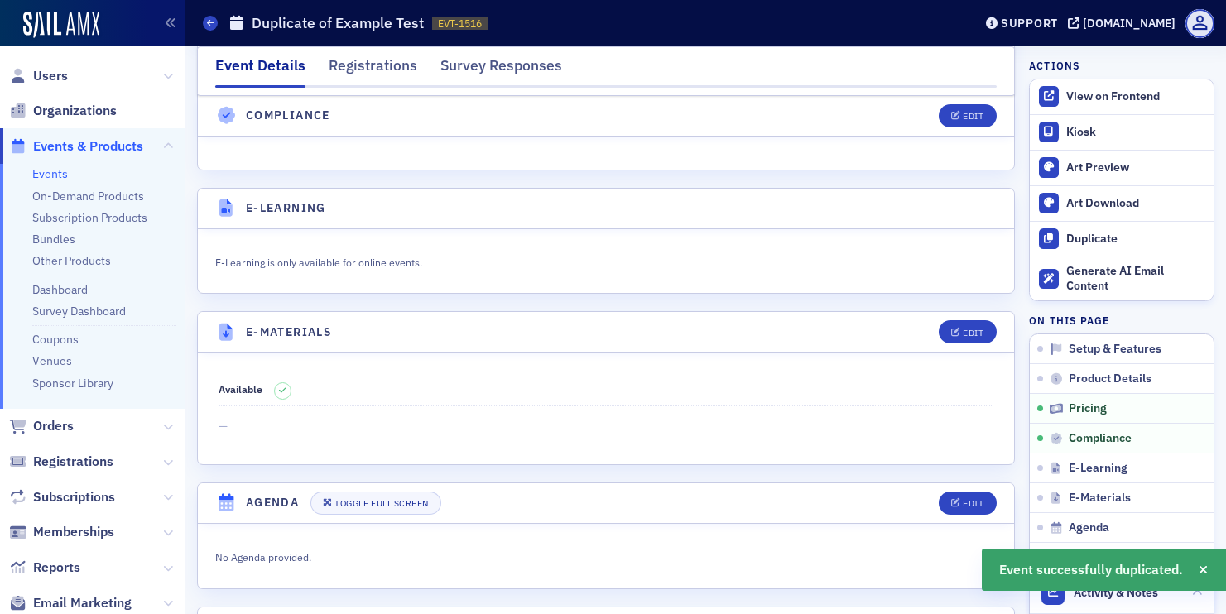
scroll to position [2826, 0]
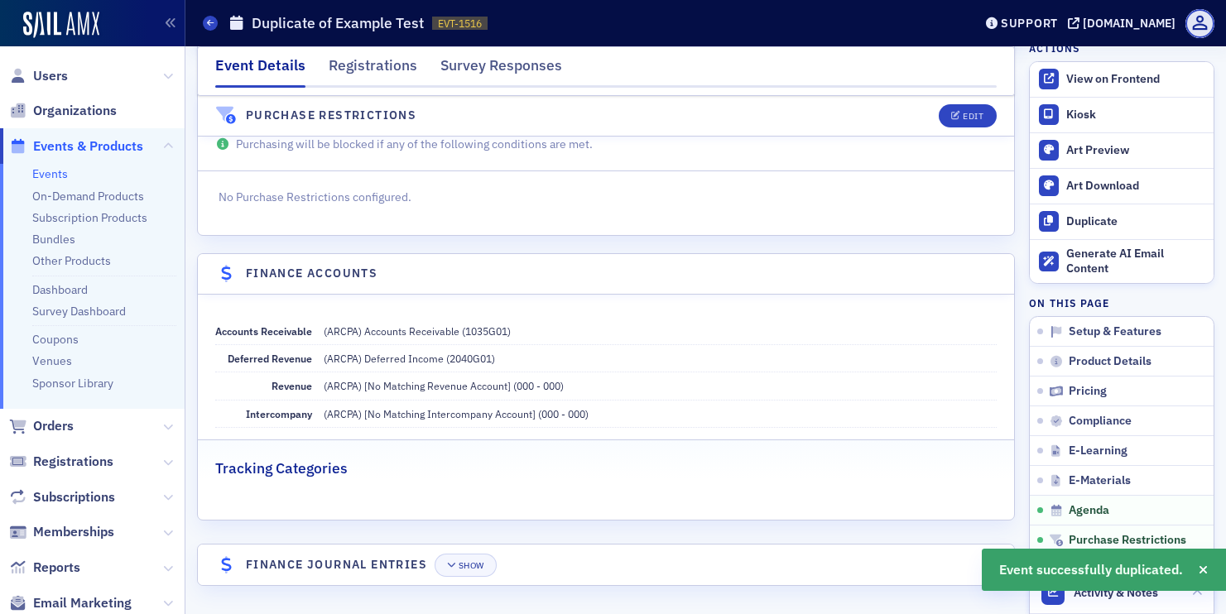
scroll to position [2746, 0]
click at [45, 179] on link "Events" at bounding box center [50, 173] width 36 height 15
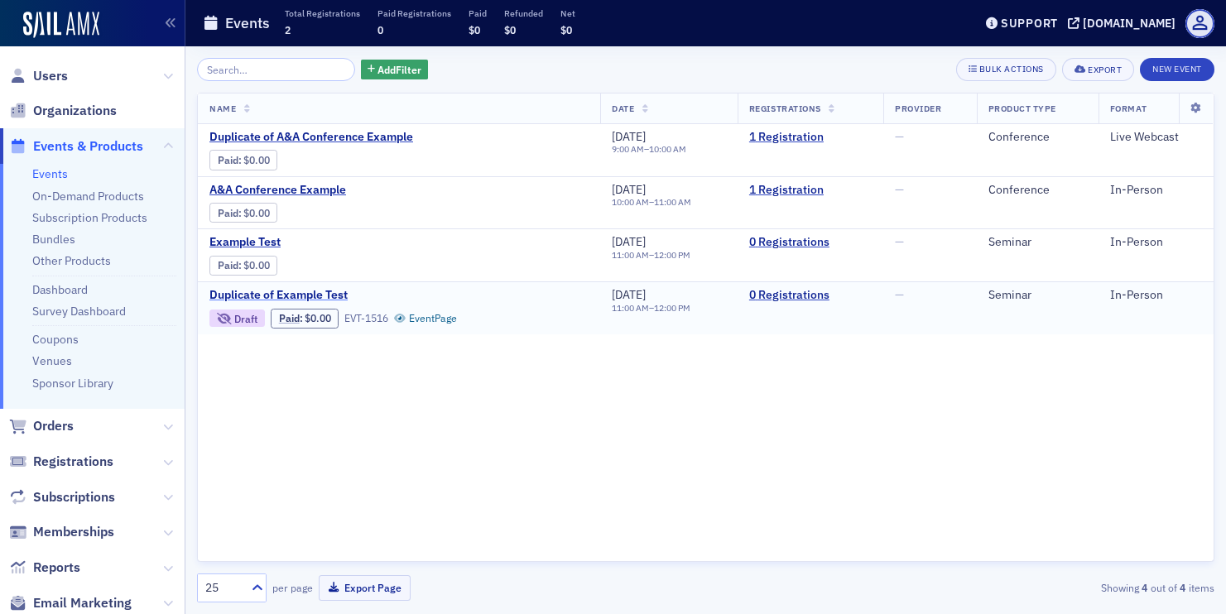
click at [281, 300] on span "Duplicate of Example Test" at bounding box center [348, 295] width 278 height 15
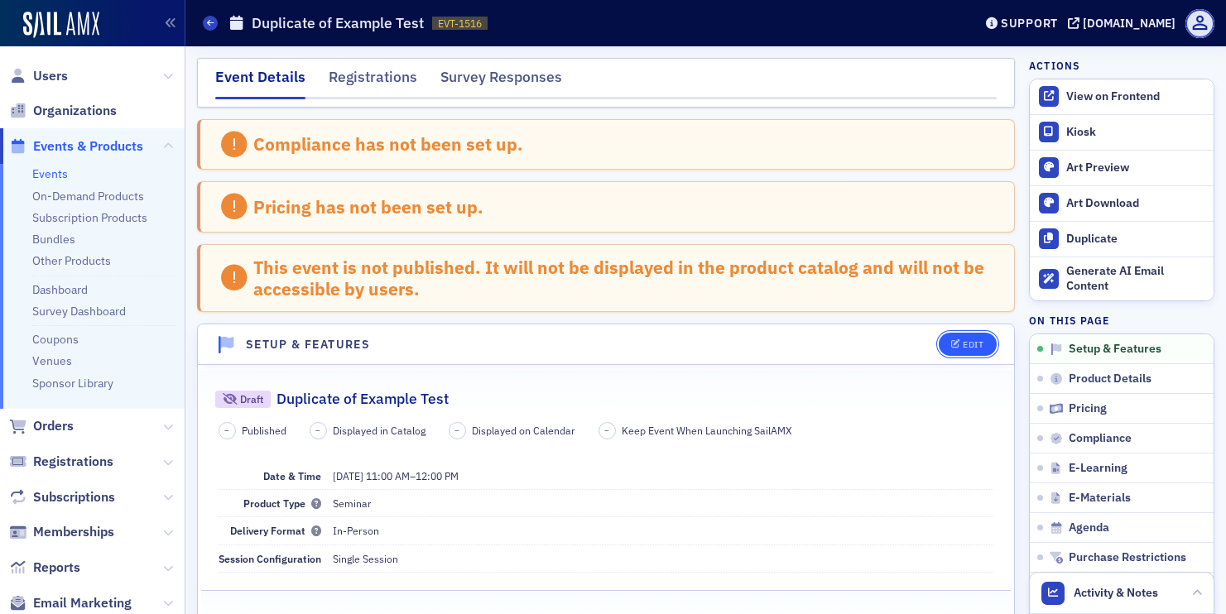
click at [965, 344] on div "Edit" at bounding box center [973, 344] width 21 height 9
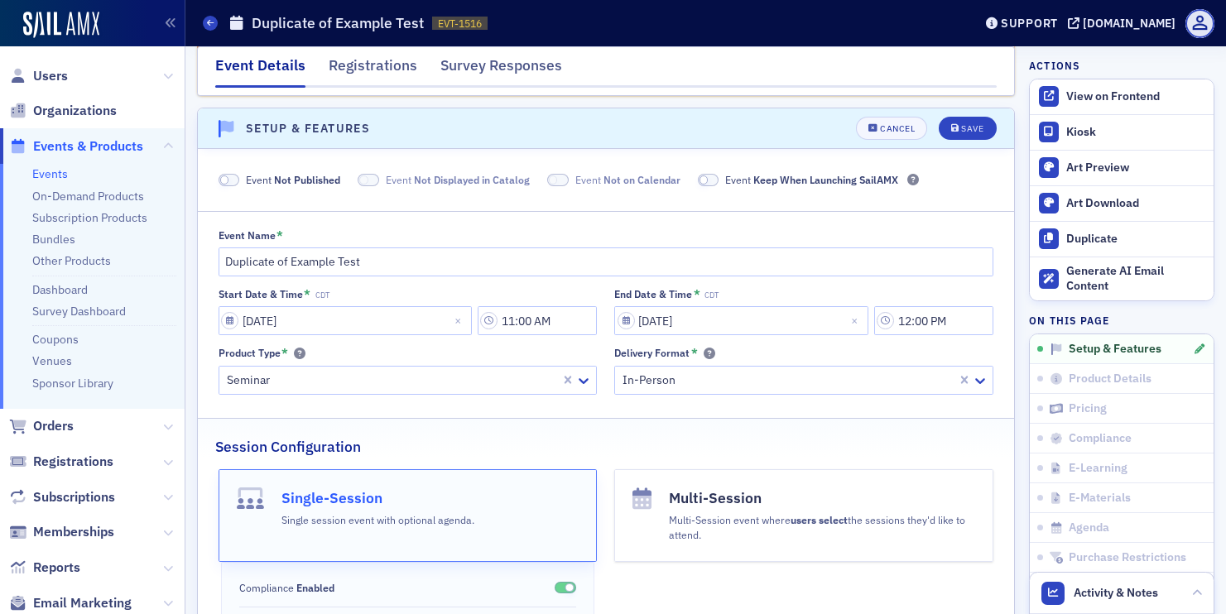
scroll to position [228, 0]
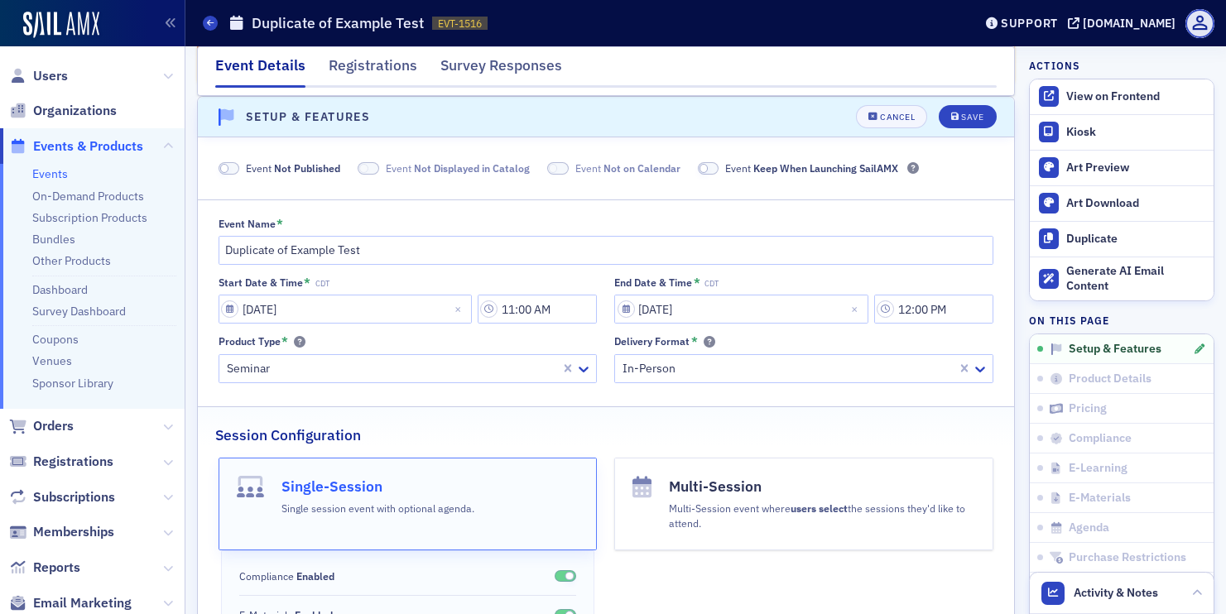
click at [225, 166] on span at bounding box center [224, 168] width 9 height 9
click at [970, 109] on button "Save" at bounding box center [967, 116] width 57 height 23
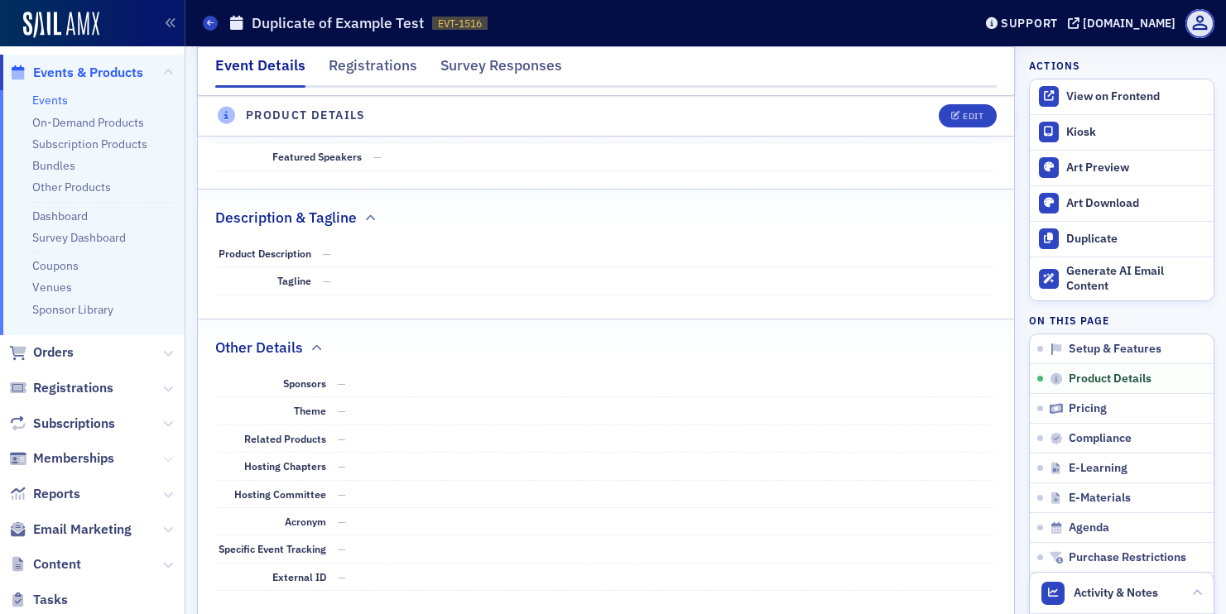
scroll to position [75, 0]
click at [166, 533] on button at bounding box center [168, 528] width 10 height 18
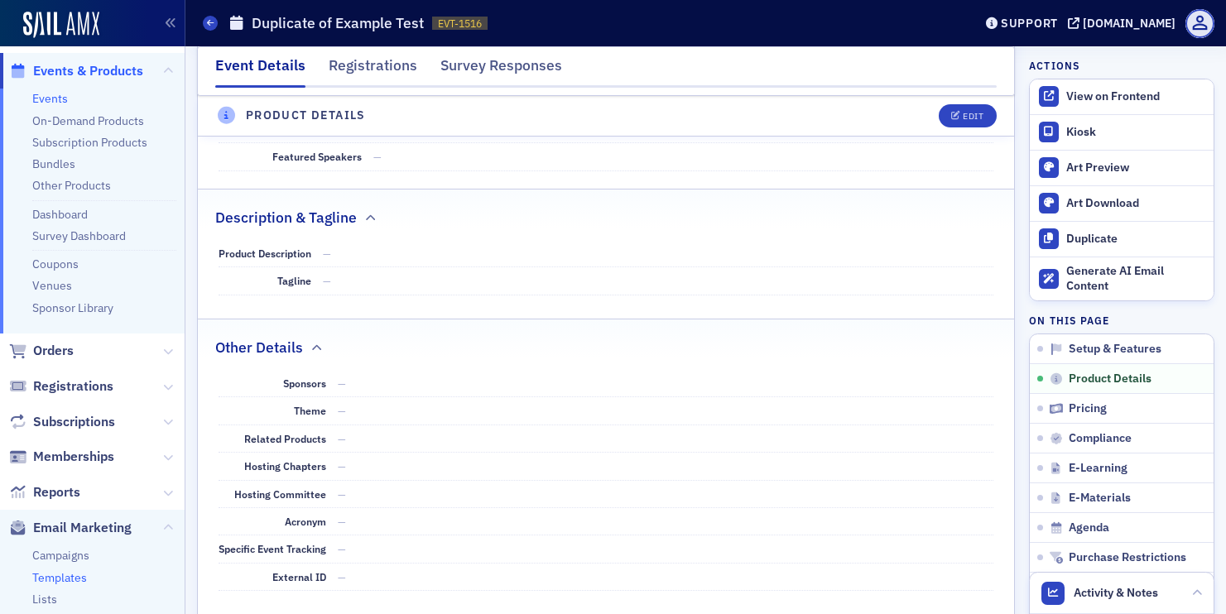
click at [79, 578] on link "Templates" at bounding box center [59, 577] width 55 height 15
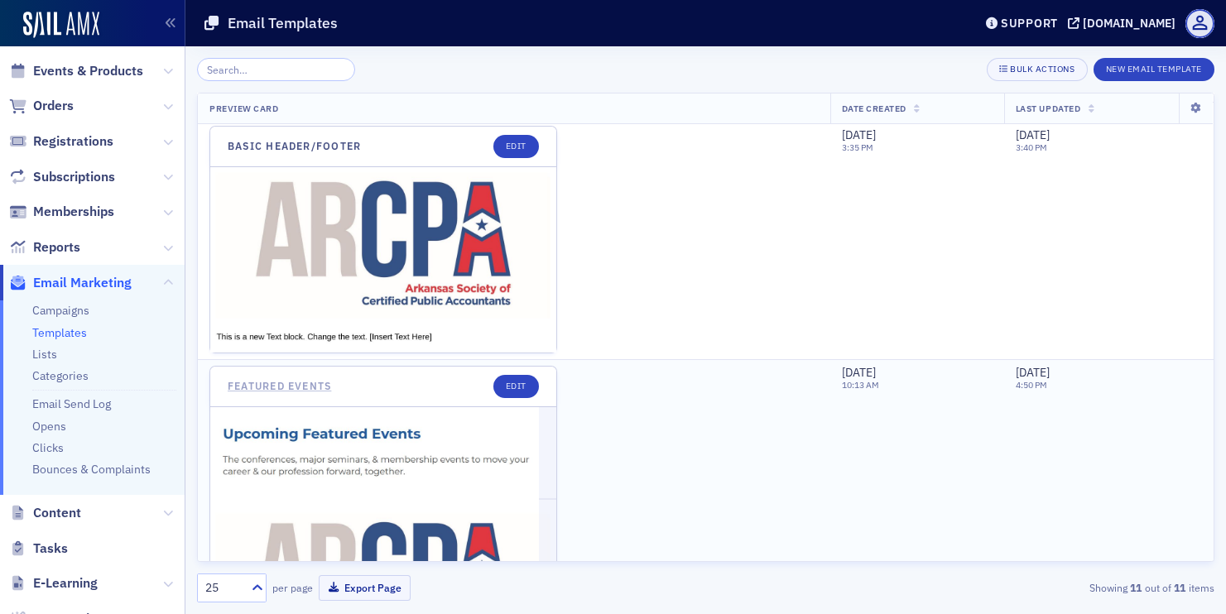
scroll to position [537, 0]
click at [306, 383] on link "Featured Events" at bounding box center [279, 385] width 103 height 12
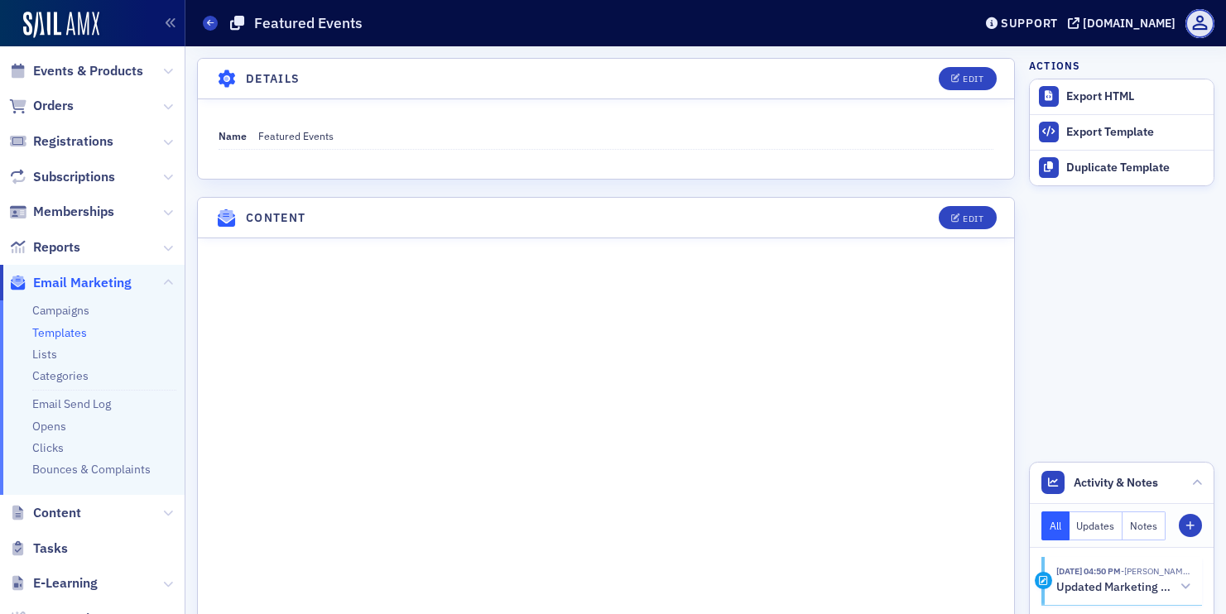
click at [66, 326] on link "Templates" at bounding box center [59, 332] width 55 height 15
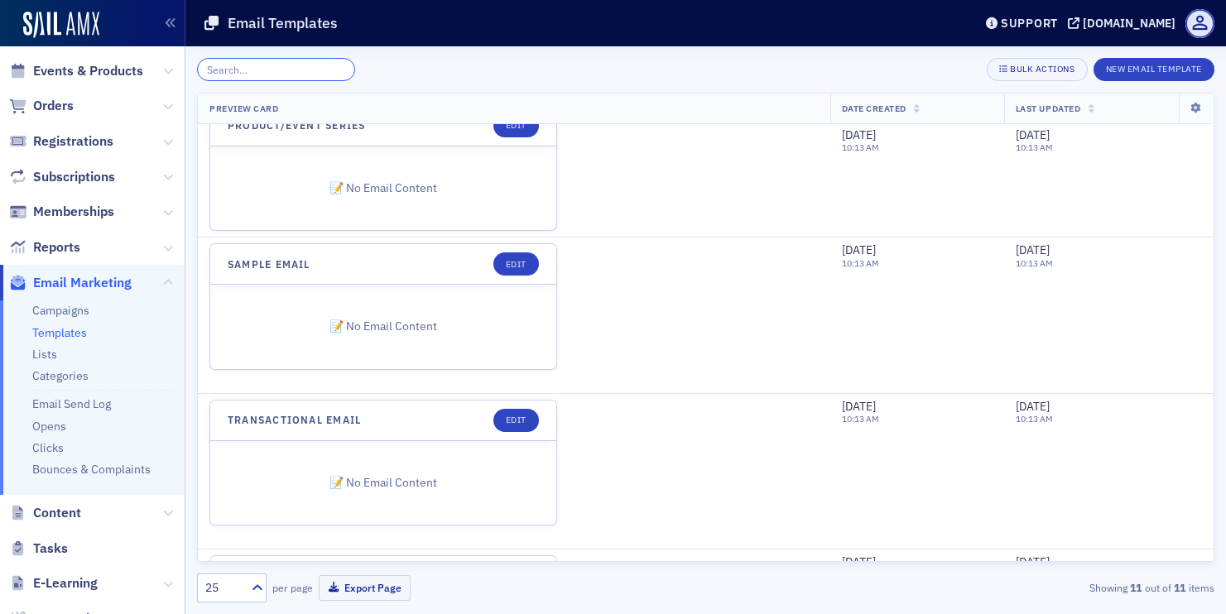
scroll to position [1786, 0]
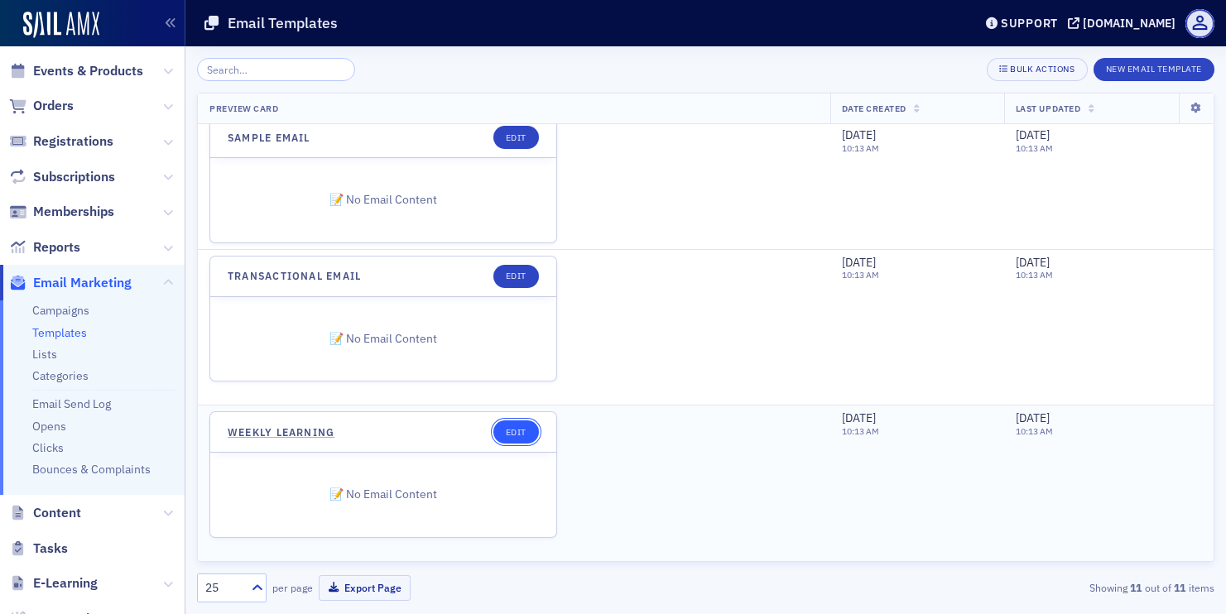
click at [515, 433] on link "Edit" at bounding box center [516, 432] width 46 height 23
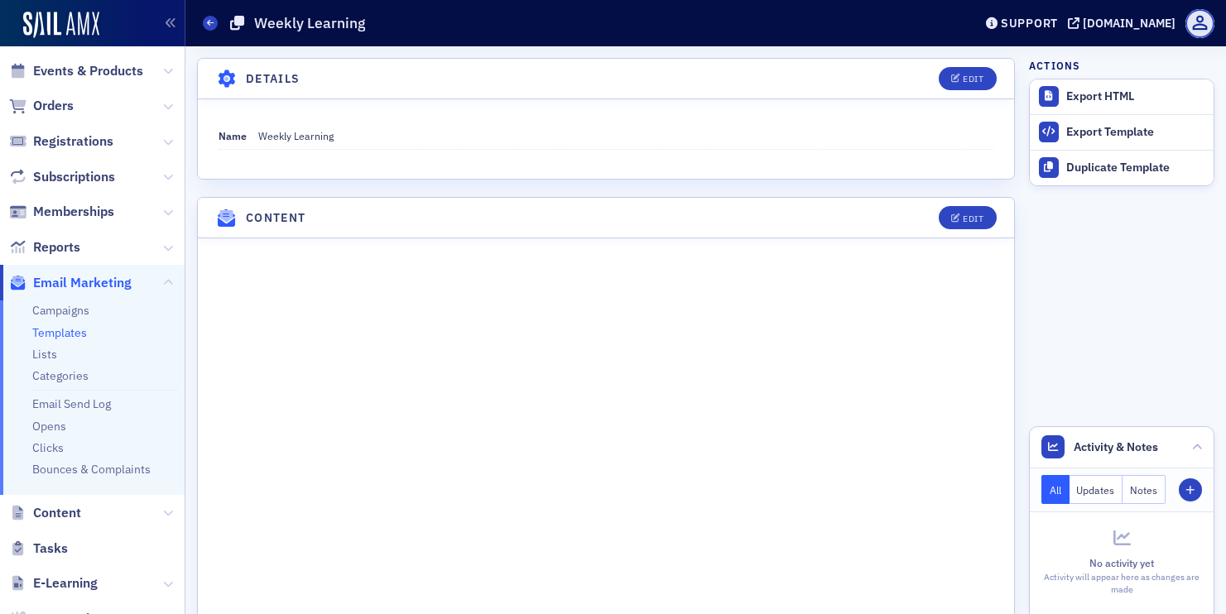
click at [45, 334] on link "Templates" at bounding box center [59, 332] width 55 height 15
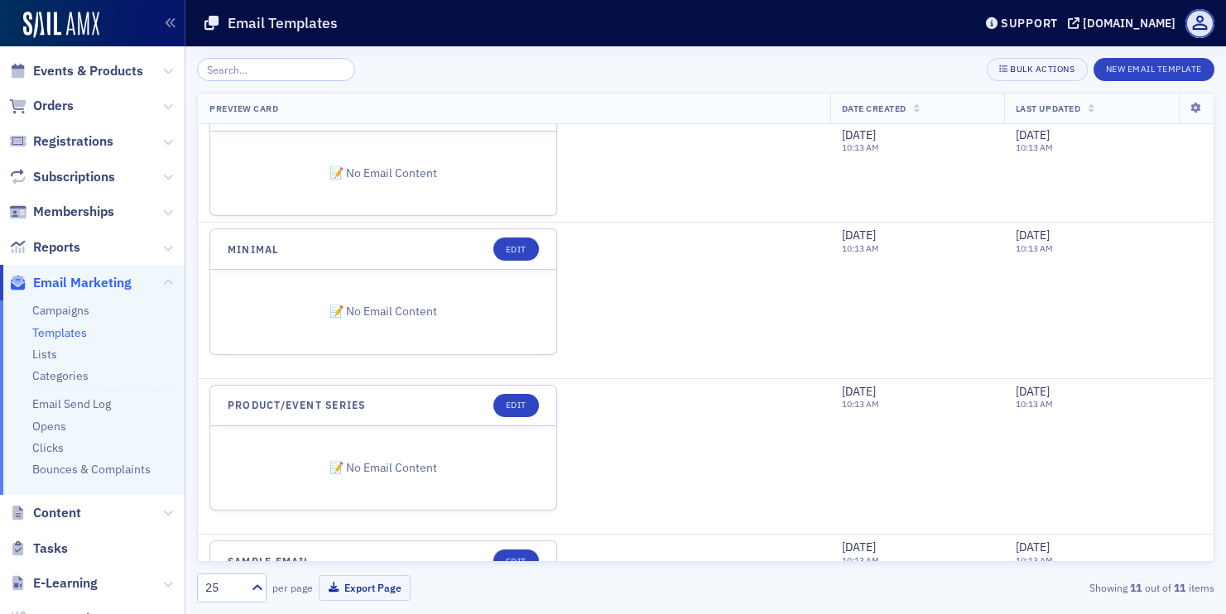
scroll to position [1105, 0]
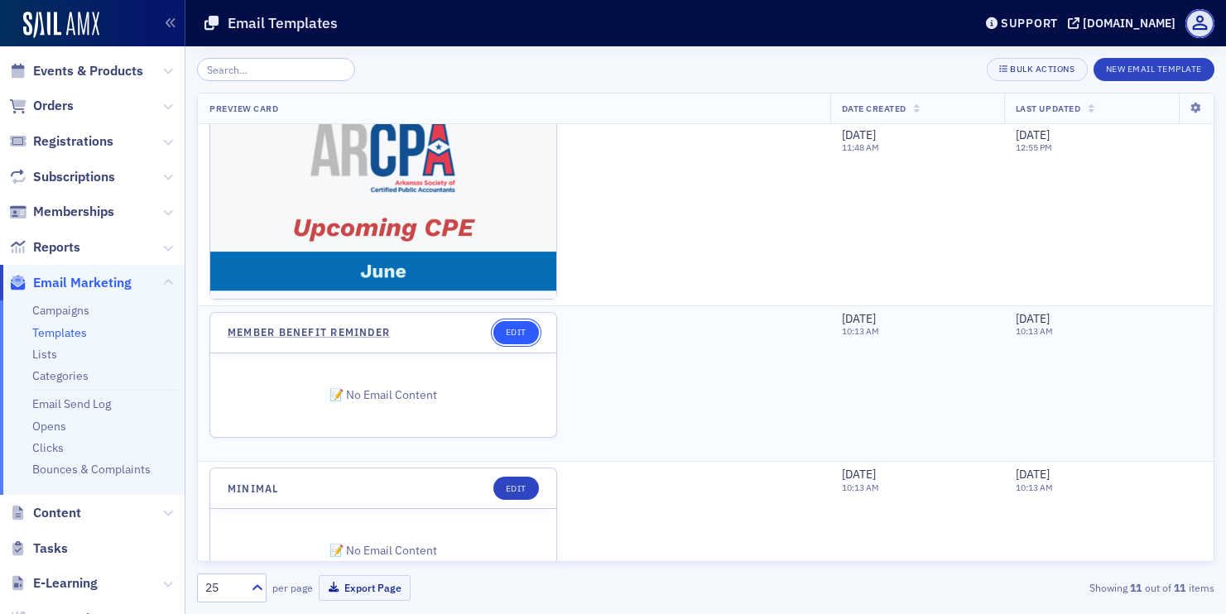
click at [521, 330] on link "Edit" at bounding box center [516, 332] width 46 height 23
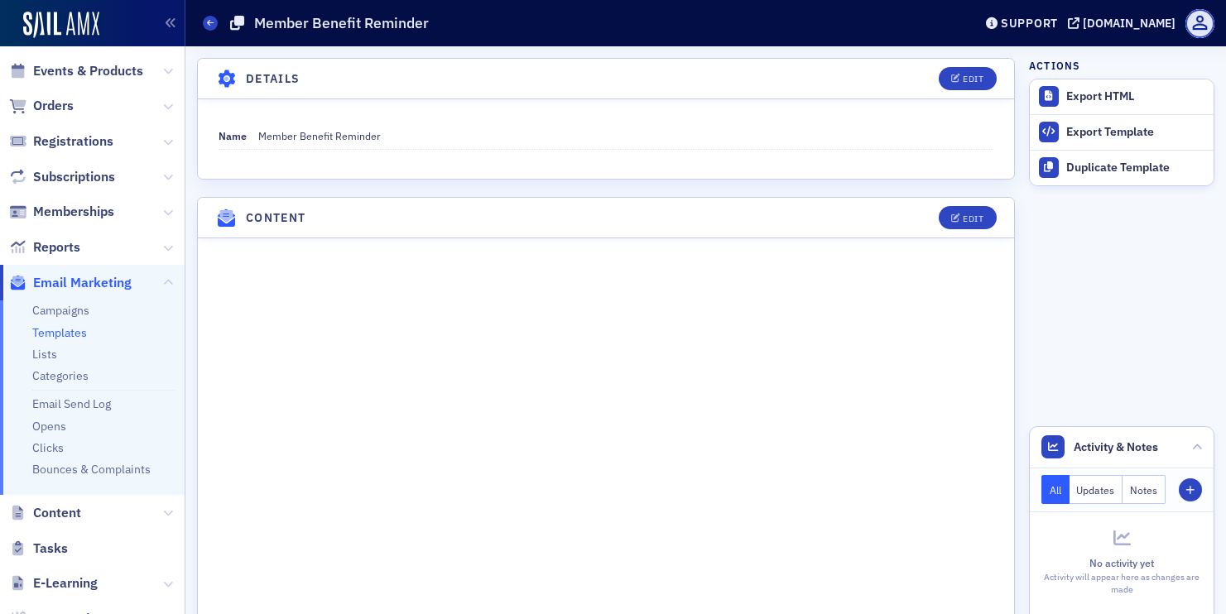
click at [65, 330] on link "Templates" at bounding box center [59, 332] width 55 height 15
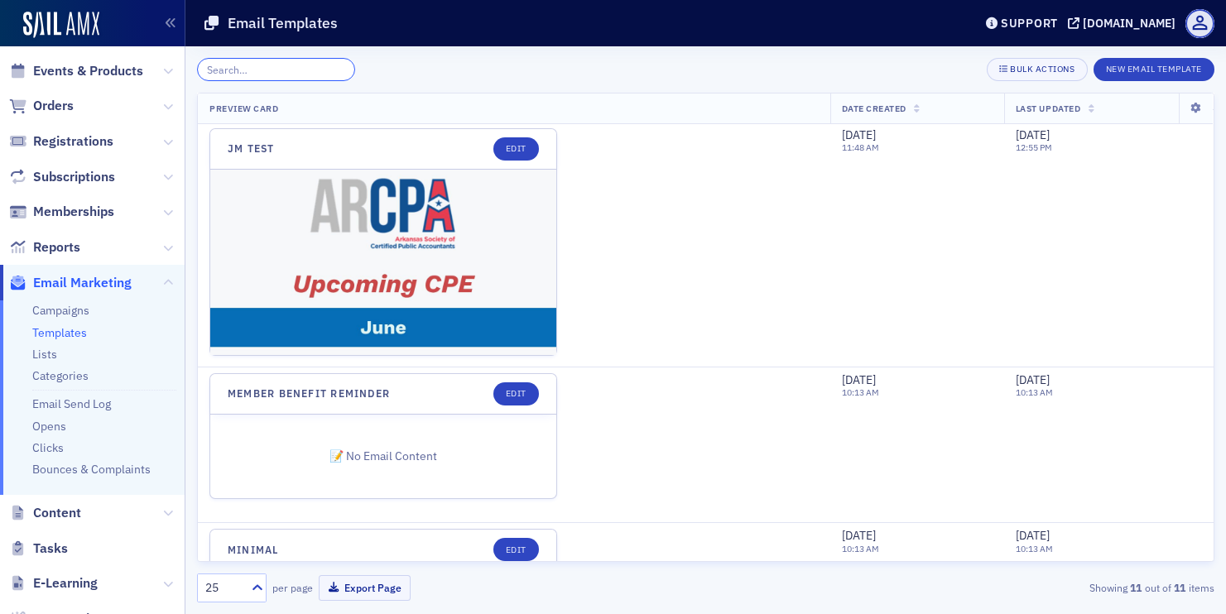
scroll to position [1208, 0]
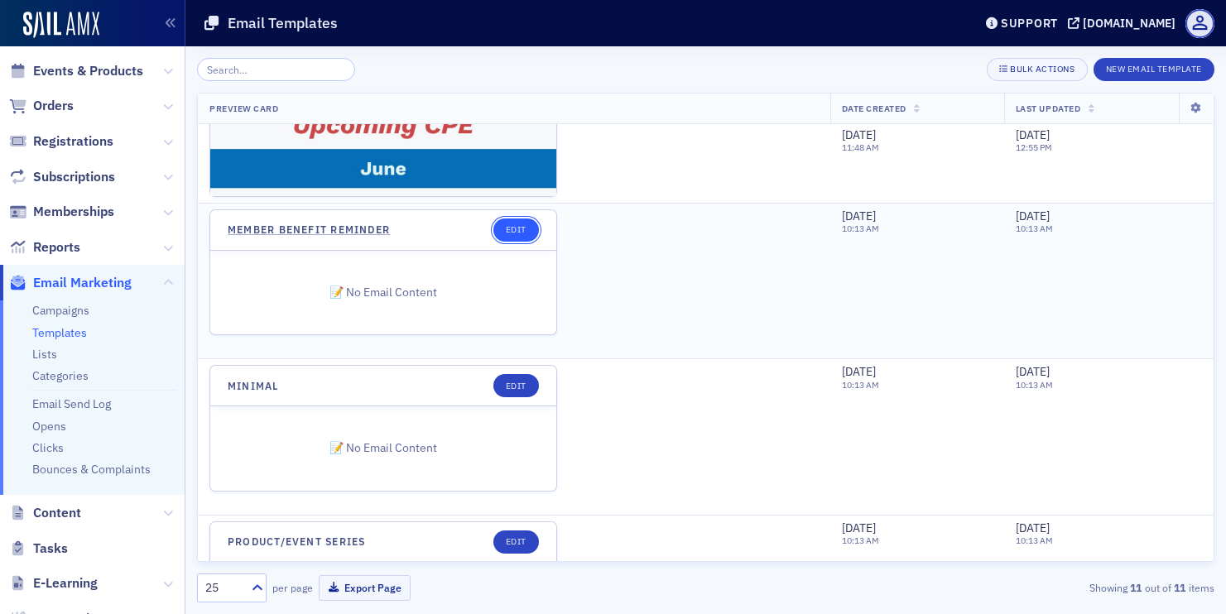
click at [513, 236] on link "Edit" at bounding box center [516, 230] width 46 height 23
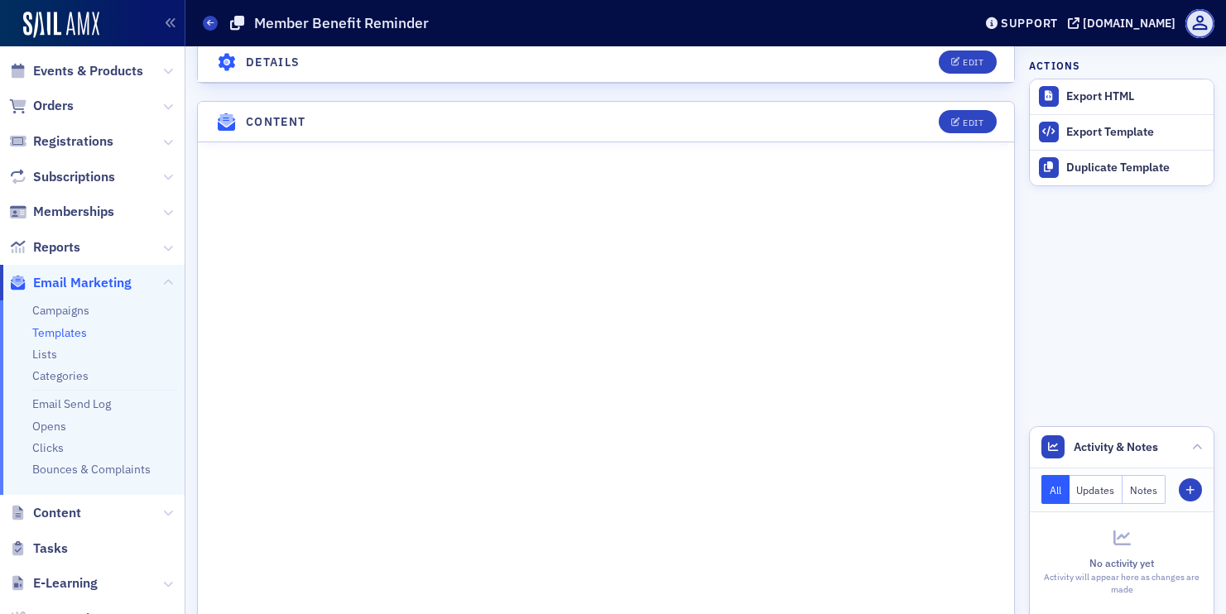
scroll to position [173, 0]
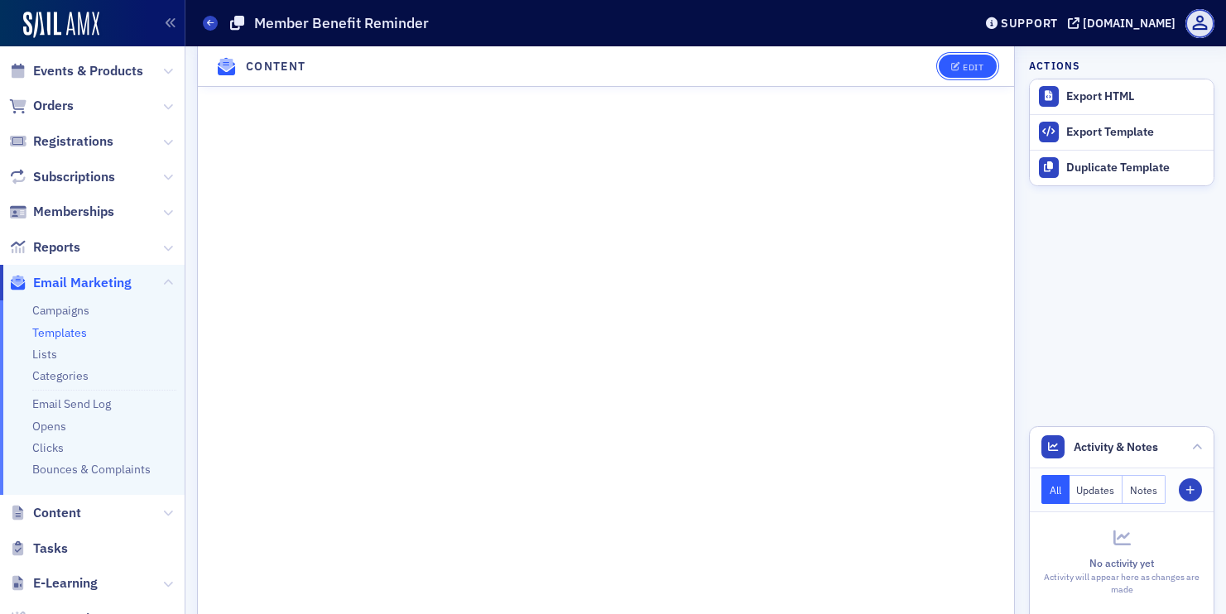
click at [970, 64] on div "Edit" at bounding box center [973, 66] width 21 height 9
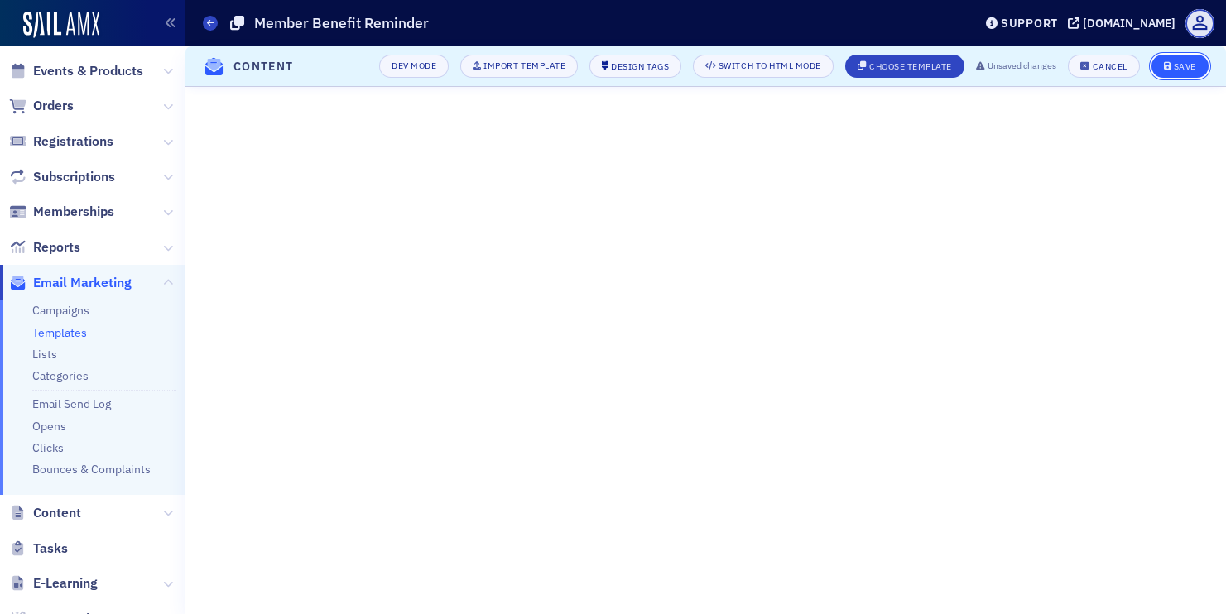
click at [1186, 66] on div "Save" at bounding box center [1185, 66] width 22 height 9
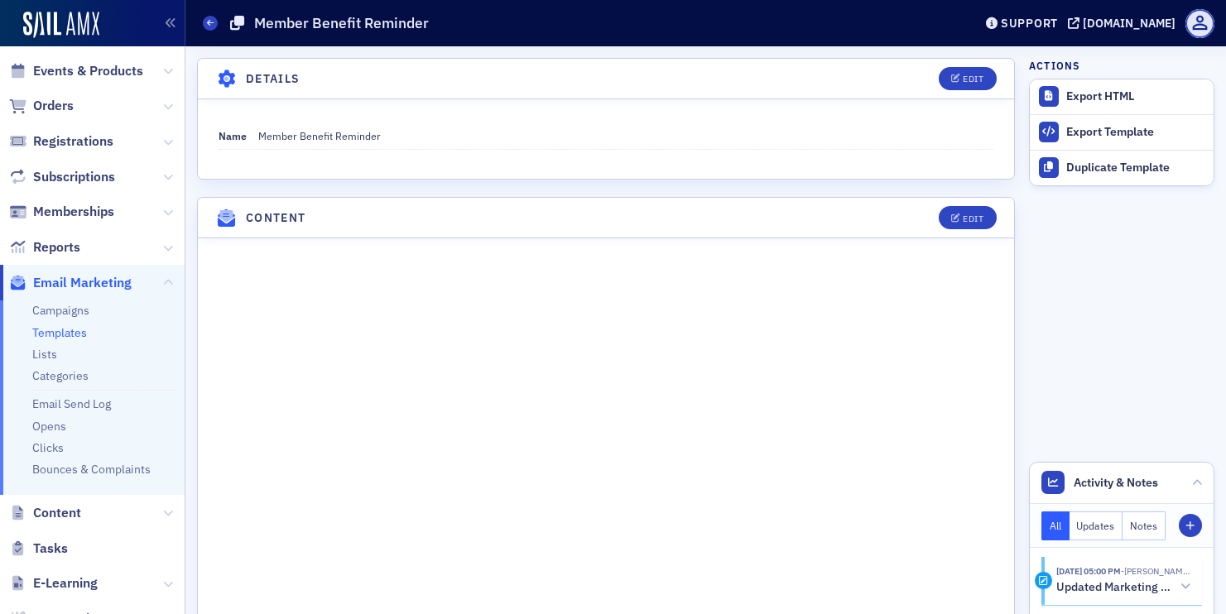
click at [62, 334] on link "Templates" at bounding box center [59, 332] width 55 height 15
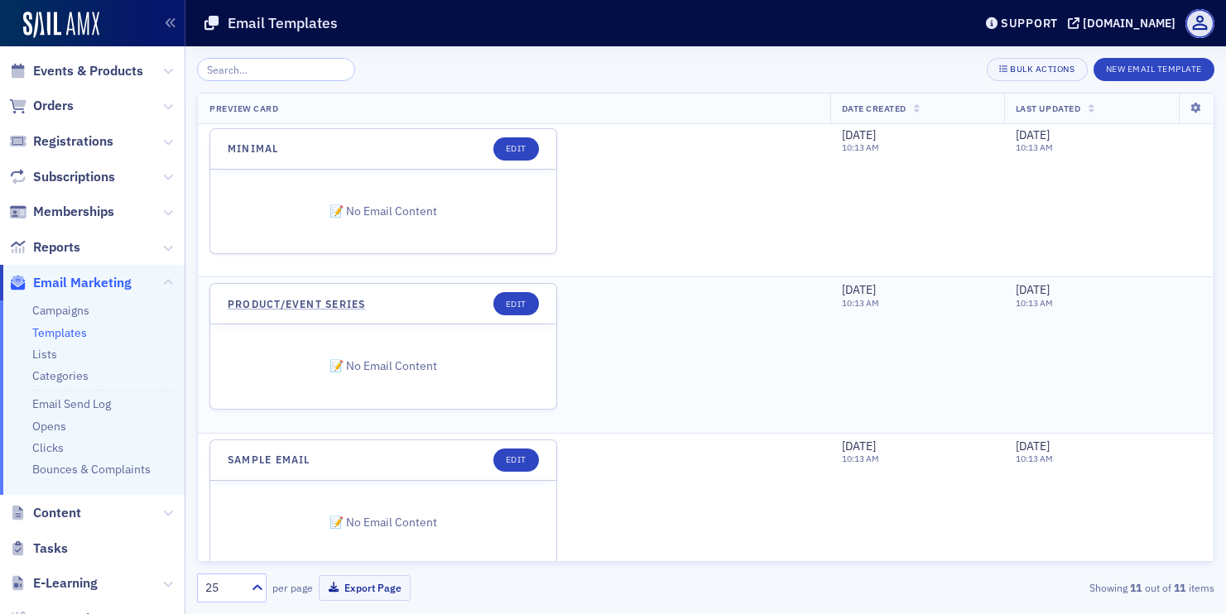
scroll to position [1360, 0]
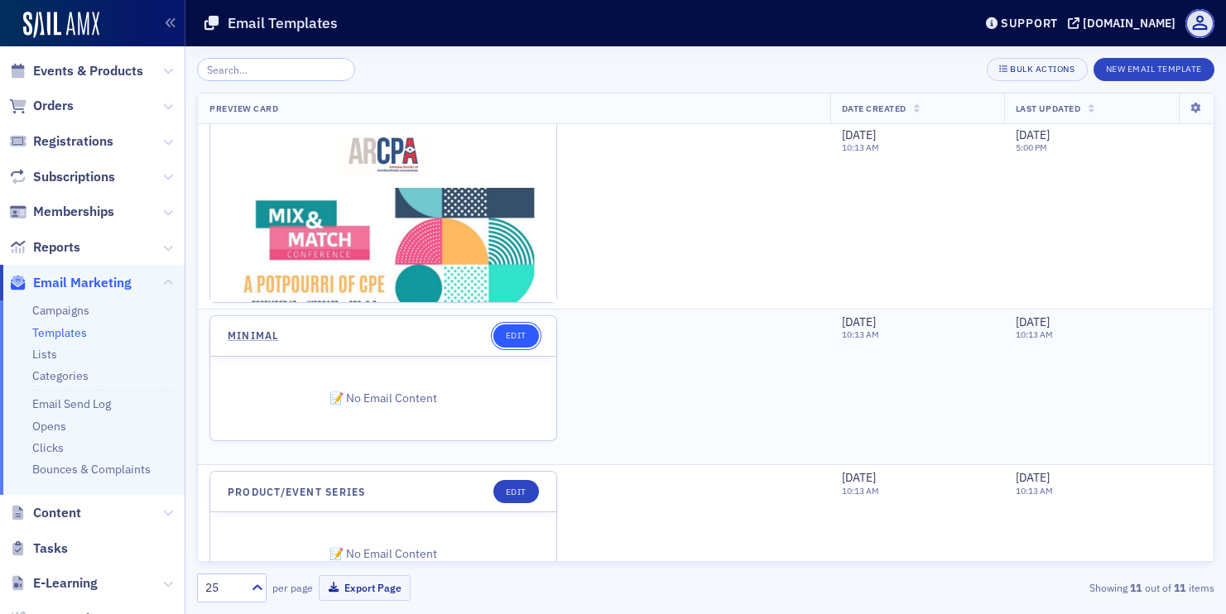
click at [509, 341] on link "Edit" at bounding box center [516, 336] width 46 height 23
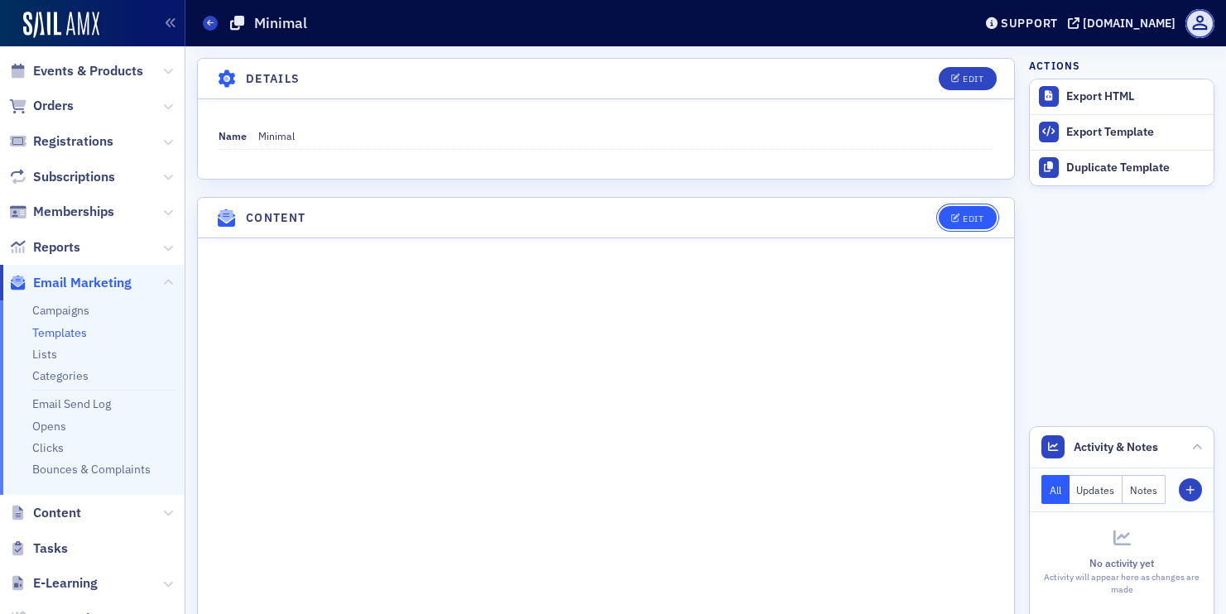
click at [979, 223] on div "Edit" at bounding box center [973, 218] width 21 height 9
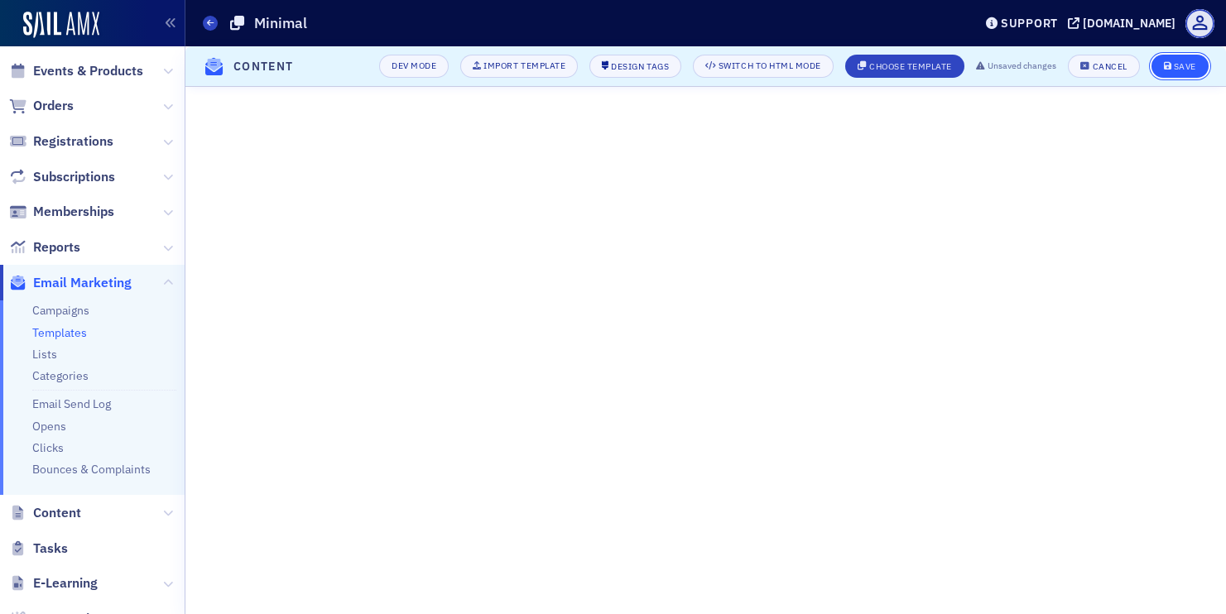
click at [1183, 58] on button "Save" at bounding box center [1180, 66] width 57 height 23
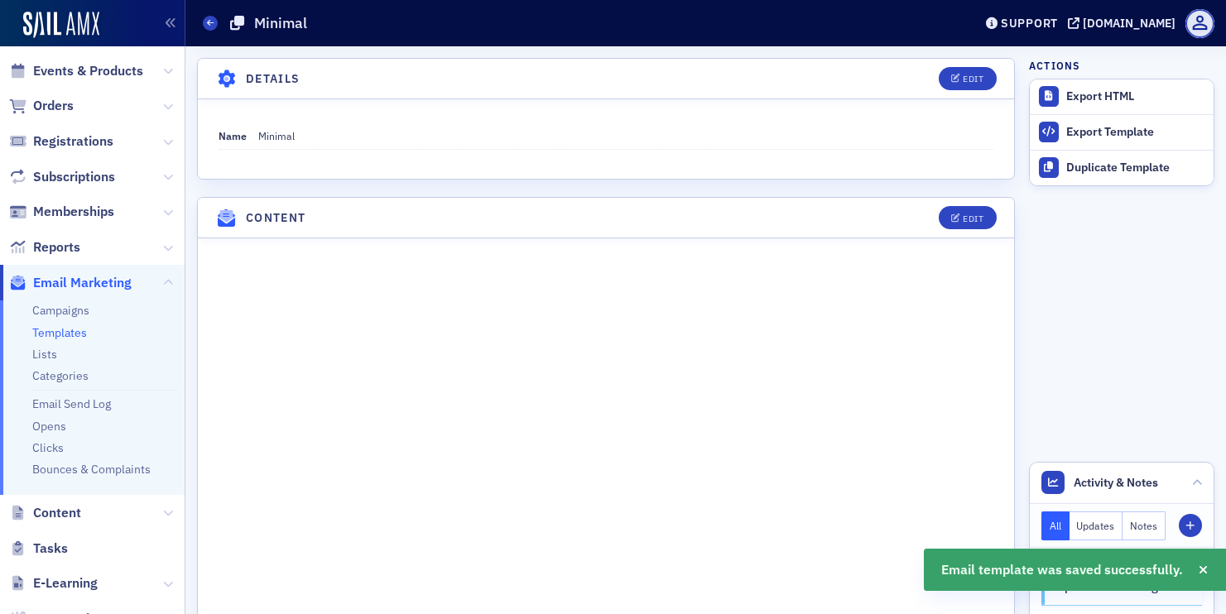
scroll to position [142, 0]
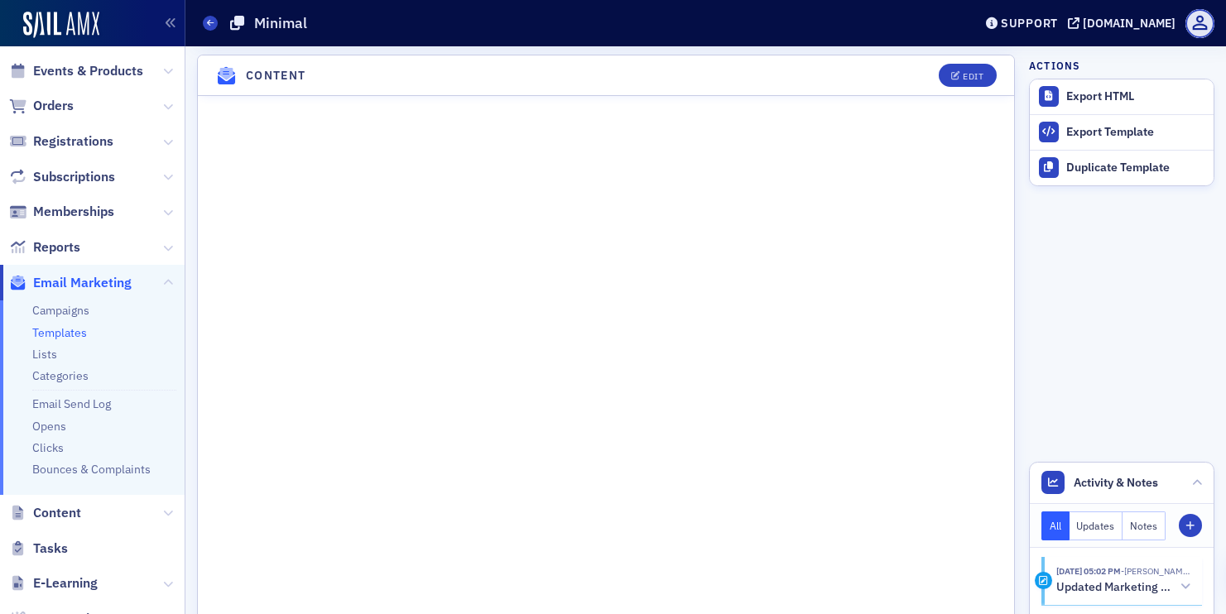
click at [51, 330] on link "Templates" at bounding box center [59, 332] width 55 height 15
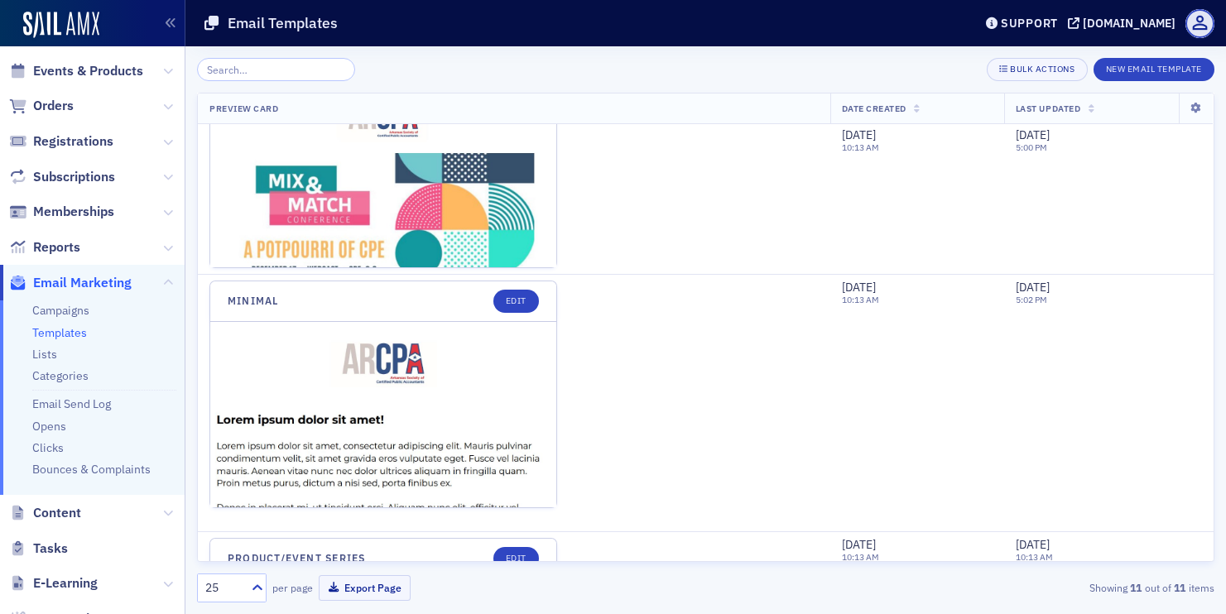
scroll to position [1676, 0]
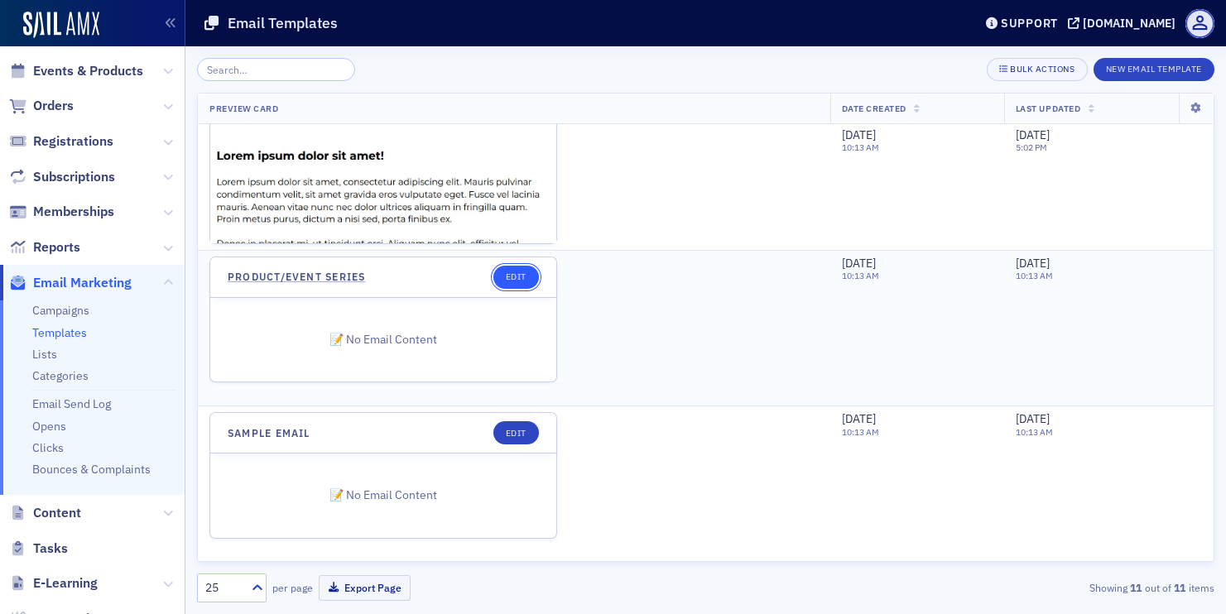
click at [521, 270] on link "Edit" at bounding box center [516, 277] width 46 height 23
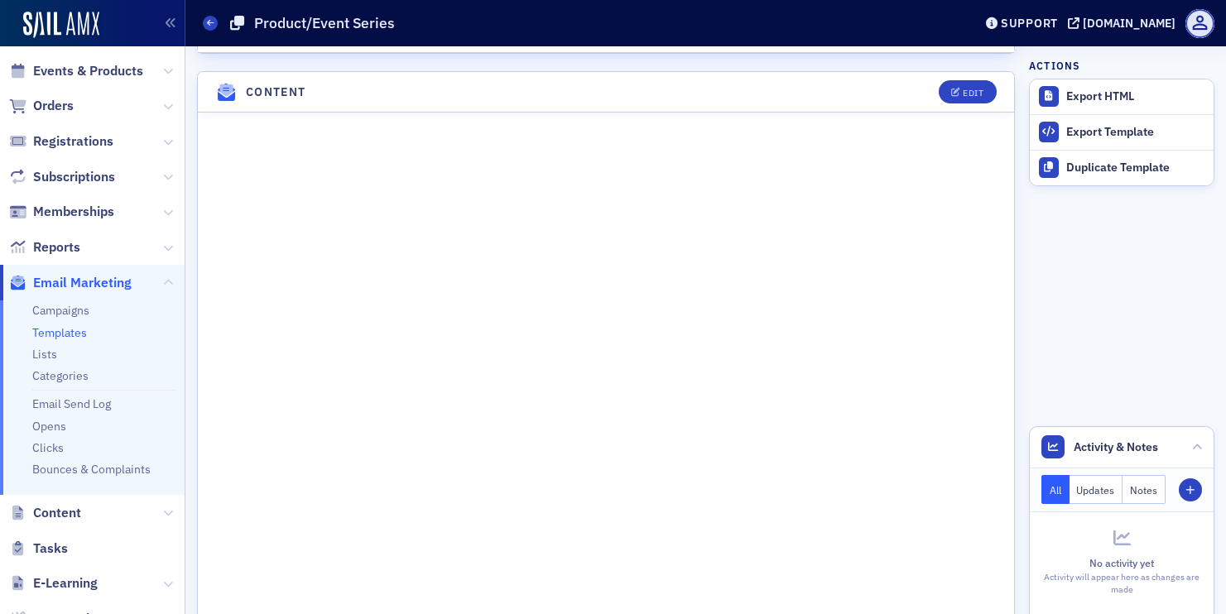
scroll to position [104, 0]
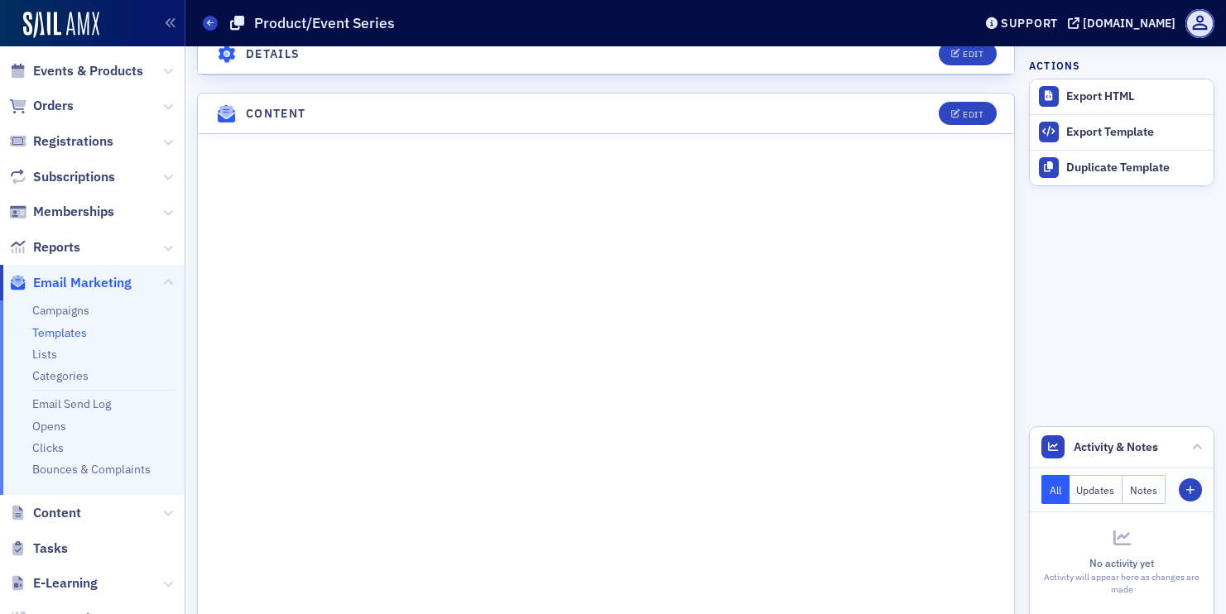
click at [41, 328] on link "Templates" at bounding box center [59, 332] width 55 height 15
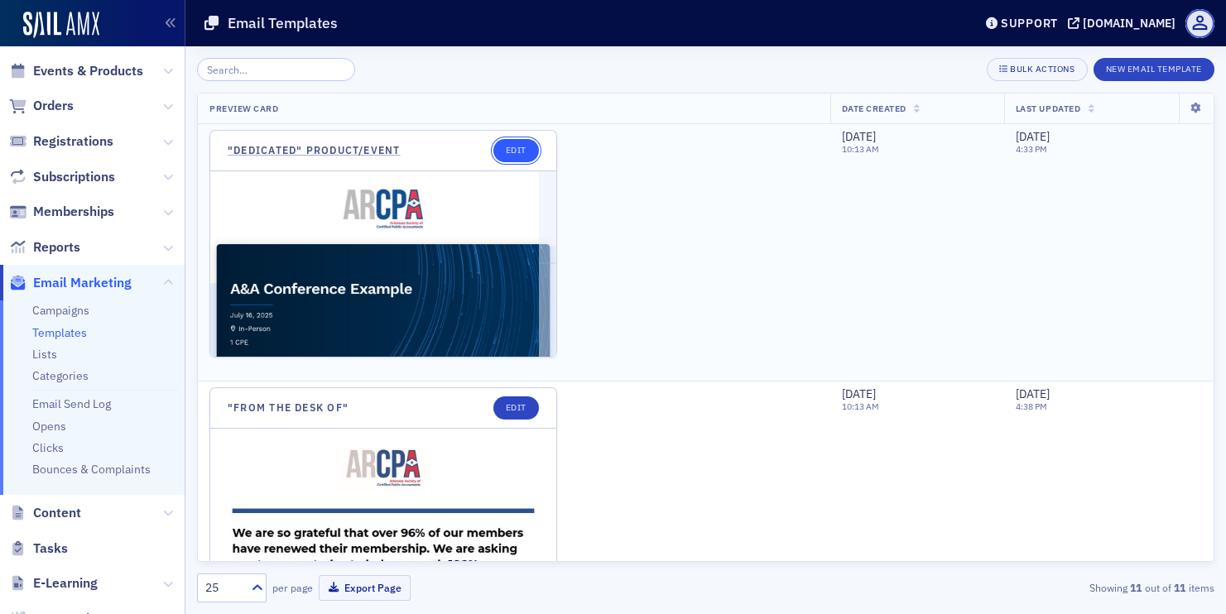
click at [512, 152] on link "Edit" at bounding box center [516, 150] width 46 height 23
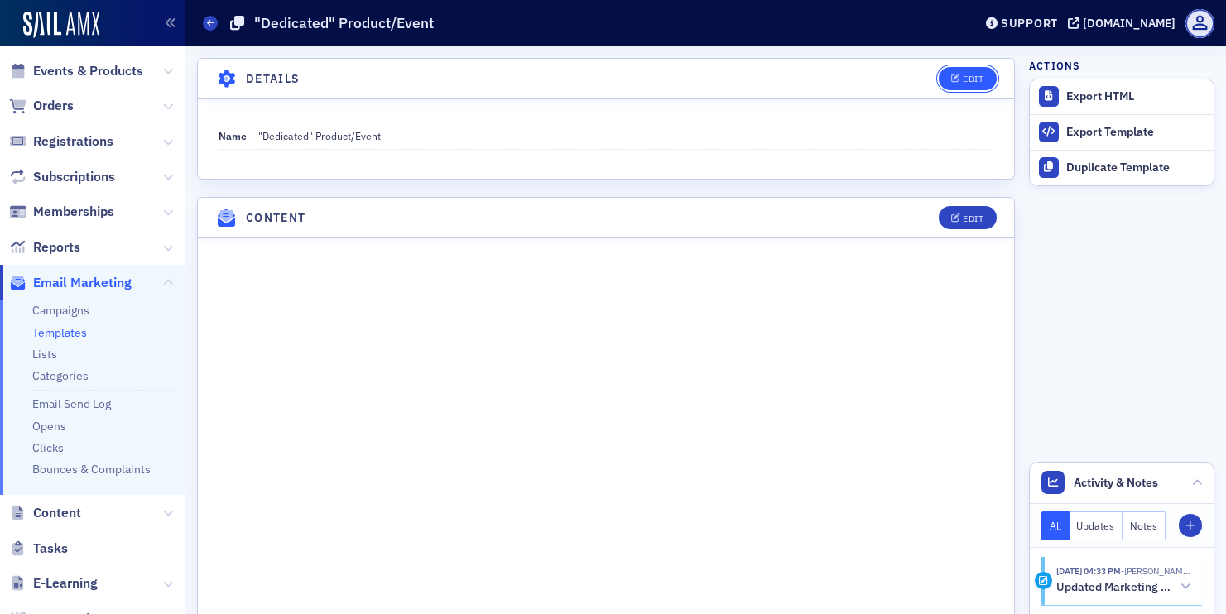
click at [947, 71] on button "Edit" at bounding box center [967, 78] width 57 height 23
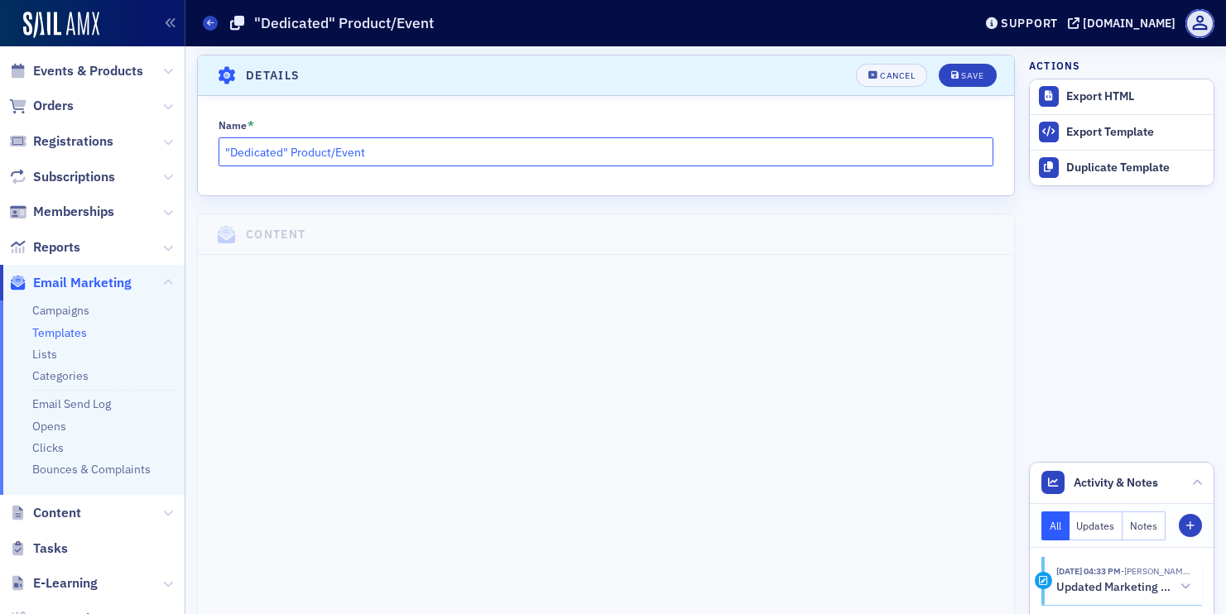
drag, startPoint x: 290, startPoint y: 152, endPoint x: 209, endPoint y: 152, distance: 81.1
click at [209, 152] on div "Name * "Dedicated" Product/Event" at bounding box center [606, 142] width 816 height 47
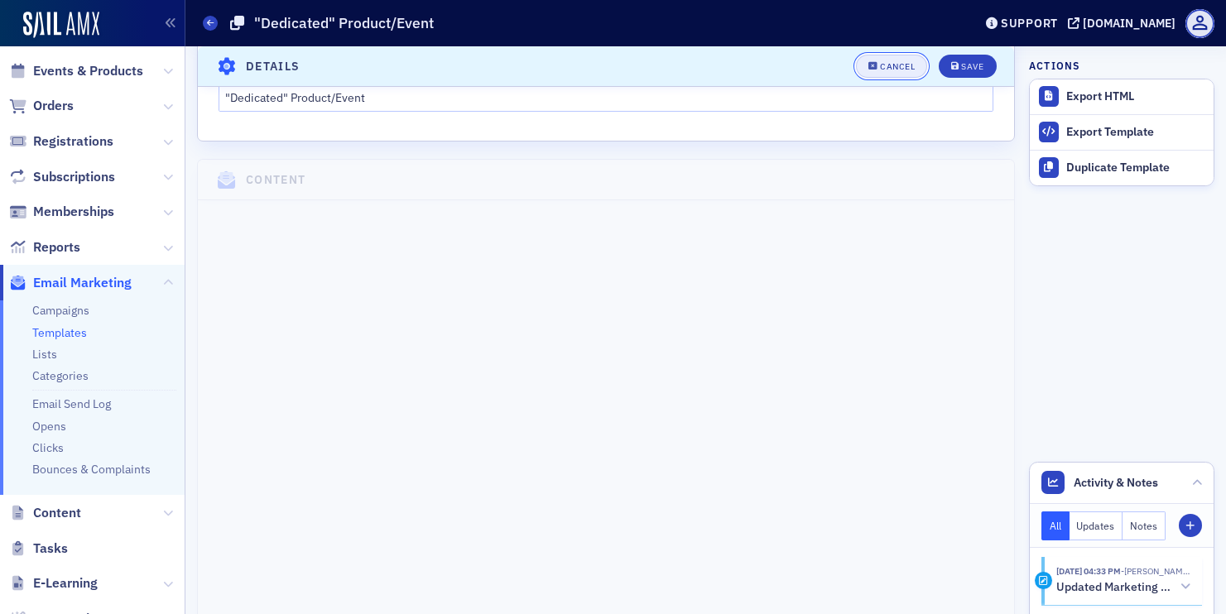
click at [888, 62] on div "Cancel" at bounding box center [897, 66] width 35 height 9
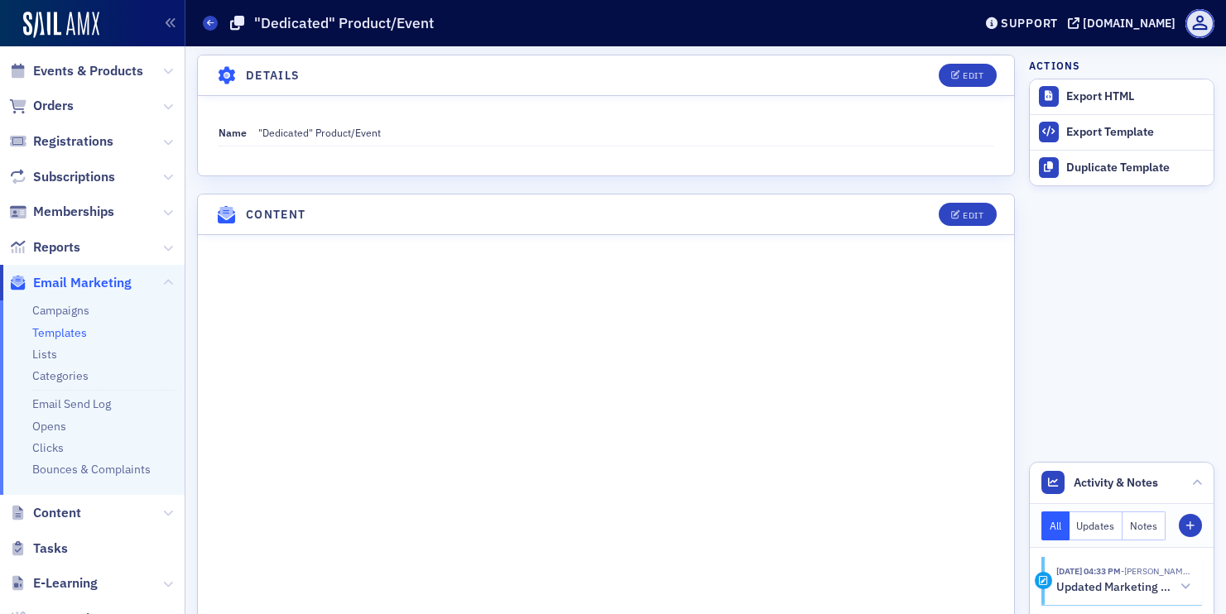
scroll to position [290, 0]
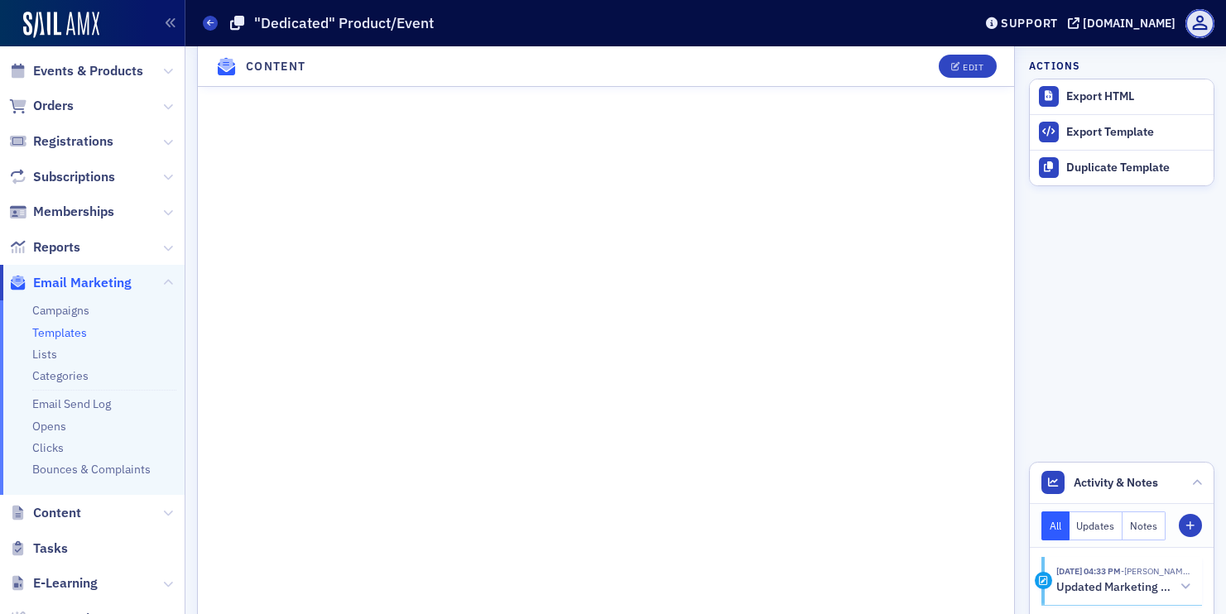
click at [968, 49] on header "Content Edit" at bounding box center [606, 66] width 816 height 41
click at [968, 66] on div "Edit" at bounding box center [973, 66] width 21 height 9
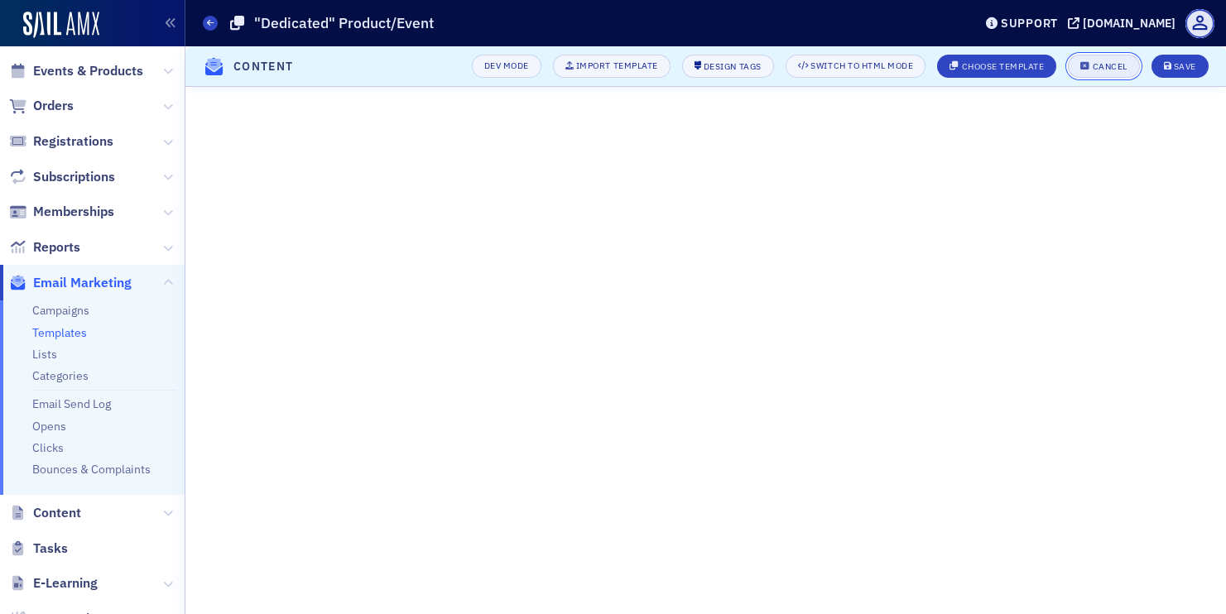
click at [1086, 64] on icon "button" at bounding box center [1085, 66] width 10 height 9
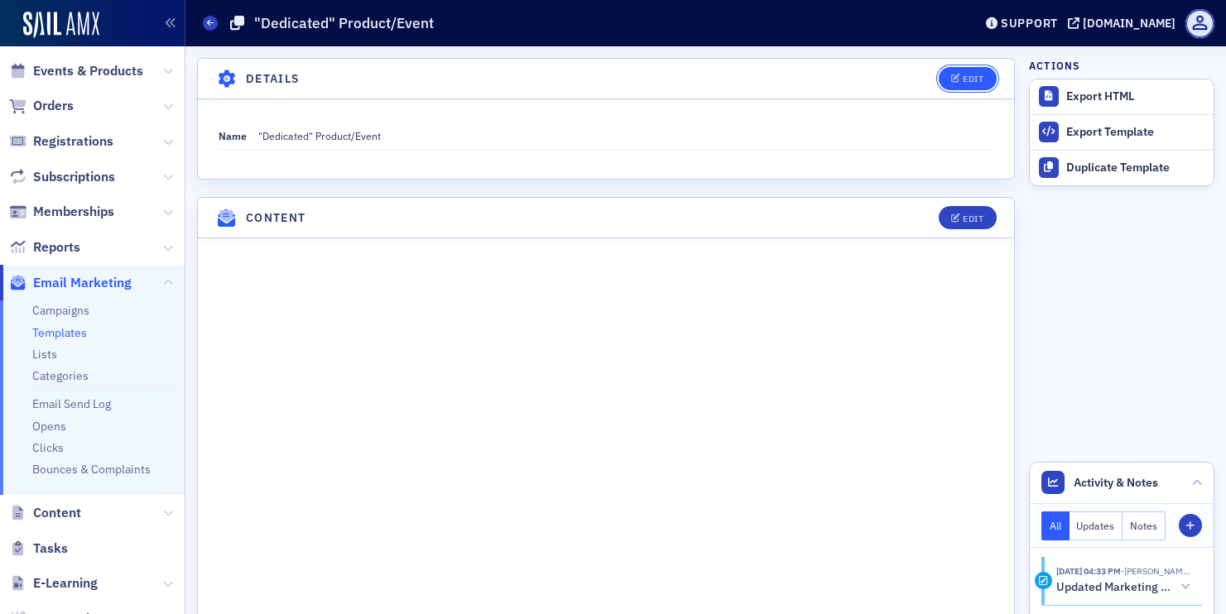
click at [969, 84] on button "Edit" at bounding box center [967, 78] width 57 height 23
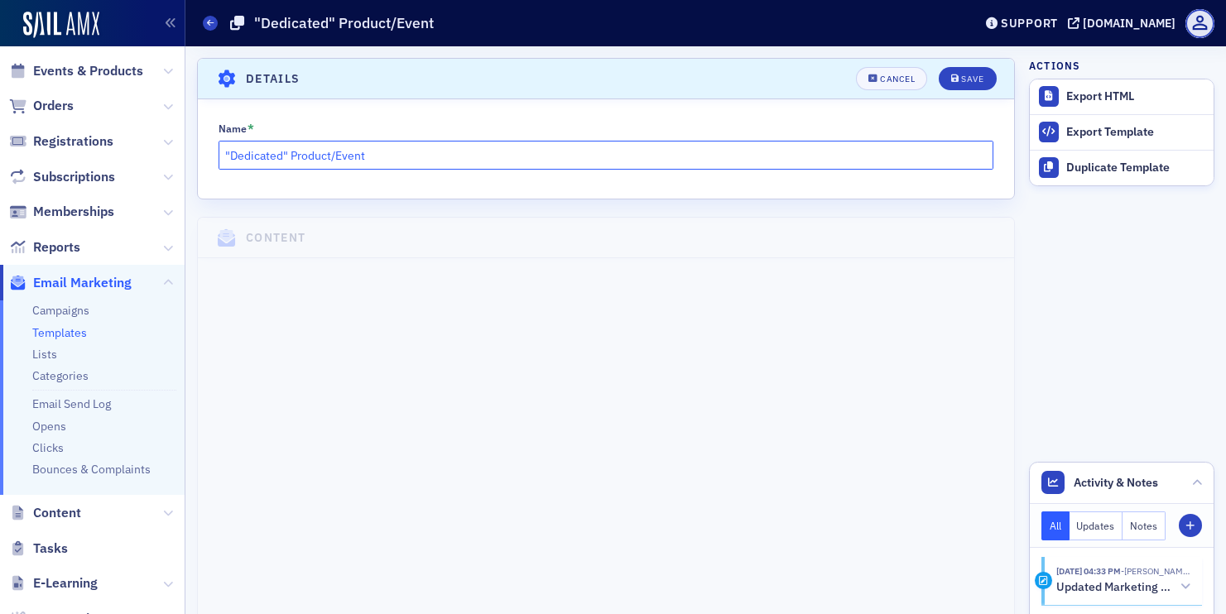
drag, startPoint x: 291, startPoint y: 153, endPoint x: 176, endPoint y: 149, distance: 114.3
click at [176, 149] on div "Users Organizations Events & Products Orders Registrations Subscriptions Member…" at bounding box center [613, 307] width 1226 height 614
click at [380, 151] on input "Product/Event" at bounding box center [607, 155] width 776 height 29
type input "Product/Event Series"
click at [967, 79] on div "Save" at bounding box center [972, 79] width 22 height 9
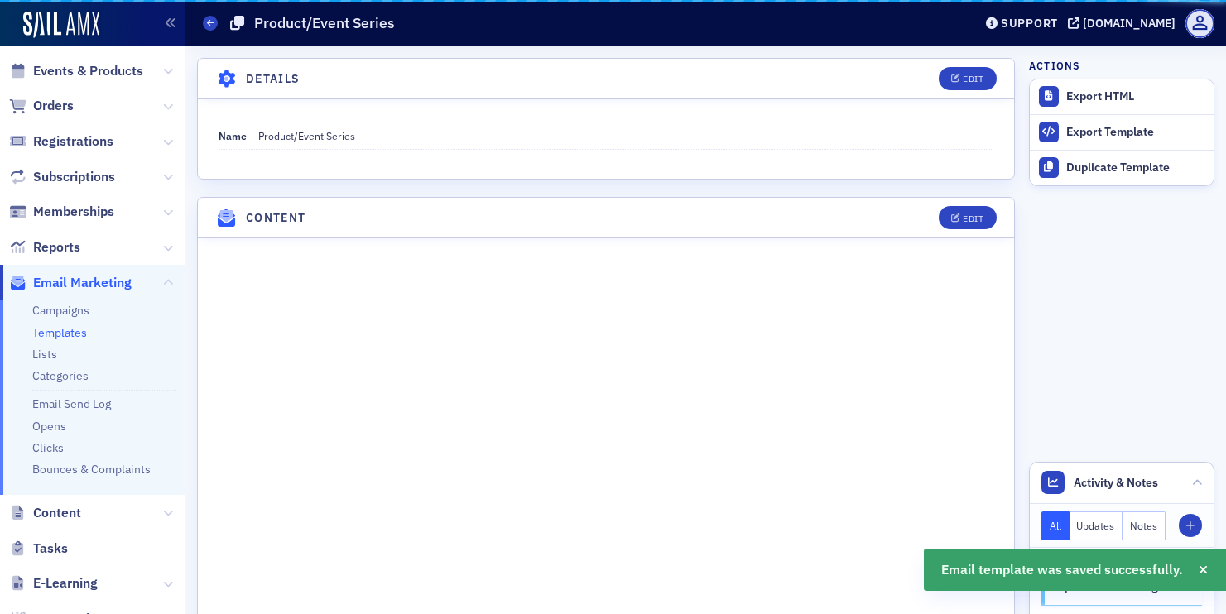
scroll to position [3, 0]
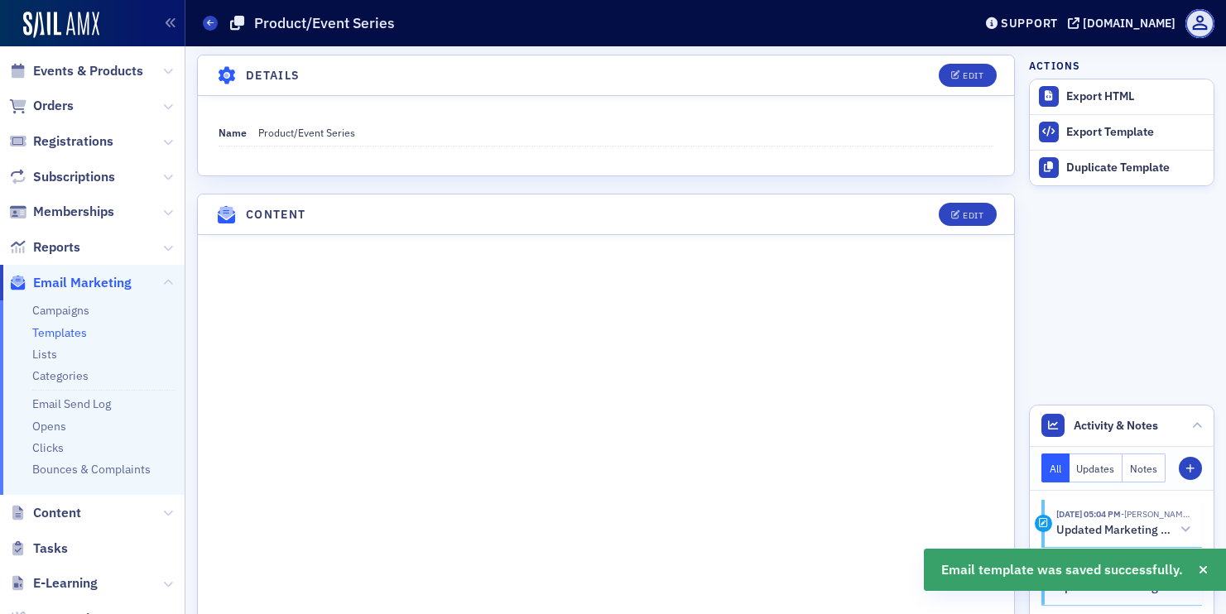
click at [63, 333] on link "Templates" at bounding box center [59, 332] width 55 height 15
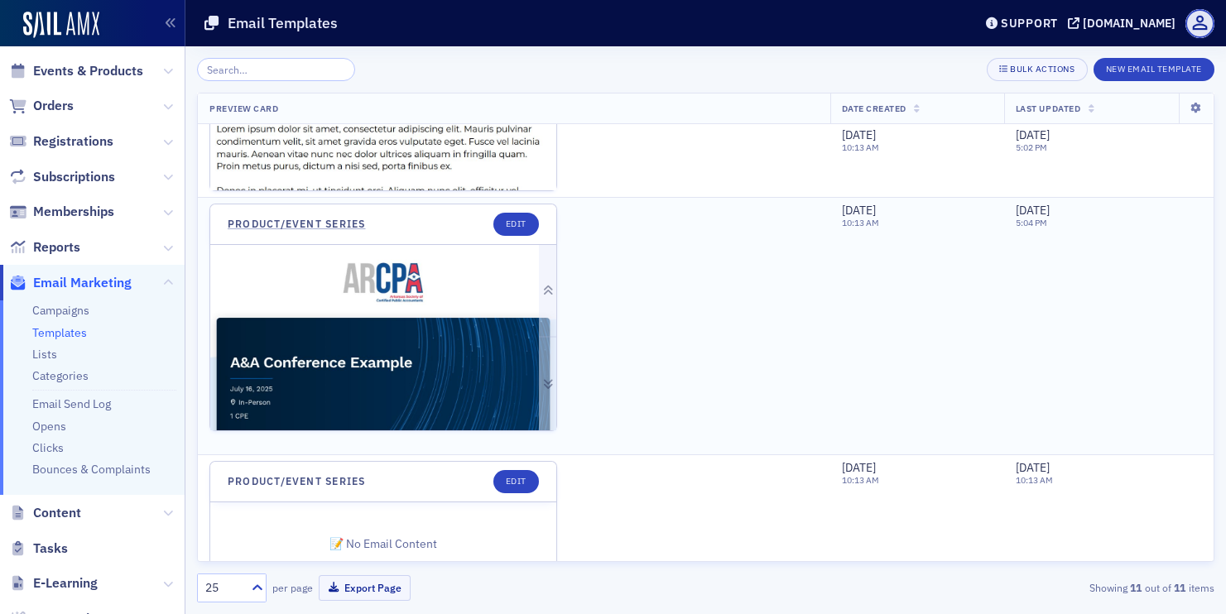
scroll to position [1687, 0]
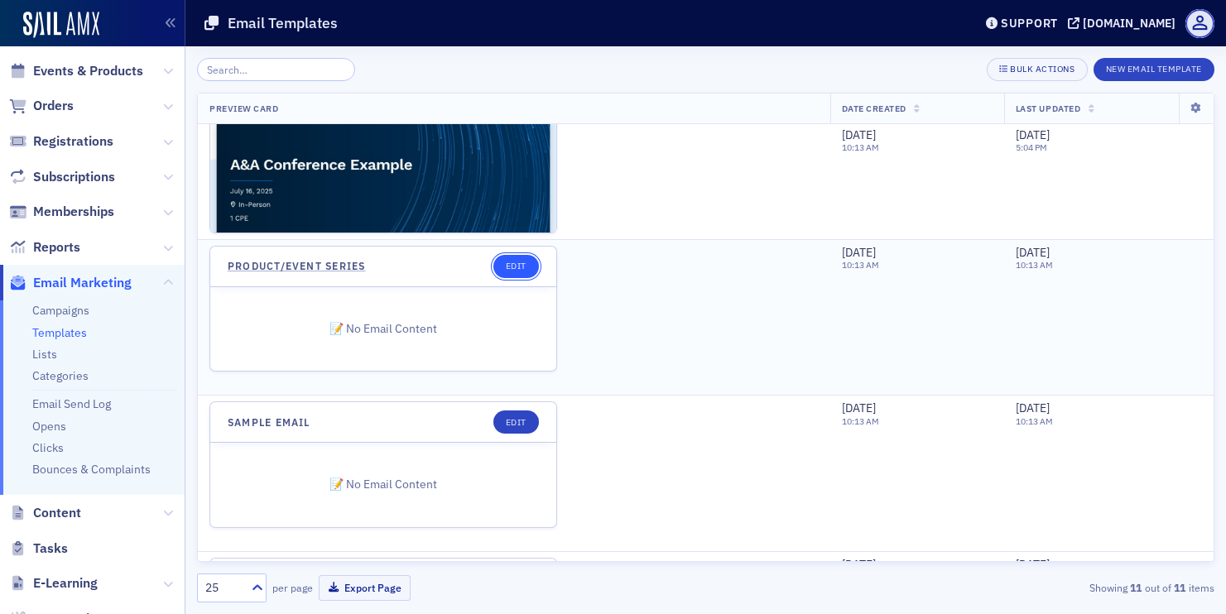
click at [510, 260] on link "Edit" at bounding box center [516, 266] width 46 height 23
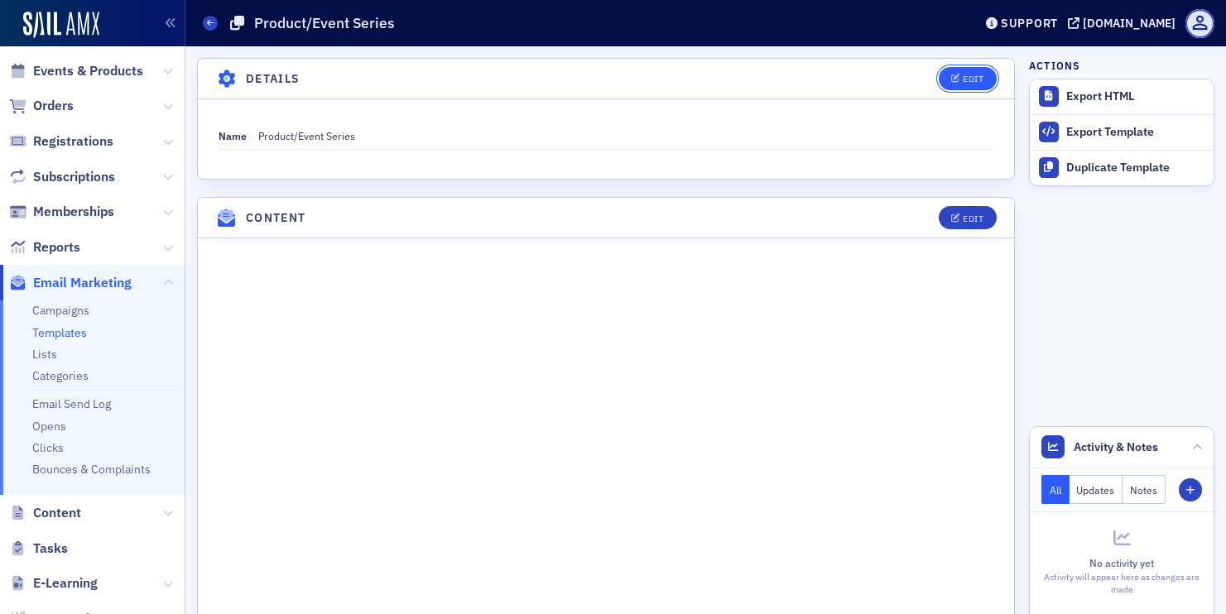
click at [961, 76] on span "Edit" at bounding box center [967, 79] width 32 height 9
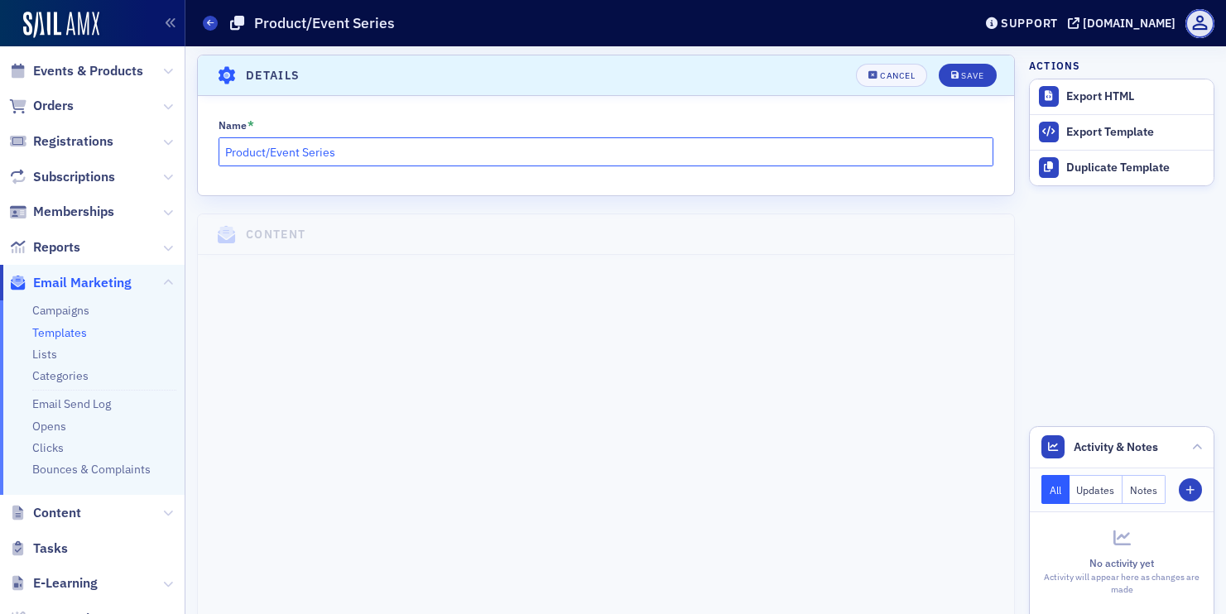
click at [226, 149] on input "Product/Event Series" at bounding box center [607, 151] width 776 height 29
click at [371, 152] on input "Dedicated Product/Event Series" at bounding box center [607, 151] width 776 height 29
type input "Dedicated Product/Event"
click at [971, 74] on div "Save" at bounding box center [972, 75] width 22 height 9
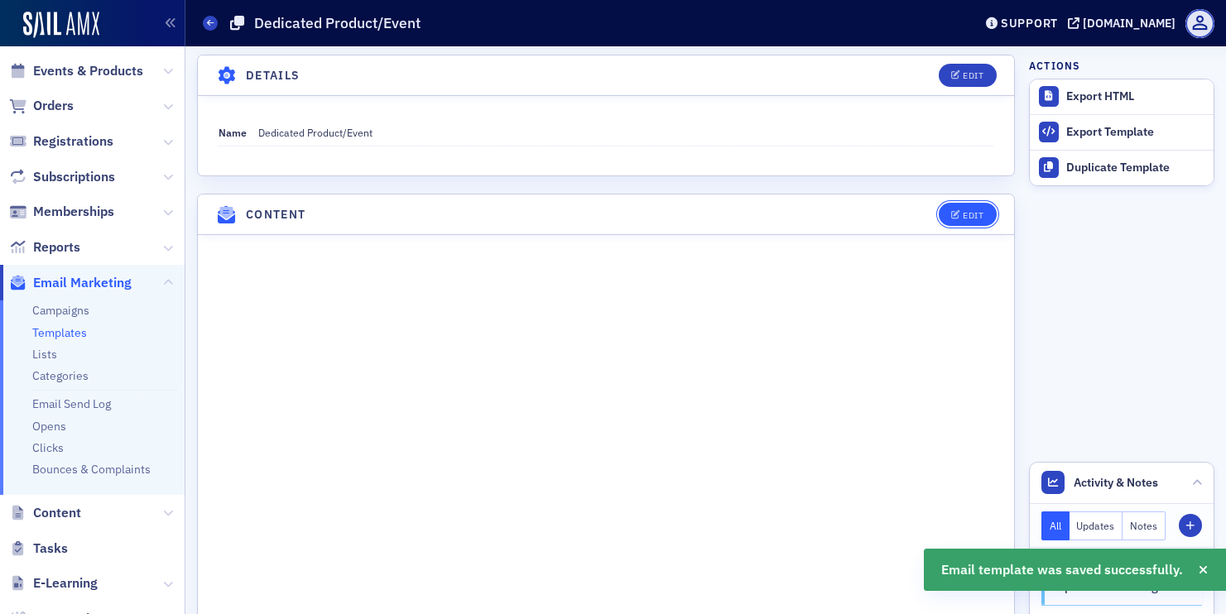
click at [965, 221] on button "Edit" at bounding box center [967, 214] width 57 height 23
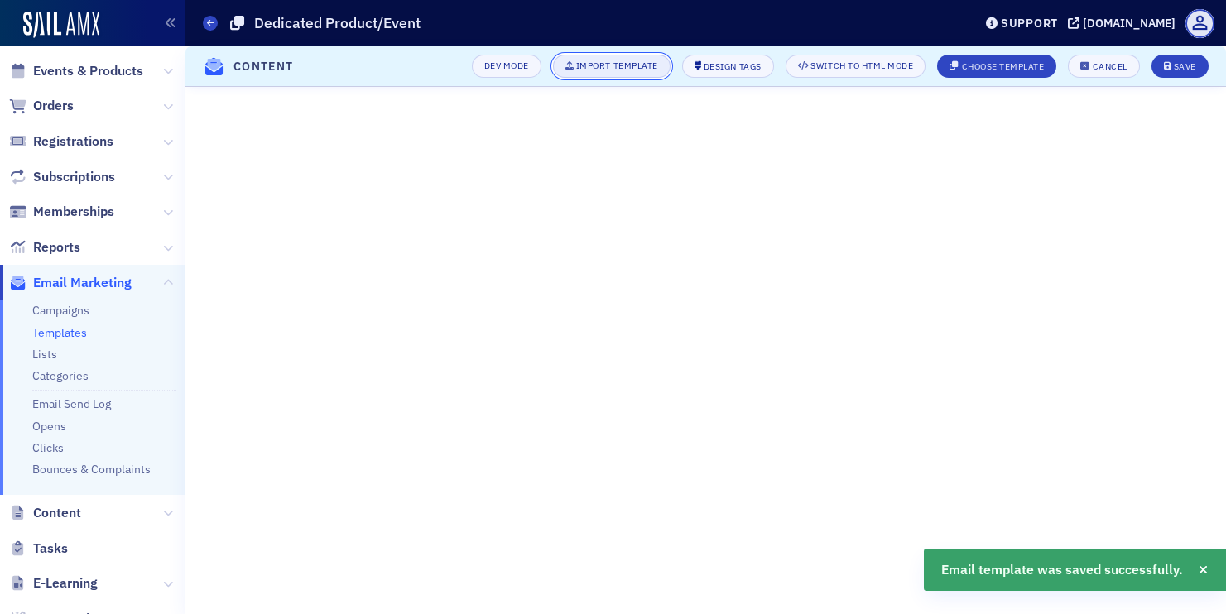
click at [641, 68] on div "Import Template" at bounding box center [617, 65] width 82 height 9
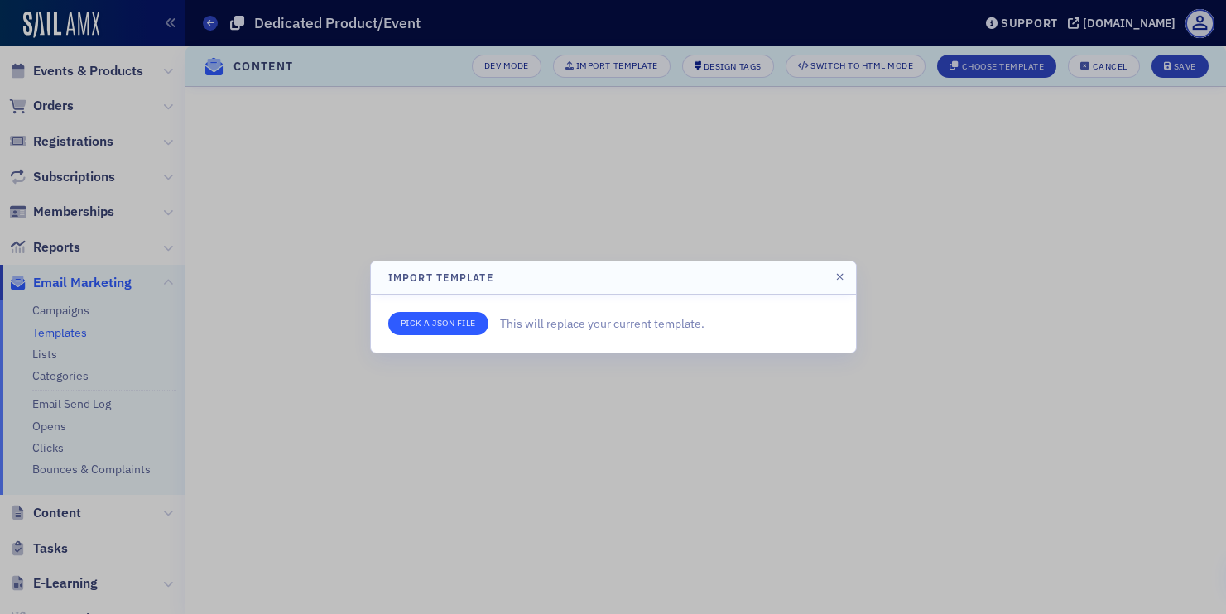
click at [460, 321] on input "file" at bounding box center [438, 323] width 100 height 23
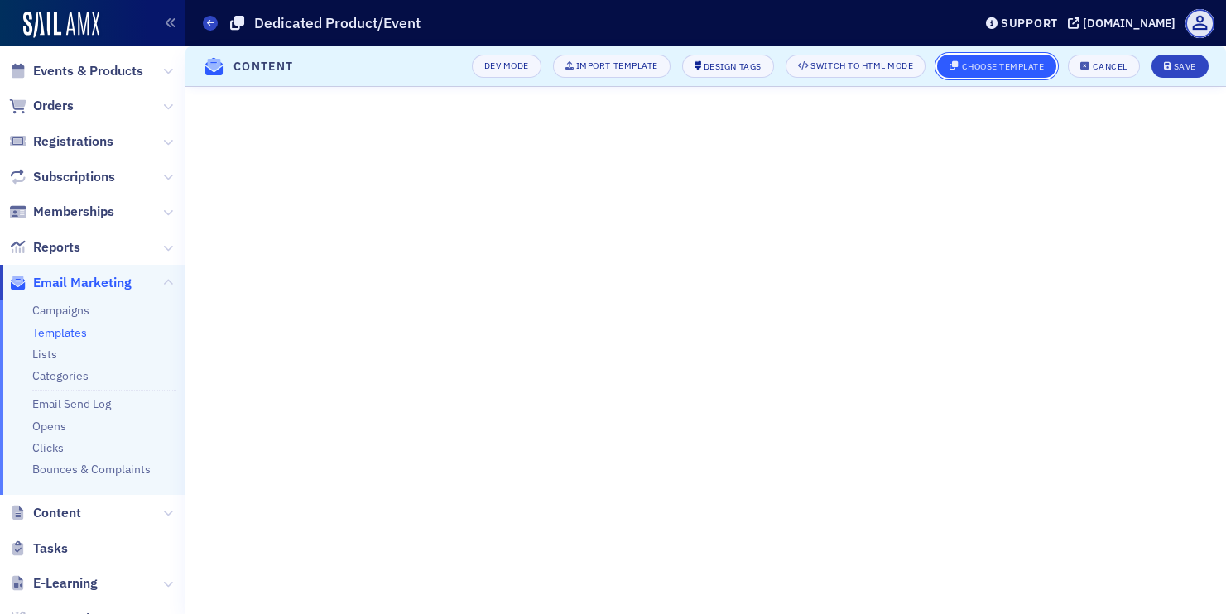
click at [971, 65] on div "Choose Template" at bounding box center [1003, 66] width 83 height 9
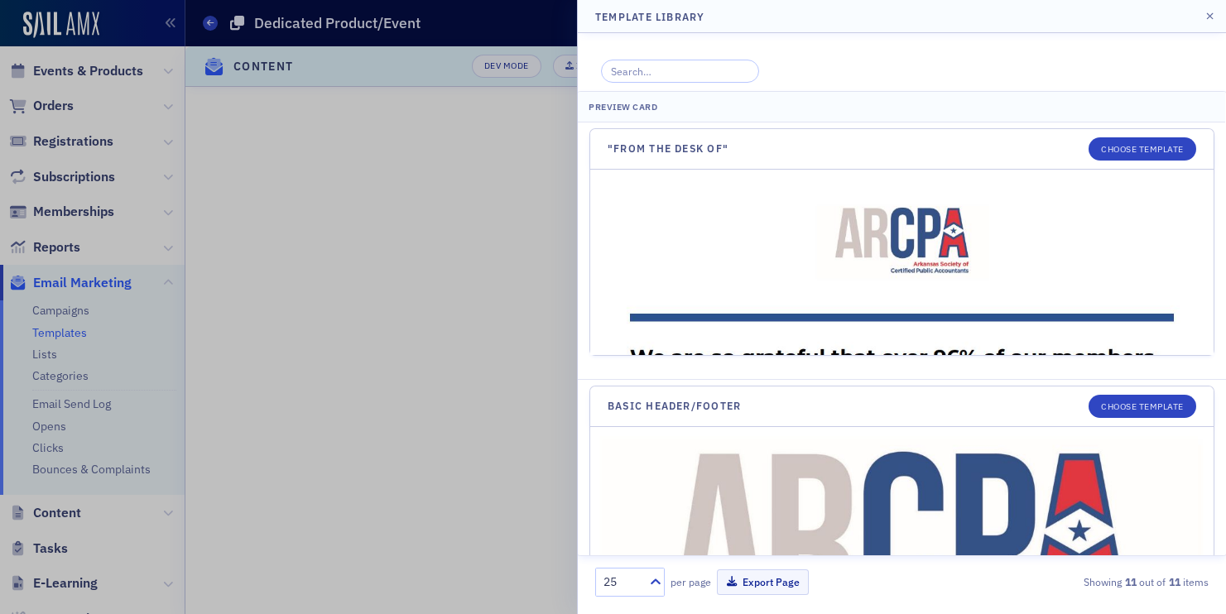
click at [461, 292] on div at bounding box center [613, 307] width 1226 height 614
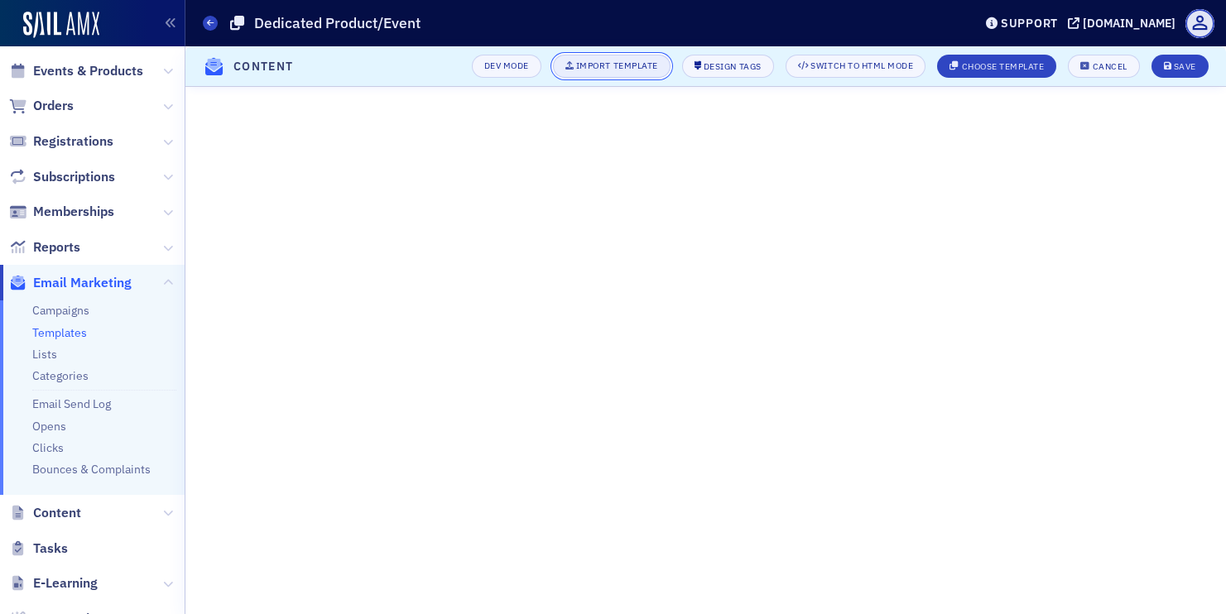
click at [627, 69] on div "Import Template" at bounding box center [617, 65] width 82 height 9
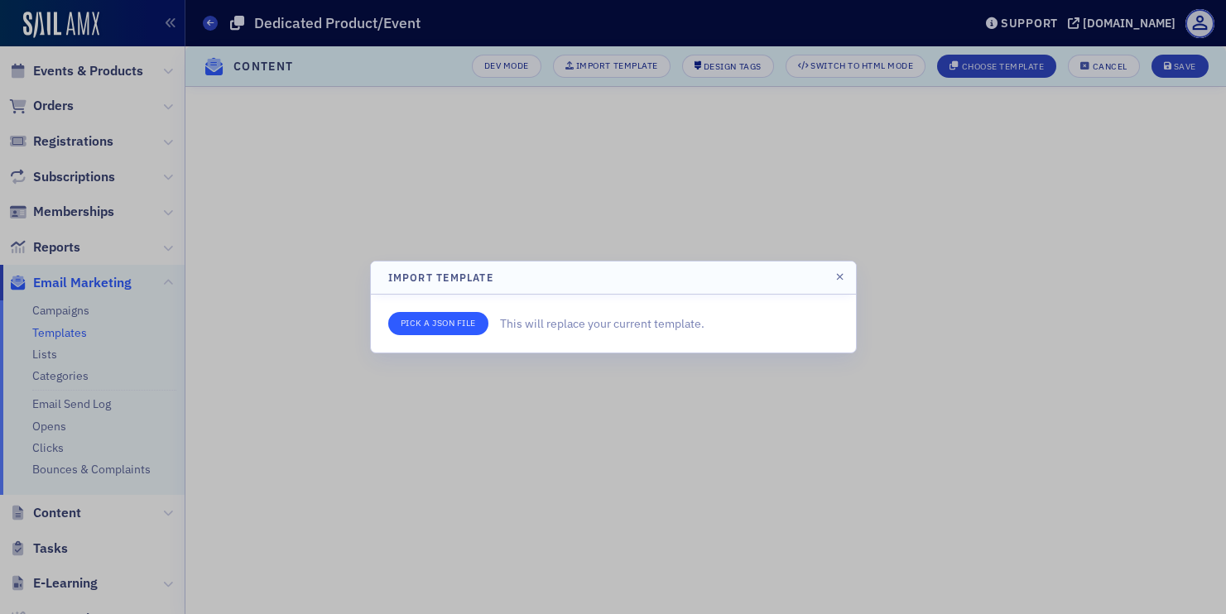
click at [472, 321] on input "file" at bounding box center [438, 323] width 100 height 23
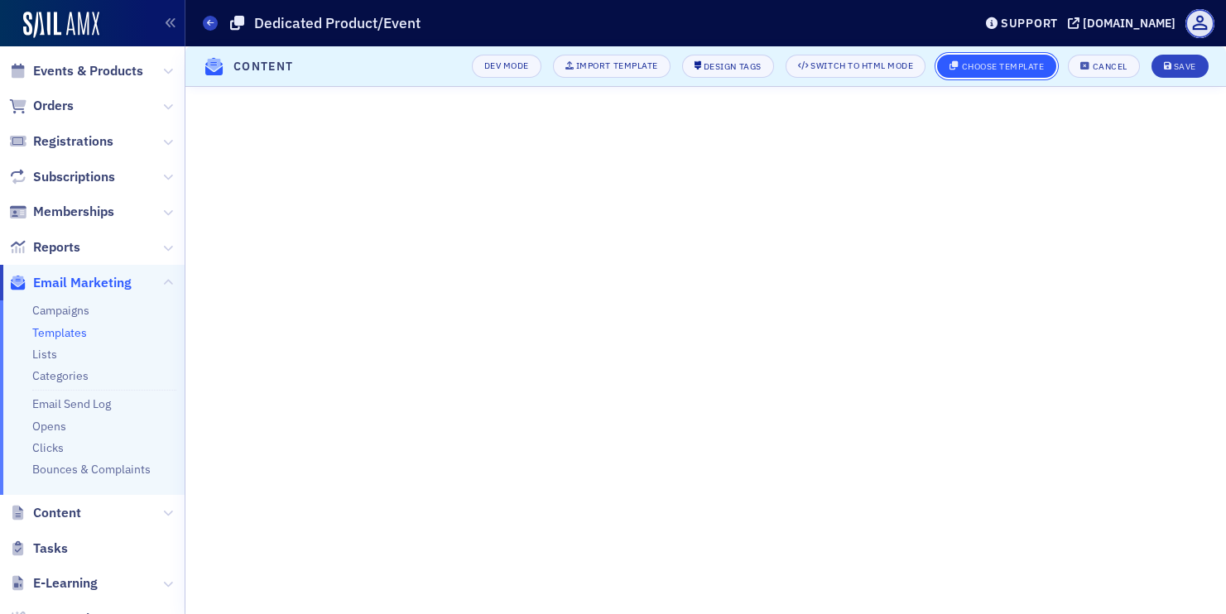
click at [969, 70] on div "Choose Template" at bounding box center [1003, 66] width 83 height 9
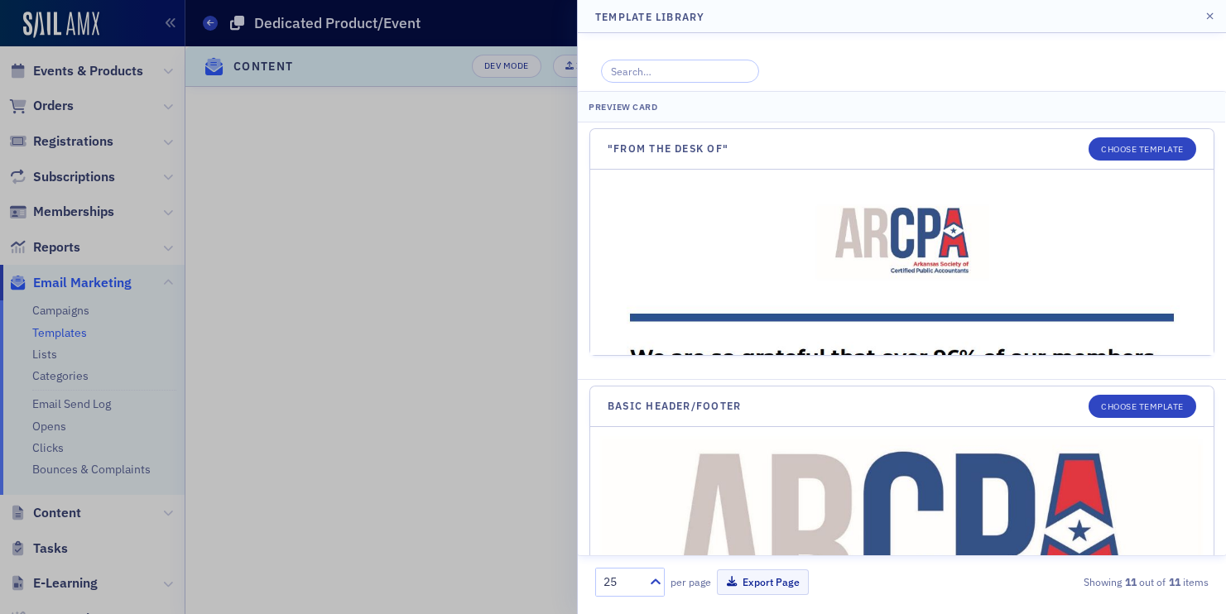
click at [546, 224] on div at bounding box center [613, 307] width 1226 height 614
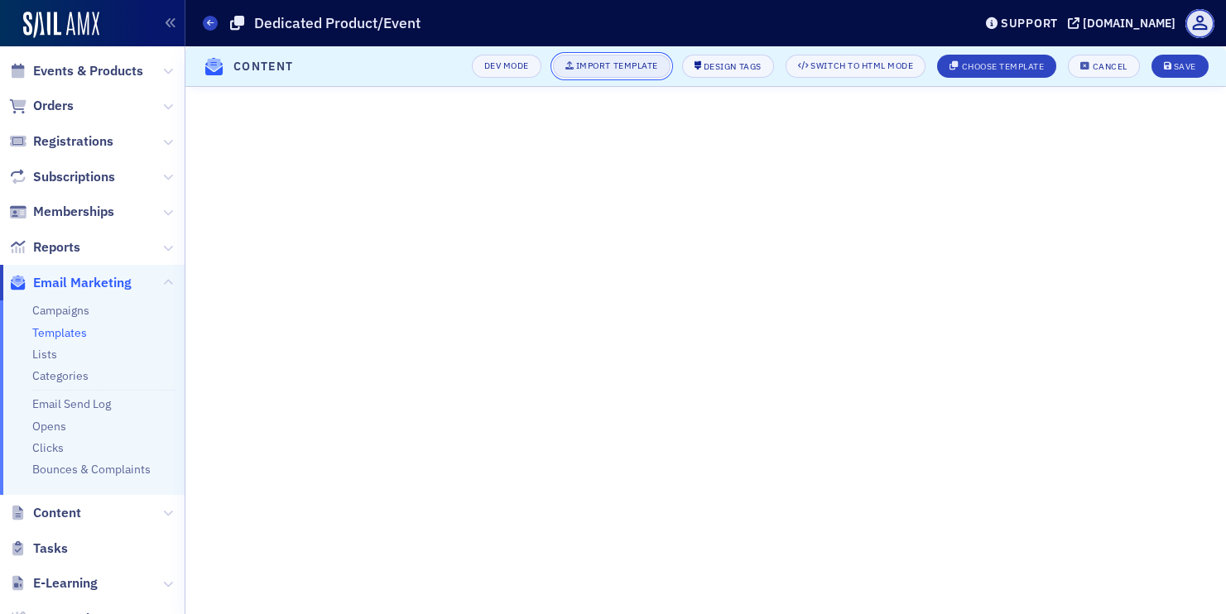
click at [596, 67] on div "Import Template" at bounding box center [617, 65] width 82 height 9
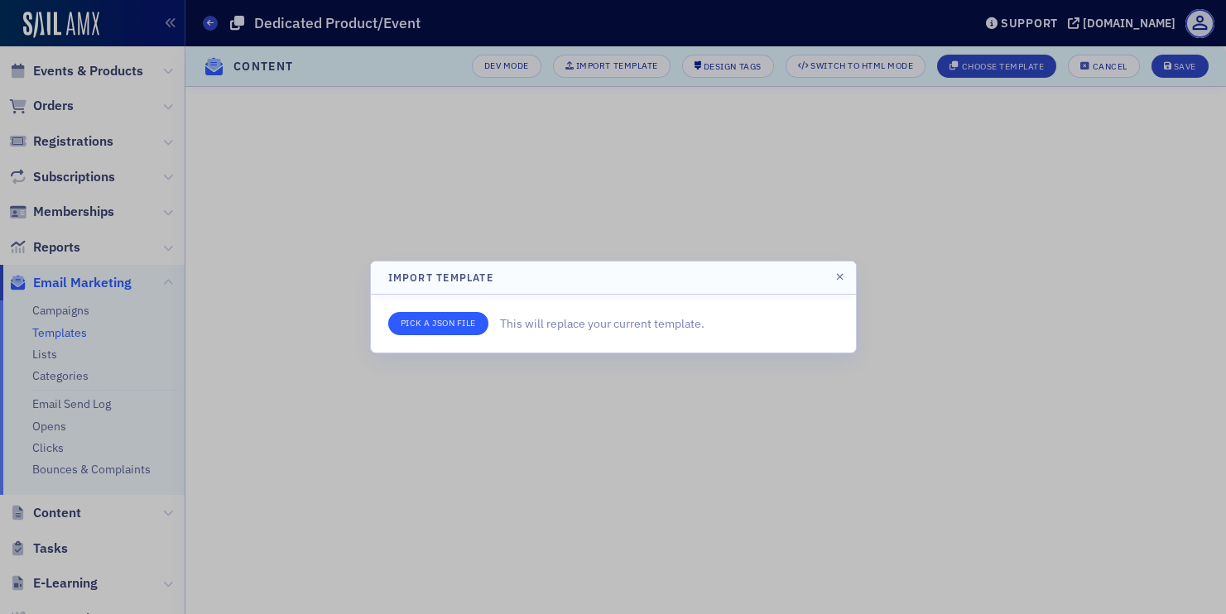
click at [442, 334] on input "file" at bounding box center [438, 323] width 100 height 23
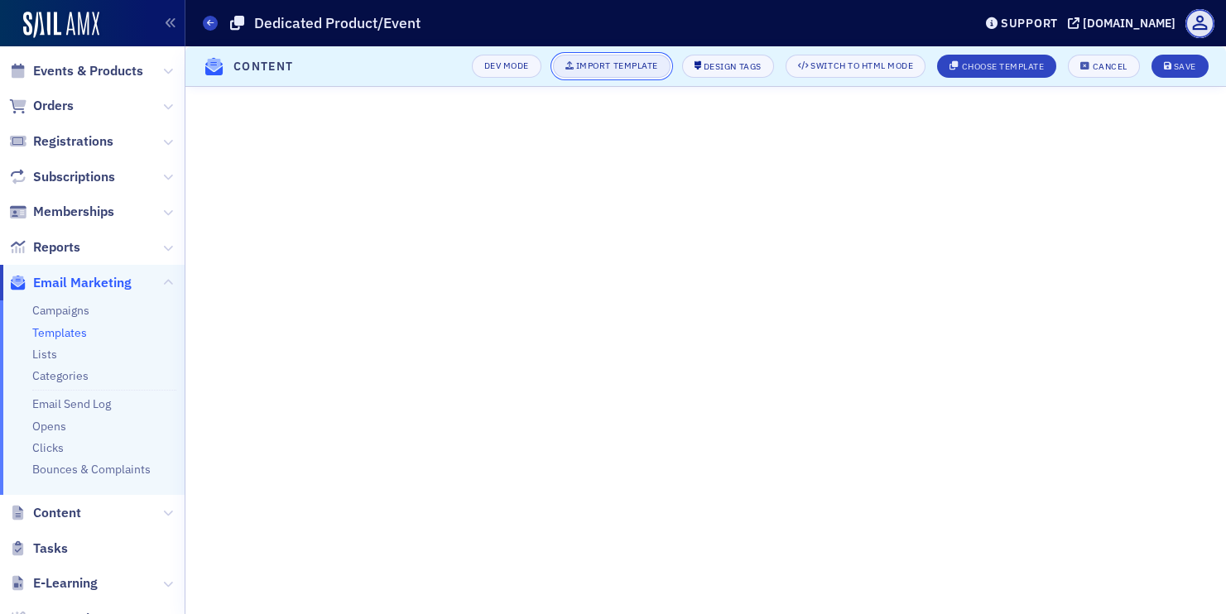
click at [565, 67] on icon "button" at bounding box center [569, 65] width 9 height 8
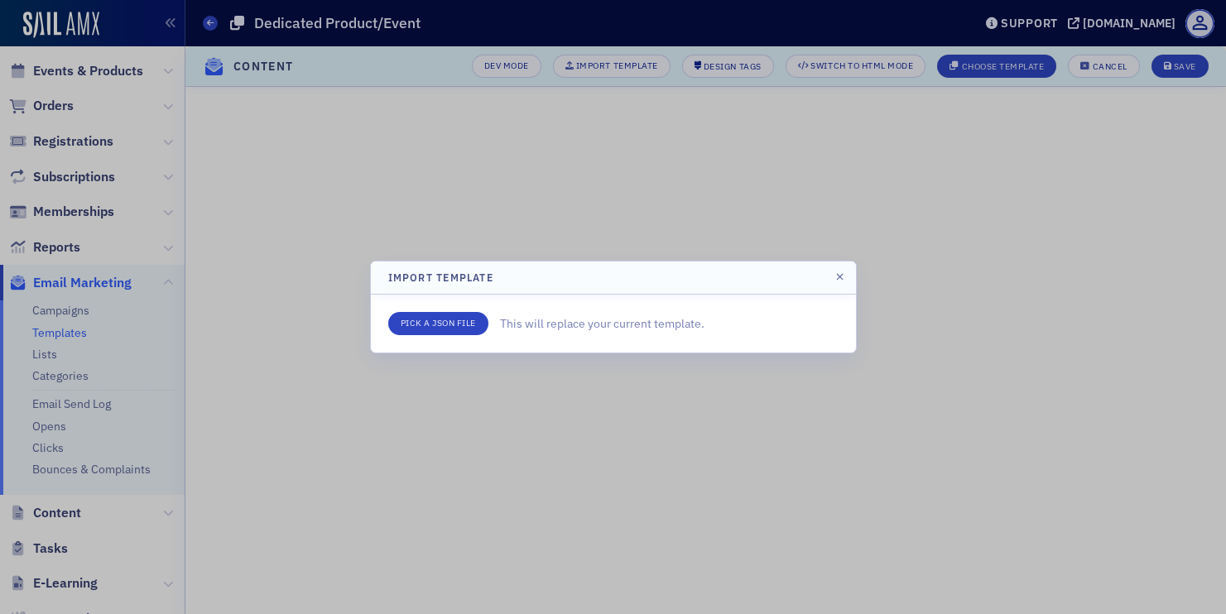
click at [652, 445] on div at bounding box center [613, 307] width 1226 height 614
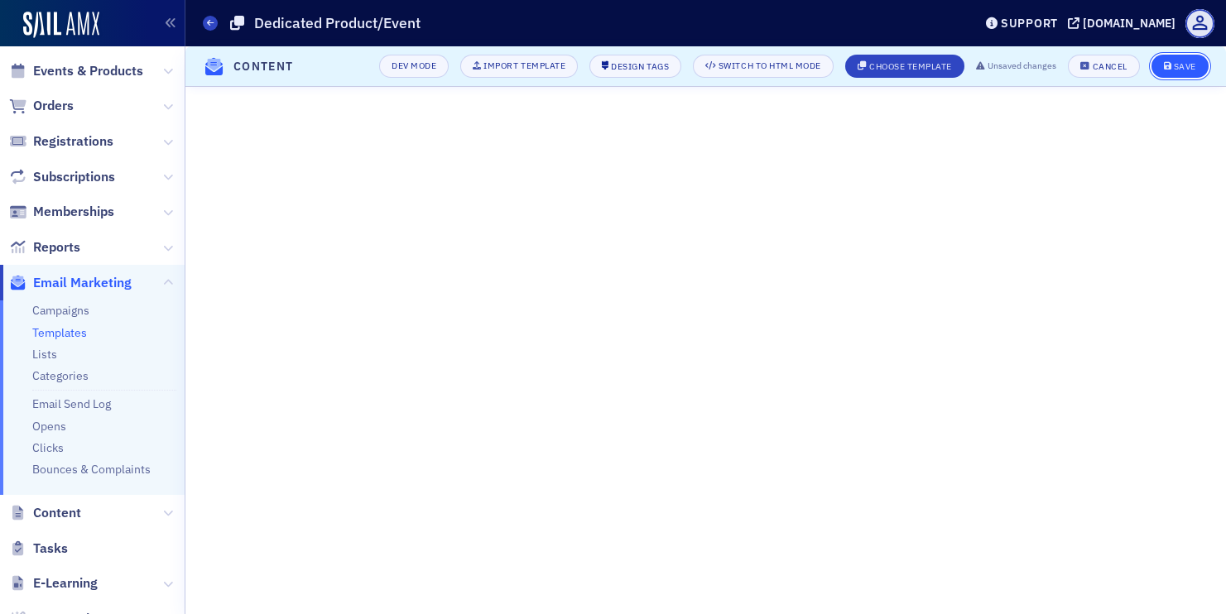
click at [1157, 60] on button "Save" at bounding box center [1180, 66] width 57 height 23
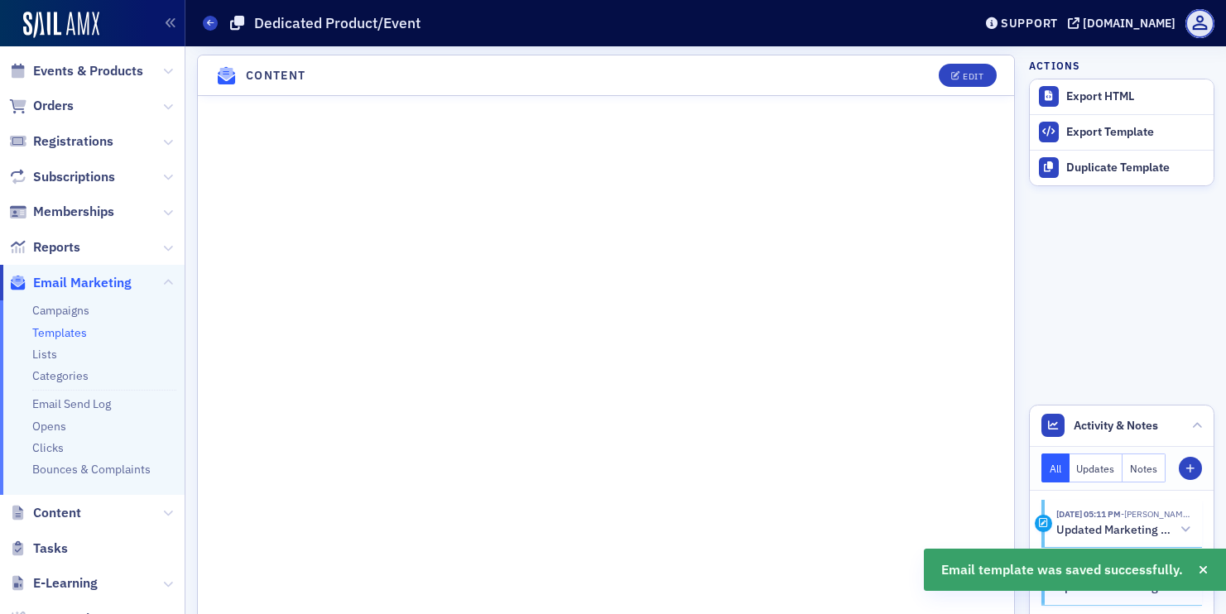
scroll to position [31, 0]
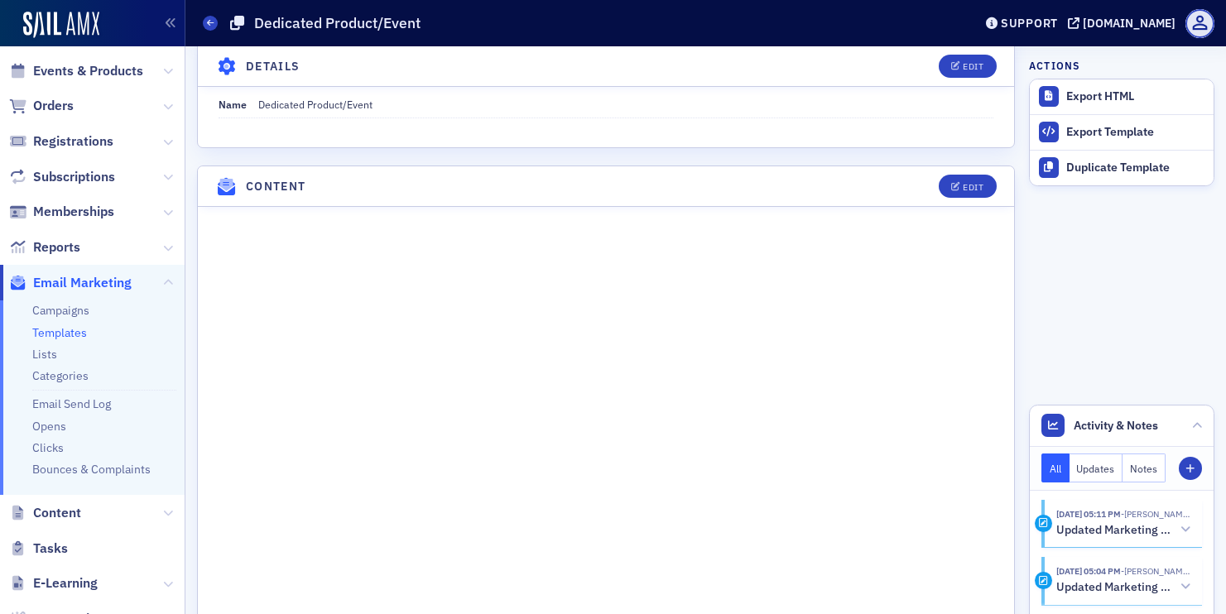
click at [75, 330] on link "Templates" at bounding box center [59, 332] width 55 height 15
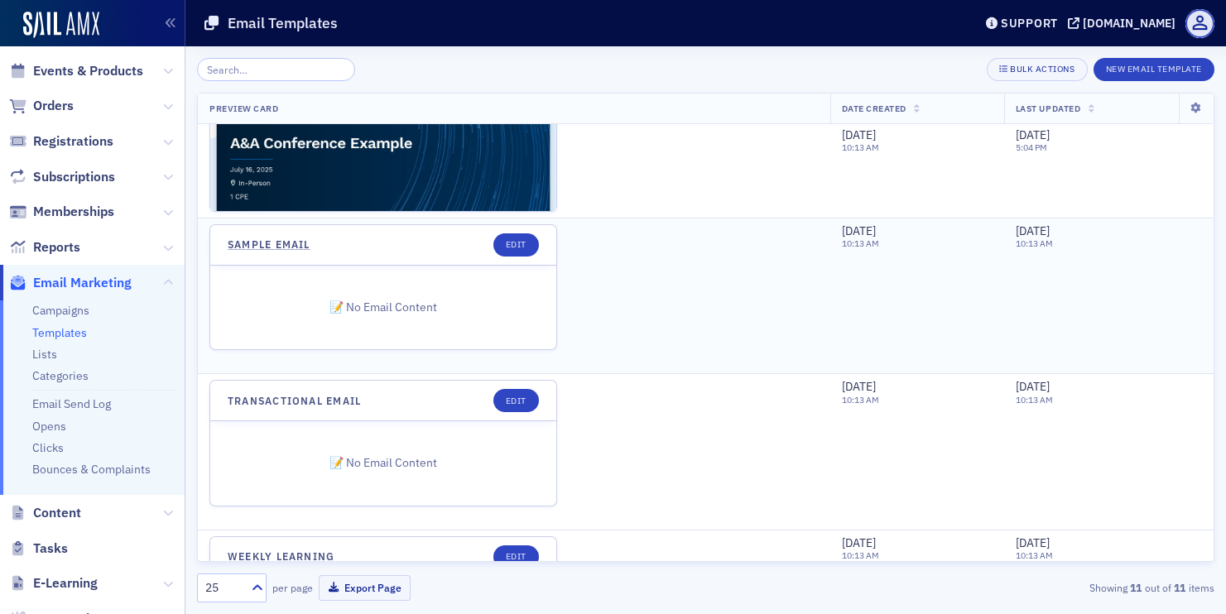
scroll to position [2090, 0]
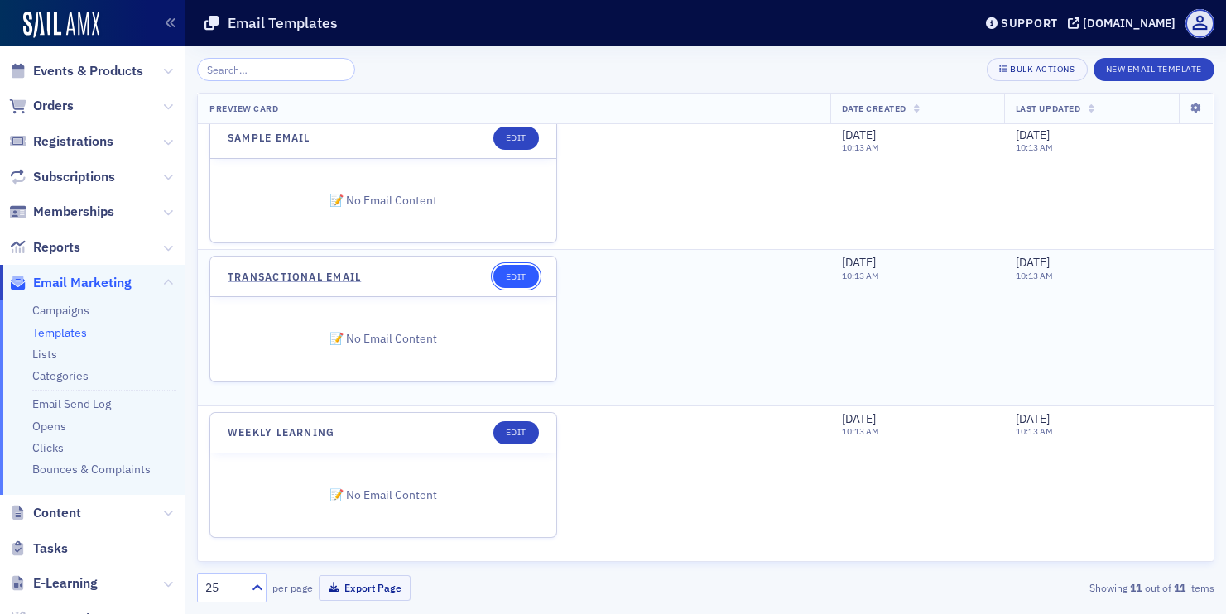
click at [508, 283] on link "Edit" at bounding box center [516, 276] width 46 height 23
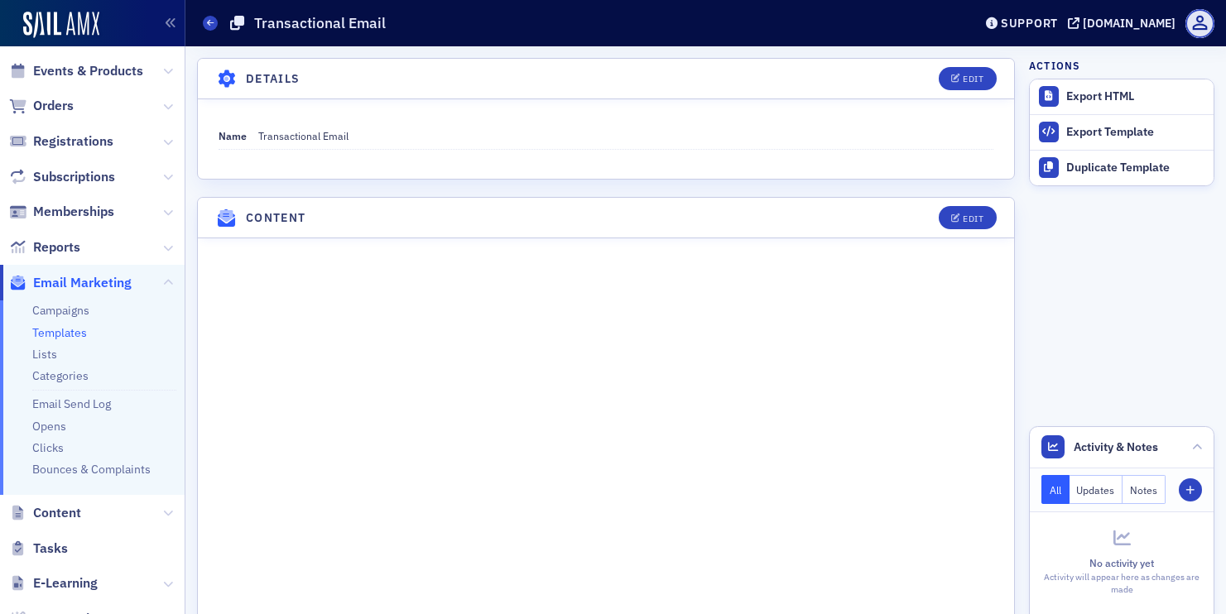
click at [939, 223] on div "Edit" at bounding box center [961, 217] width 69 height 23
click at [951, 219] on icon "button" at bounding box center [956, 218] width 10 height 9
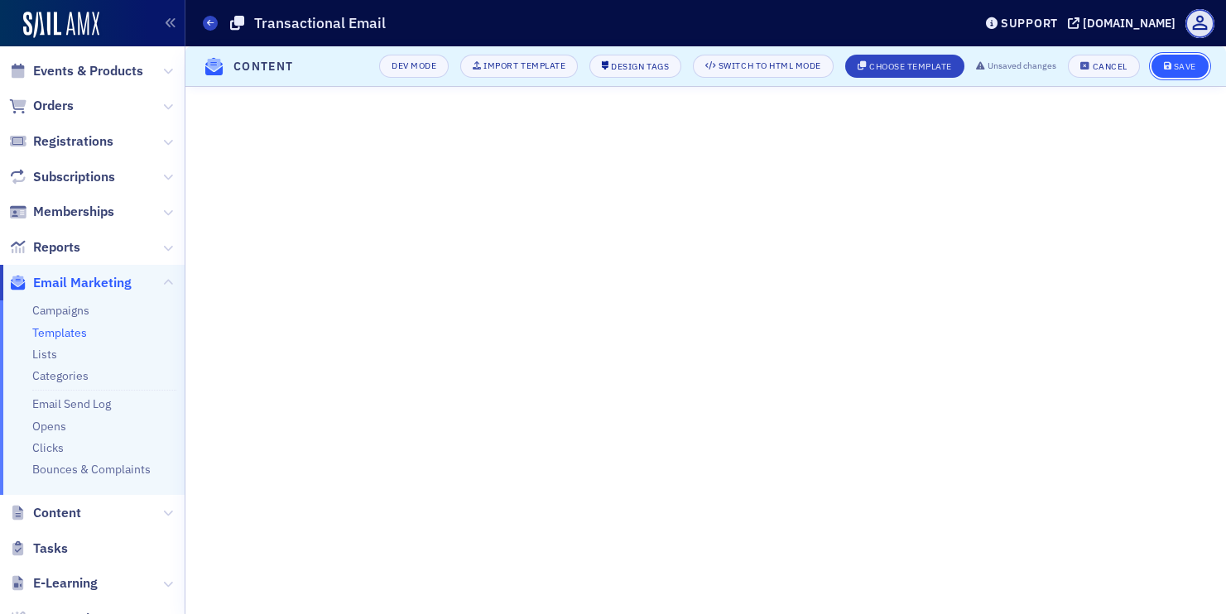
click at [1162, 67] on button "Save" at bounding box center [1180, 66] width 57 height 23
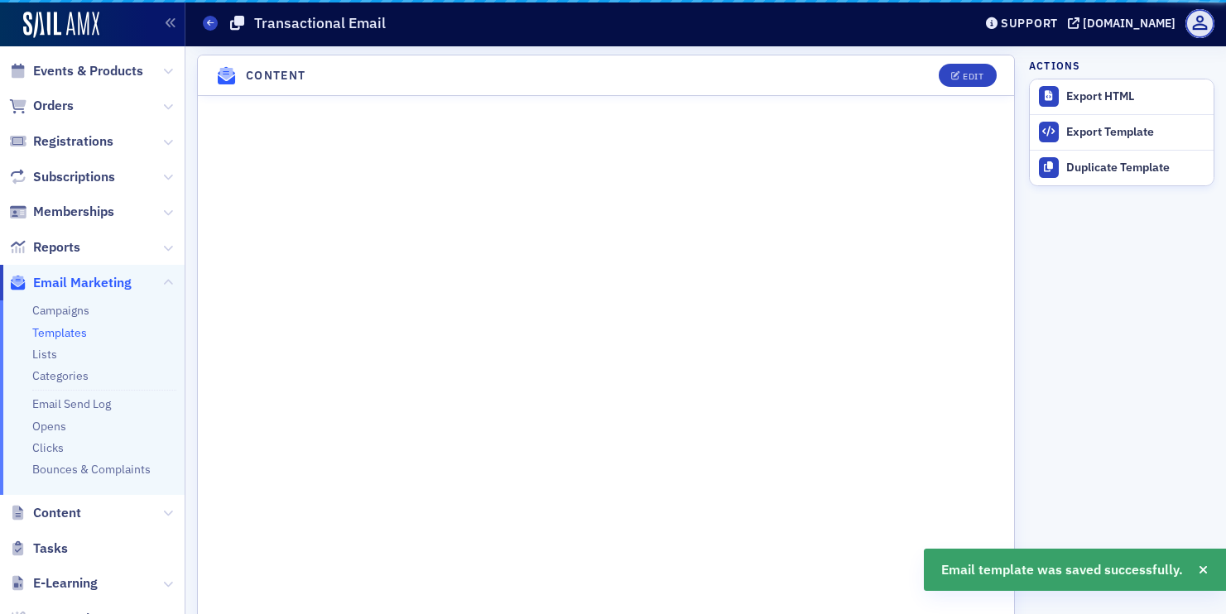
scroll to position [142, 0]
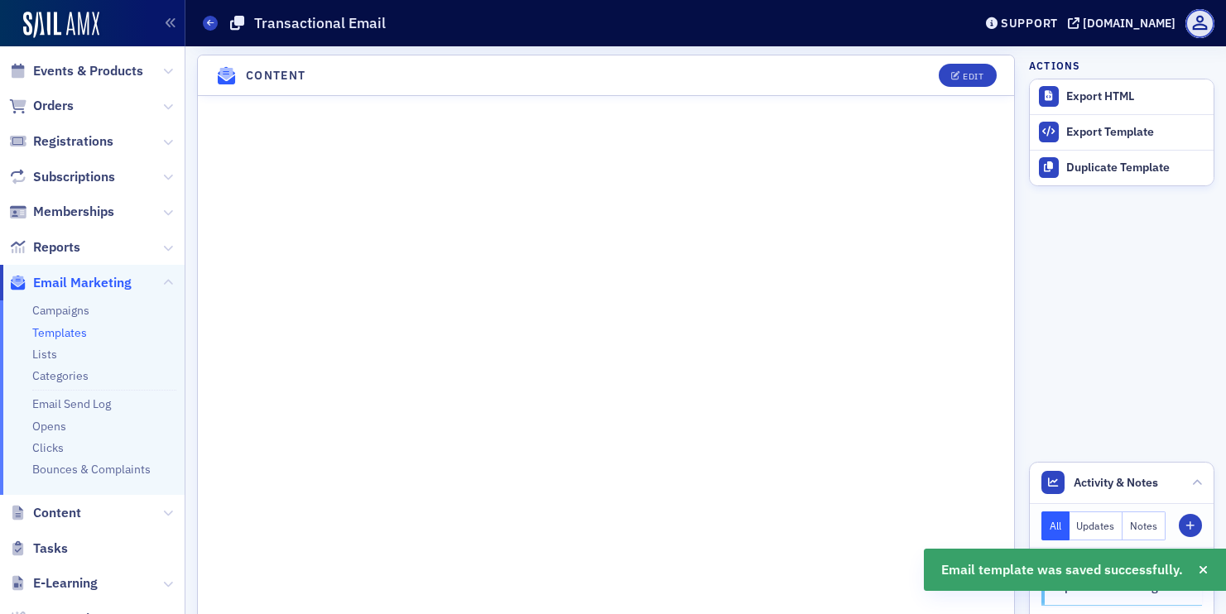
click at [74, 330] on link "Templates" at bounding box center [59, 332] width 55 height 15
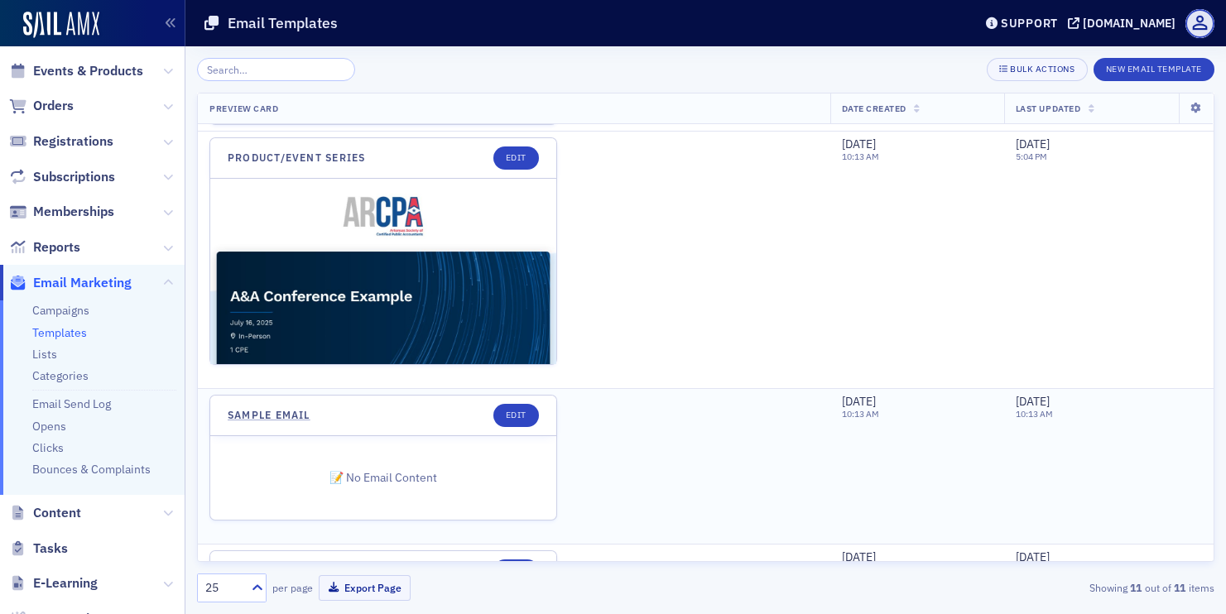
scroll to position [2090, 0]
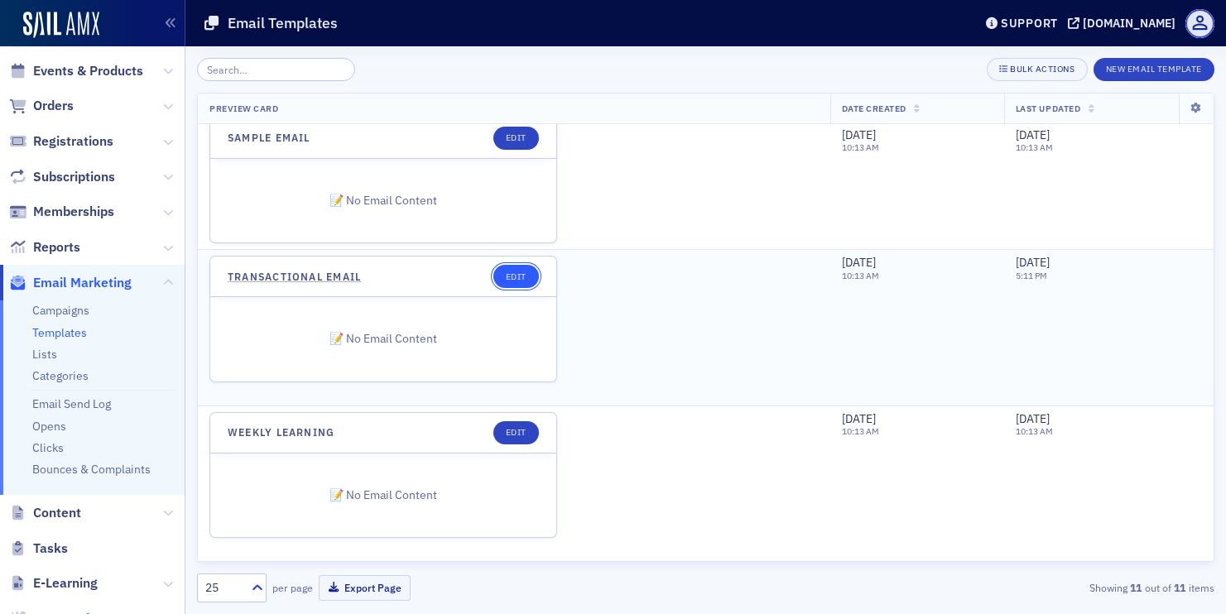
click at [513, 283] on link "Edit" at bounding box center [516, 276] width 46 height 23
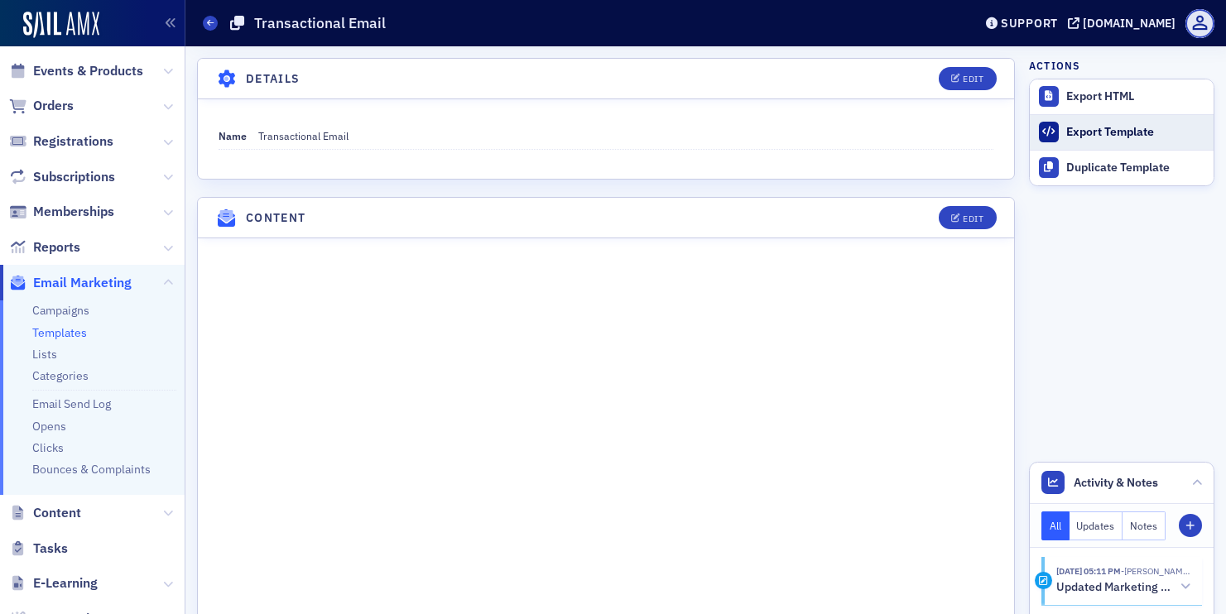
click at [1085, 132] on div "Export Template" at bounding box center [1135, 132] width 139 height 15
click at [971, 217] on div "Edit" at bounding box center [973, 218] width 21 height 9
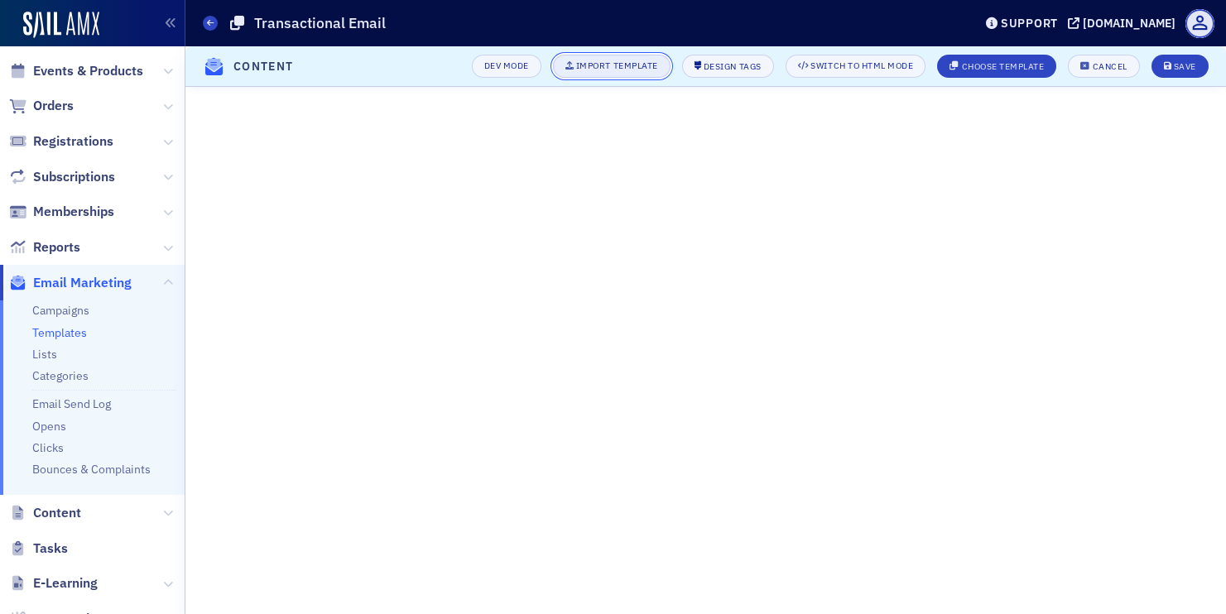
click at [640, 68] on div "Import Template" at bounding box center [617, 65] width 82 height 9
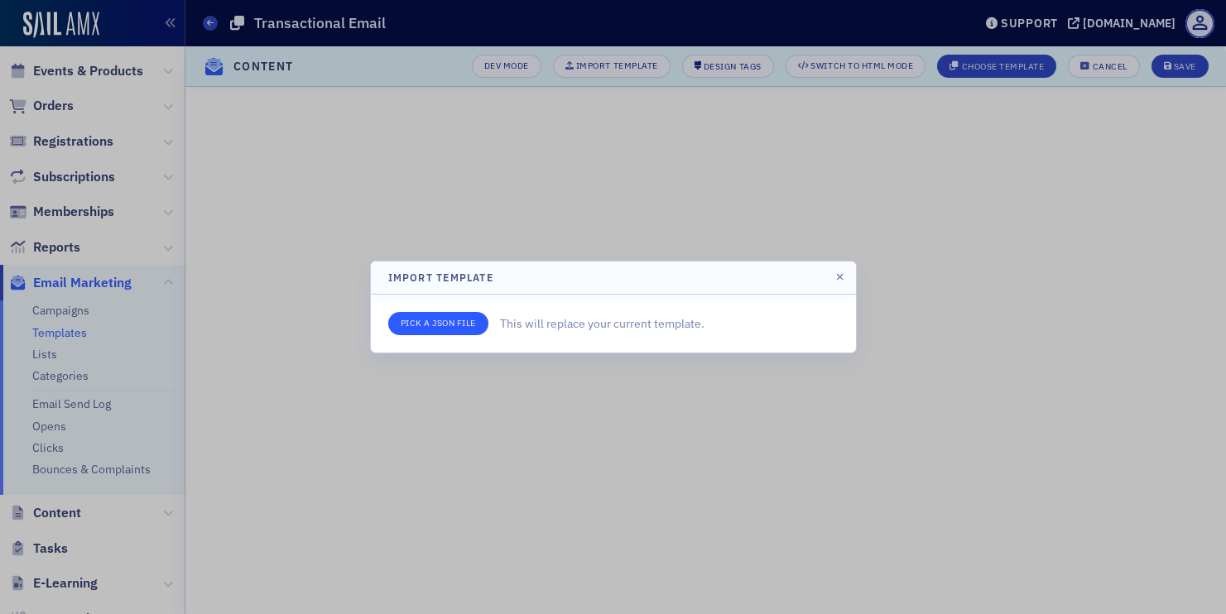
click at [443, 323] on input "file" at bounding box center [438, 323] width 100 height 23
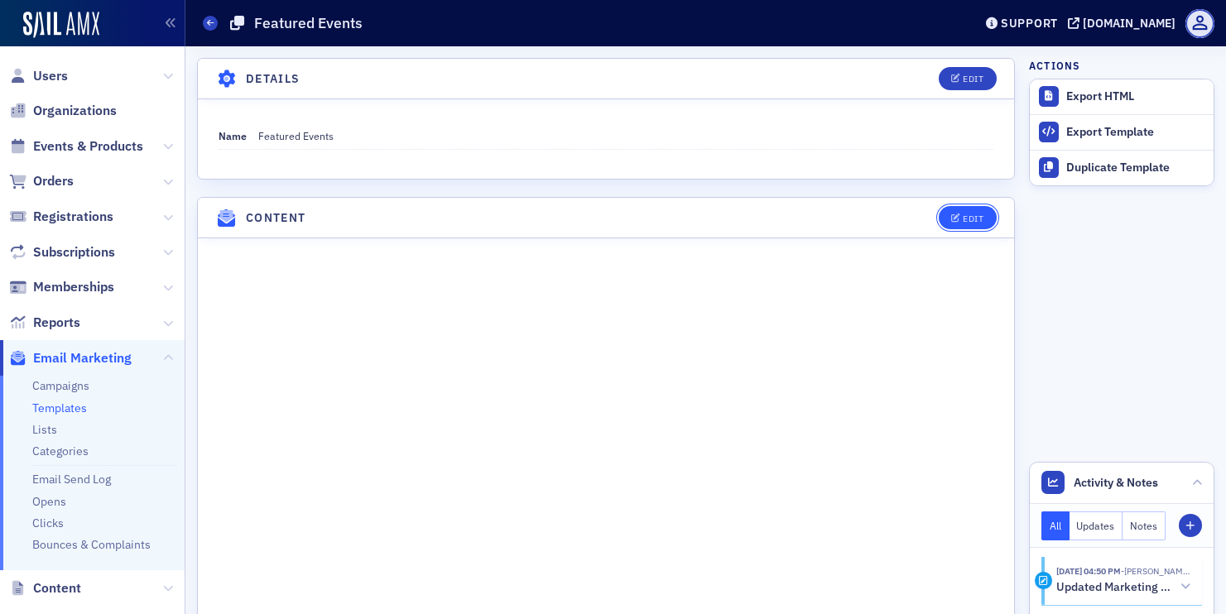
click at [940, 222] on button "Edit" at bounding box center [967, 217] width 57 height 23
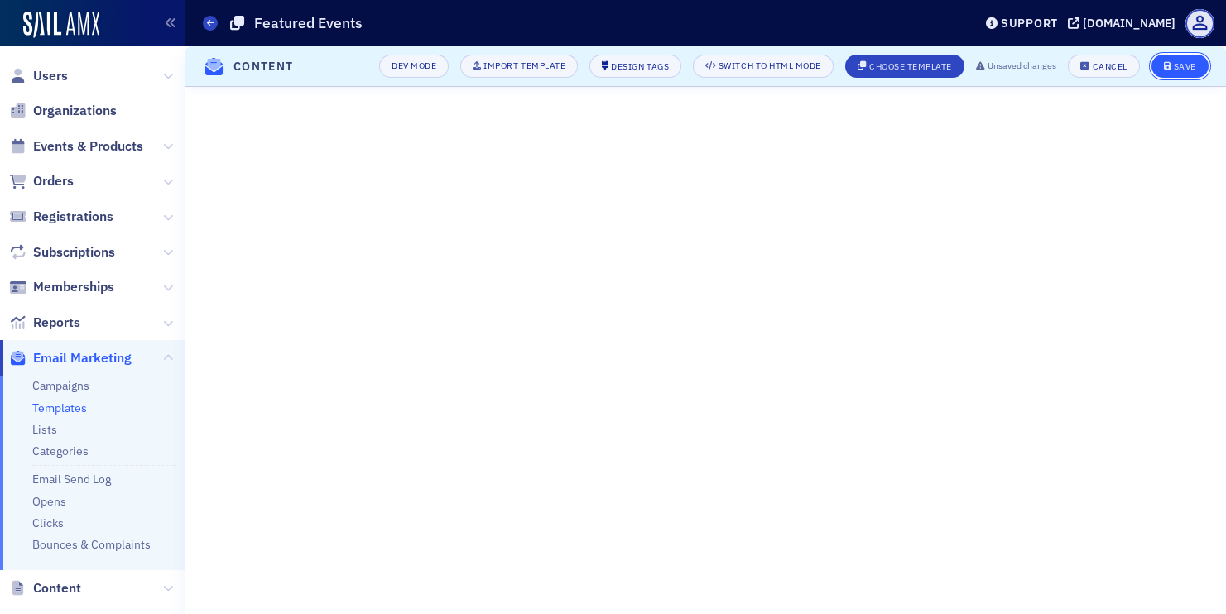
click at [1172, 66] on span "Save" at bounding box center [1180, 66] width 32 height 9
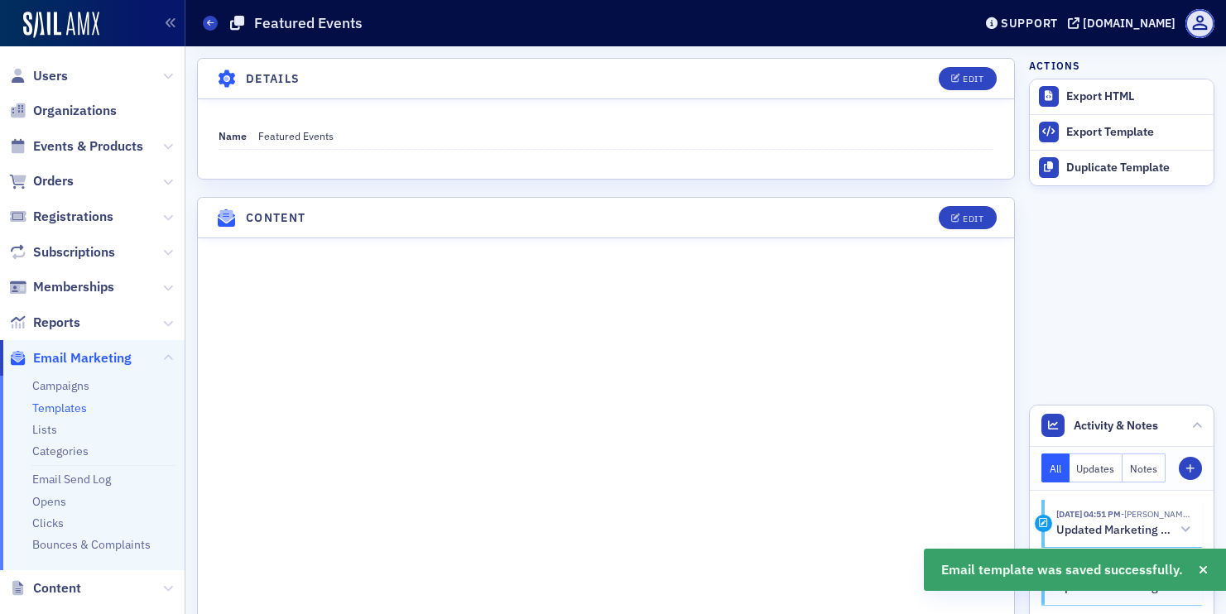
scroll to position [142, 0]
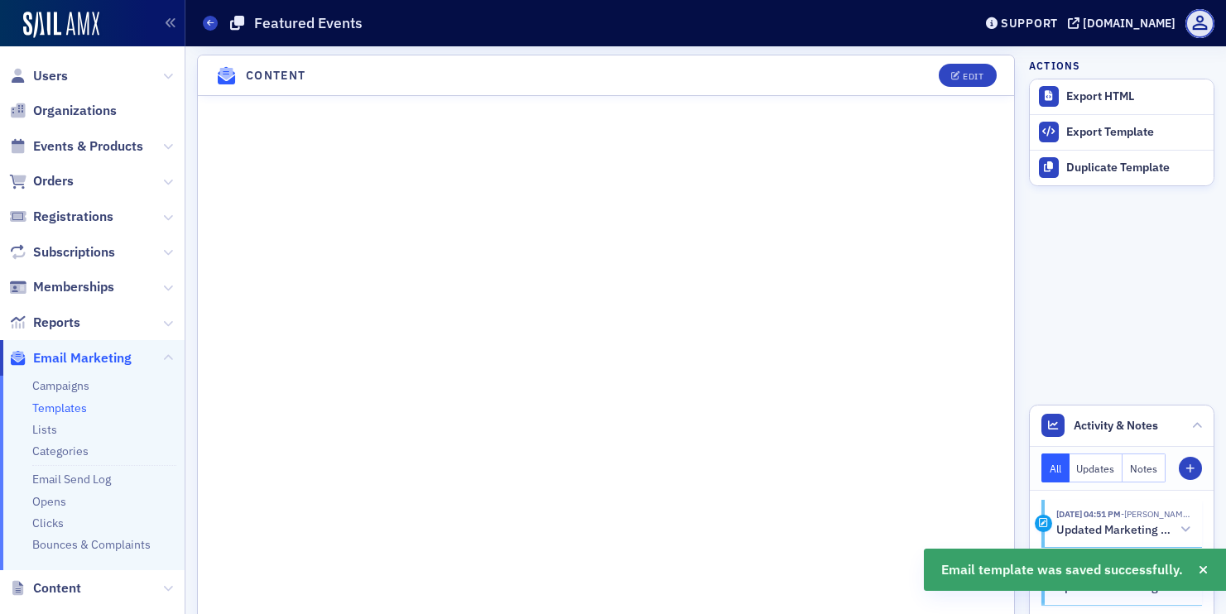
click at [72, 404] on link "Templates" at bounding box center [59, 408] width 55 height 15
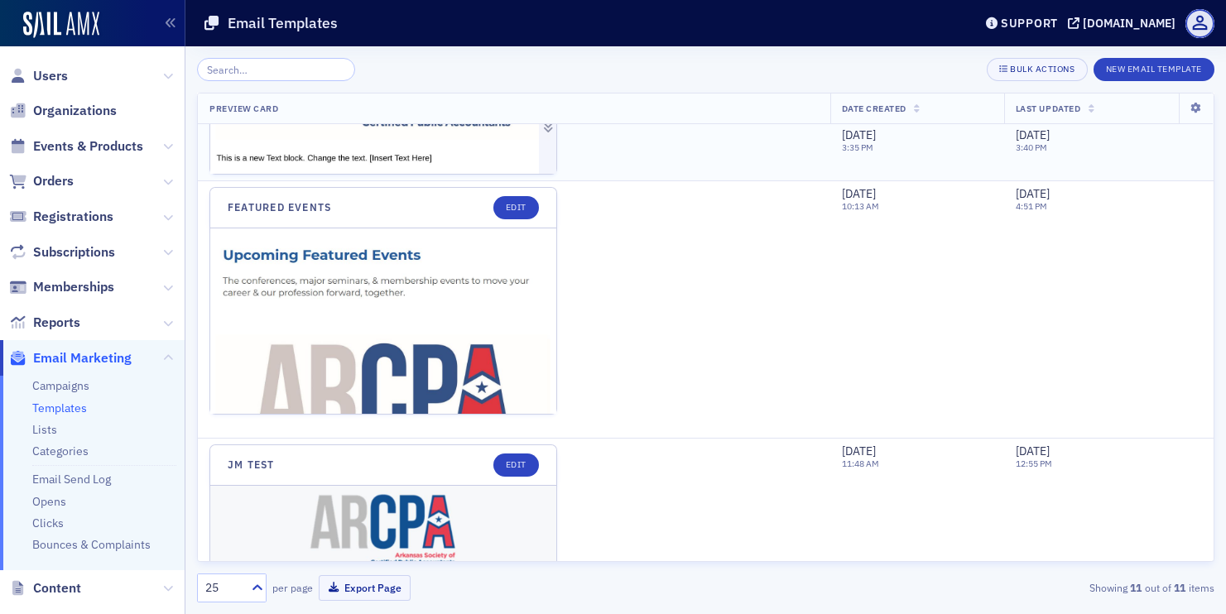
scroll to position [744, 0]
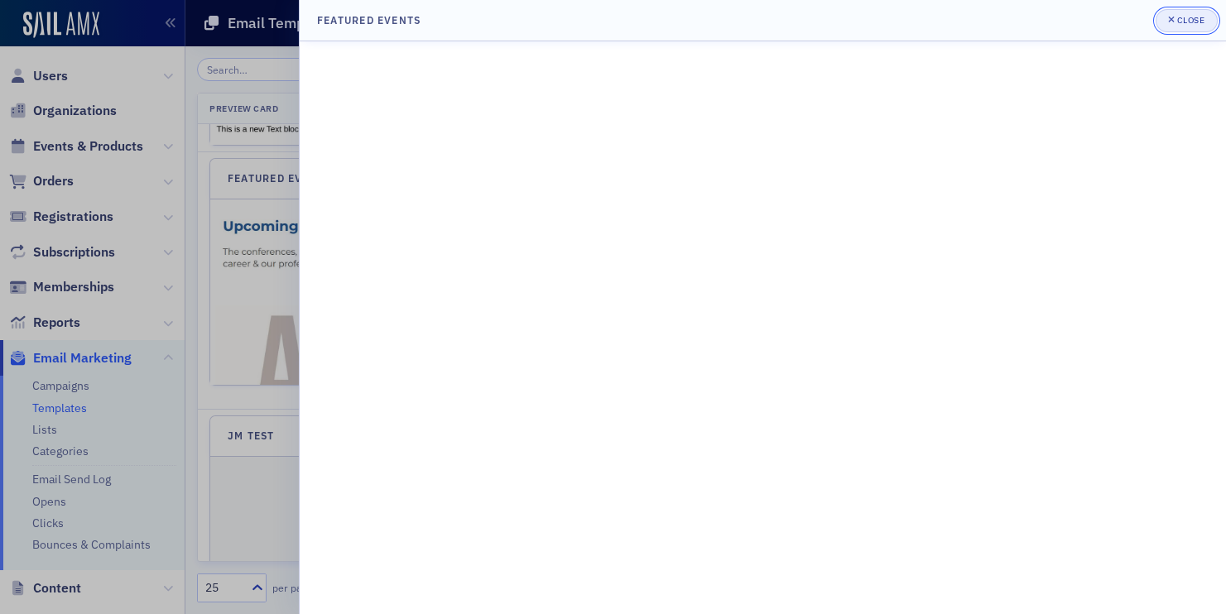
click at [1182, 17] on div "Close" at bounding box center [1191, 20] width 28 height 9
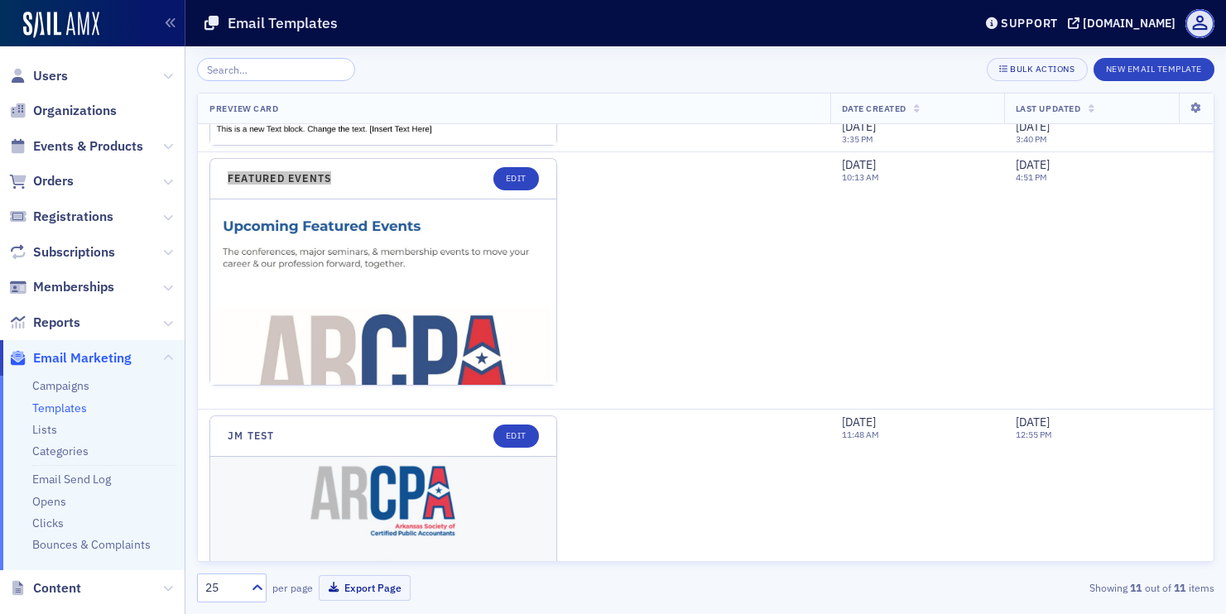
drag, startPoint x: 315, startPoint y: 180, endPoint x: 831, endPoint y: 25, distance: 538.6
click at [0, 0] on div "Users Organizations Events & Products Orders Registrations Subscriptions Member…" at bounding box center [613, 307] width 1226 height 614
